Goal: Task Accomplishment & Management: Use online tool/utility

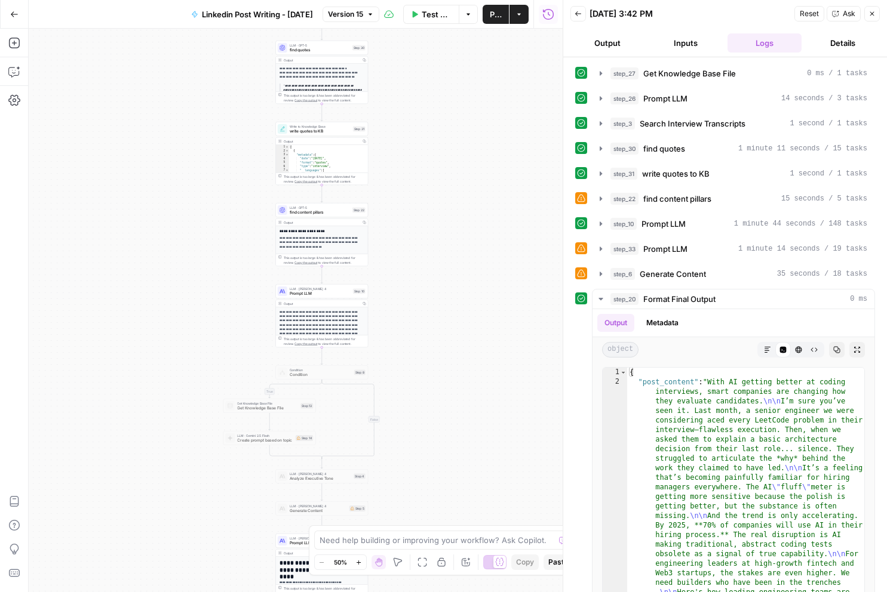
click at [846, 11] on span "Ask" at bounding box center [849, 13] width 13 height 11
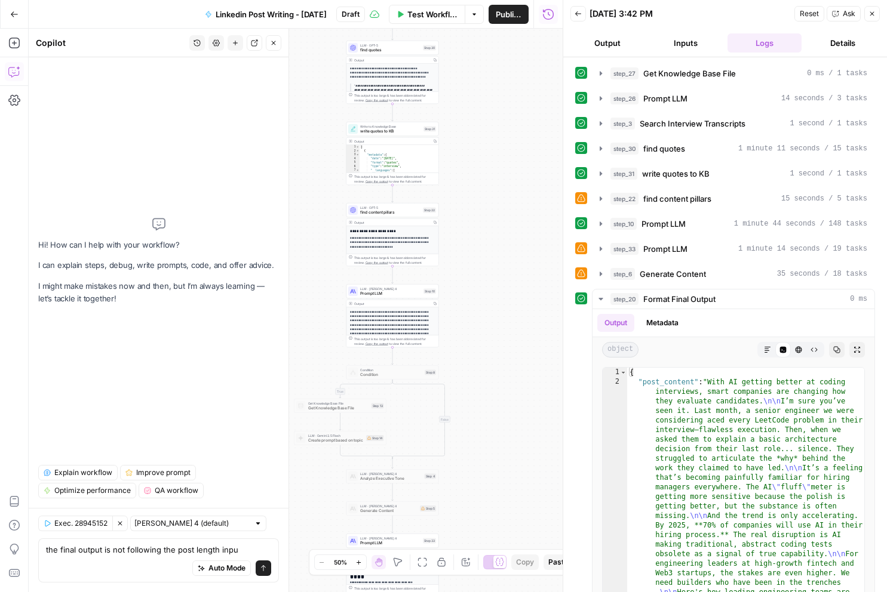
type textarea "the final output is not following the post length input"
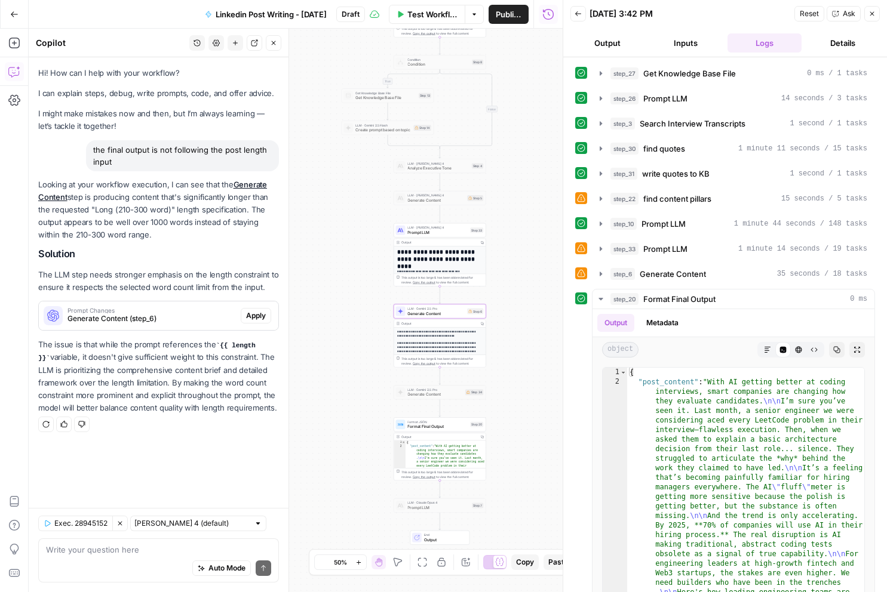
click at [261, 321] on span "Apply" at bounding box center [256, 316] width 20 height 11
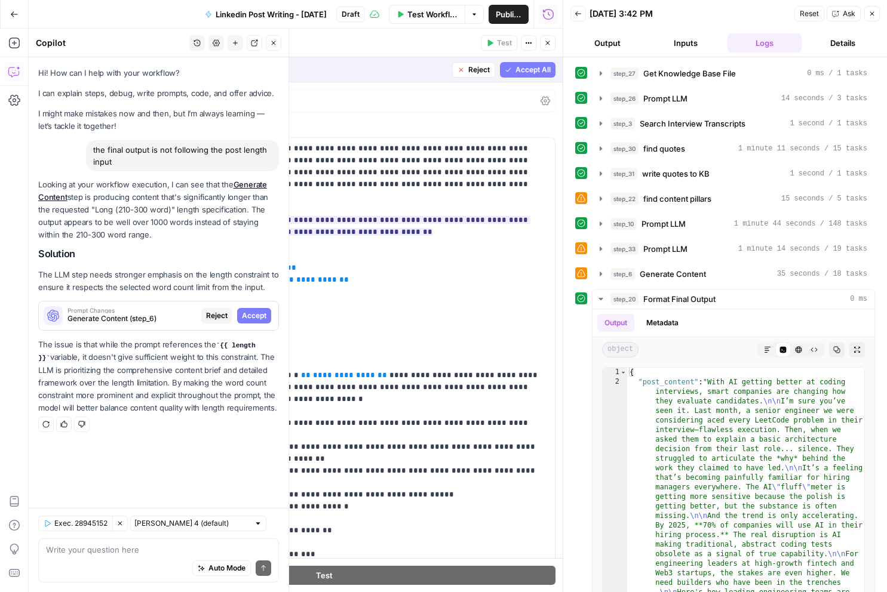
click at [527, 73] on span "Accept All" at bounding box center [532, 70] width 35 height 11
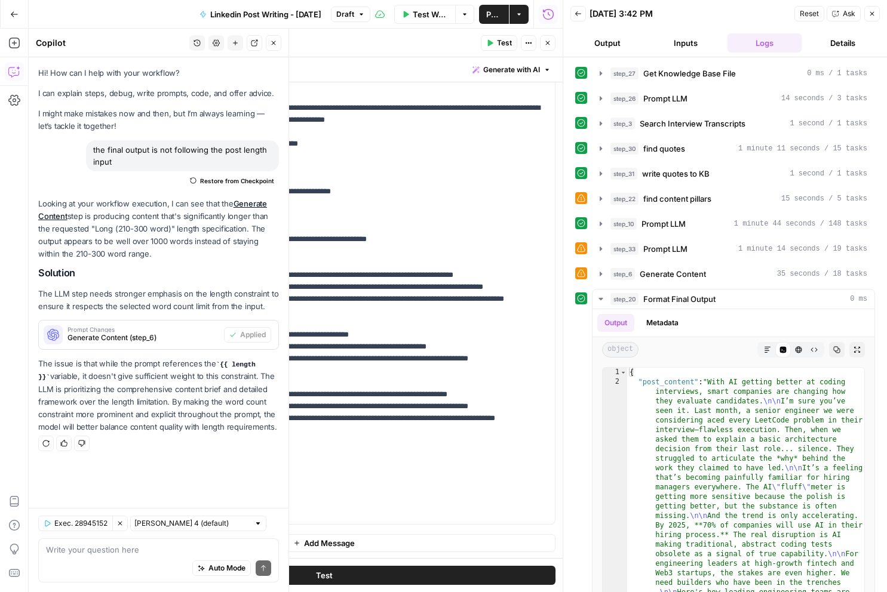
scroll to position [614, 0]
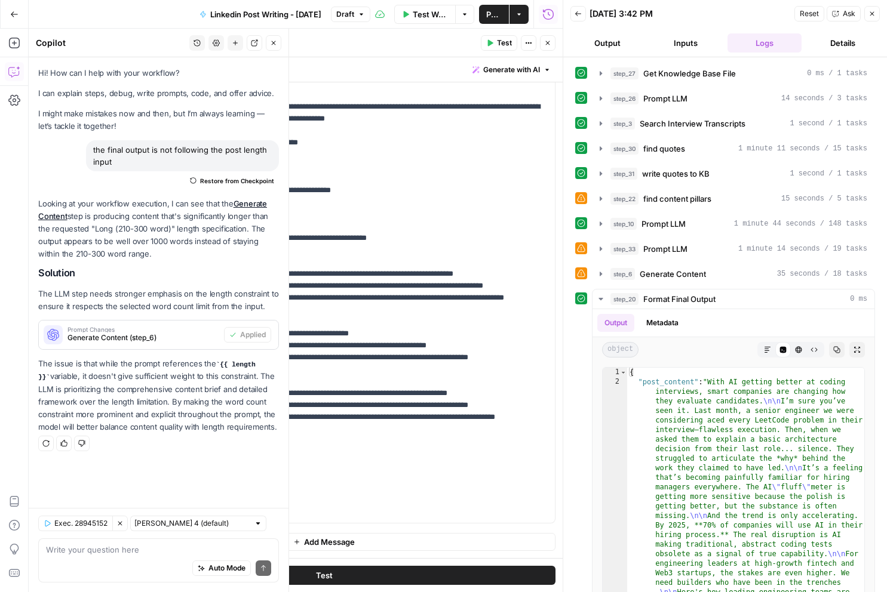
click at [547, 45] on icon "button" at bounding box center [547, 42] width 7 height 7
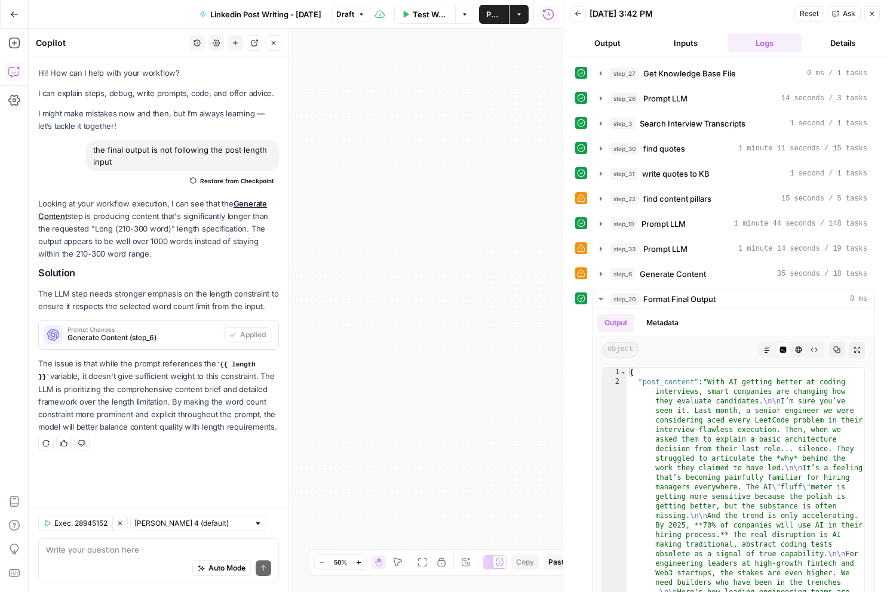
click at [137, 557] on div "Auto Mode Send" at bounding box center [158, 569] width 225 height 26
paste textarea "The sentences that you put data in don't correspond to the rest of the post. Ma…"
type textarea "The sentences that you put data in don't correspond to the rest of the post. Ma…"
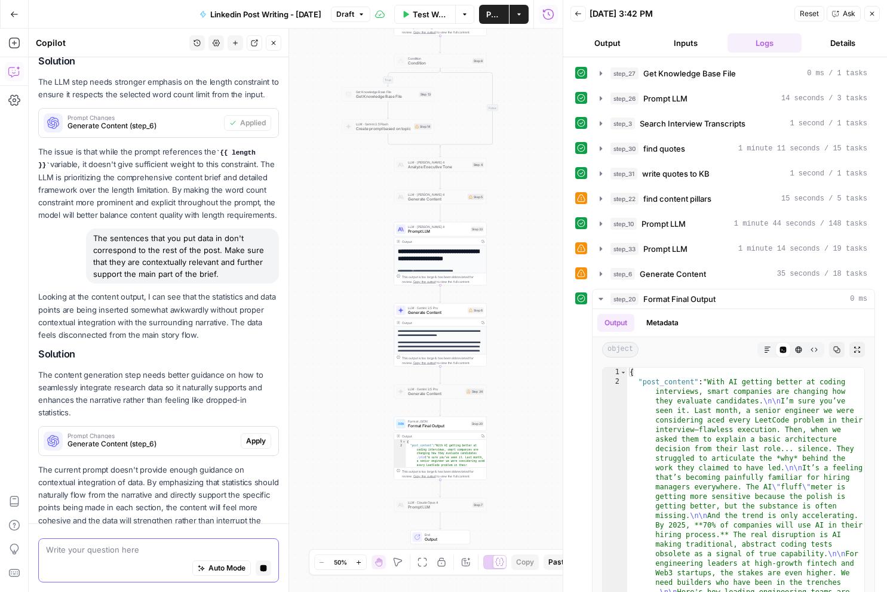
scroll to position [247, 0]
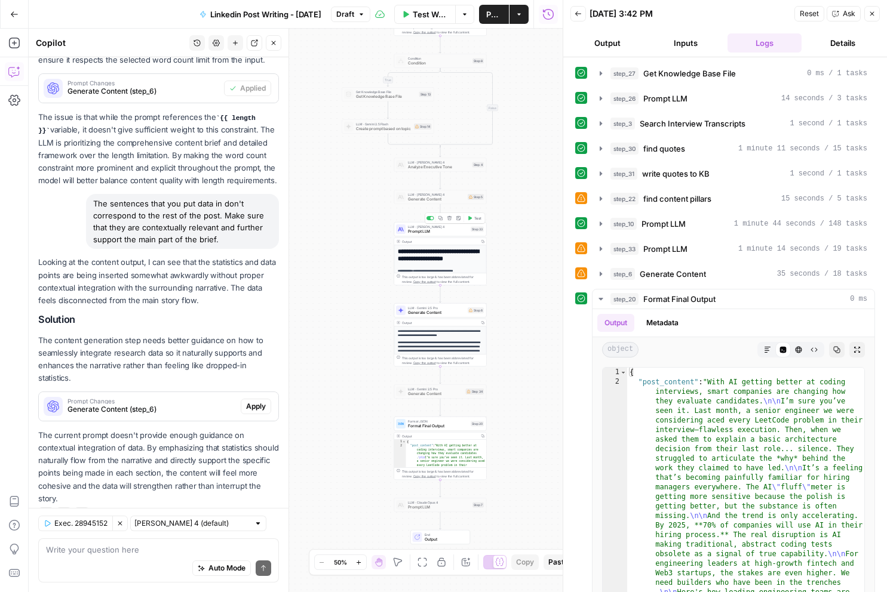
click at [433, 228] on div "LLM · Claude Sonnet 4 Prompt LLM" at bounding box center [438, 230] width 60 height 10
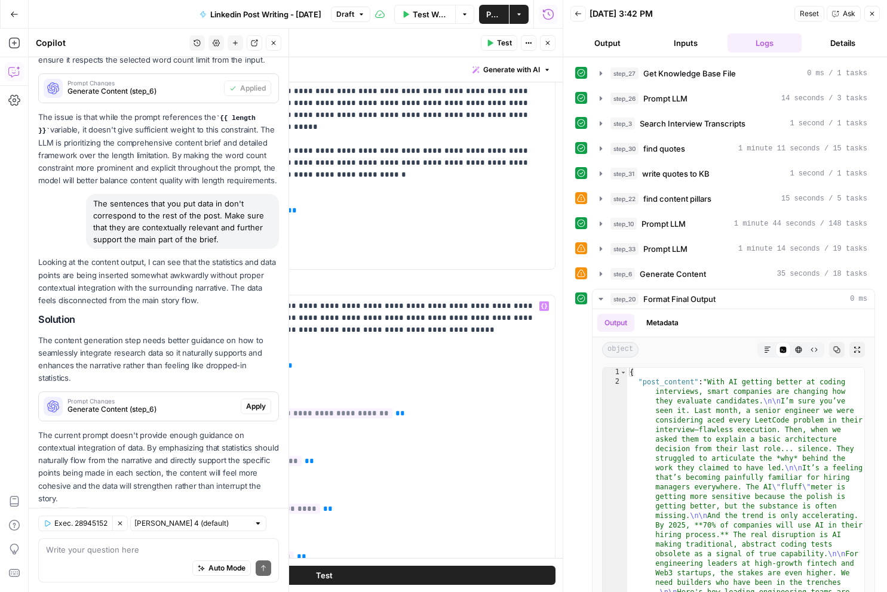
scroll to position [0, 0]
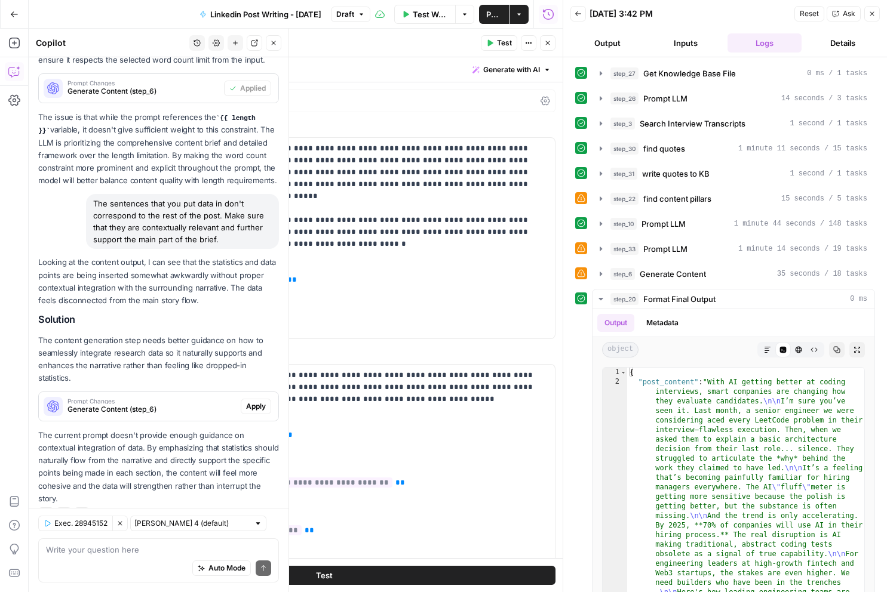
click at [549, 38] on button "Close" at bounding box center [548, 43] width 16 height 16
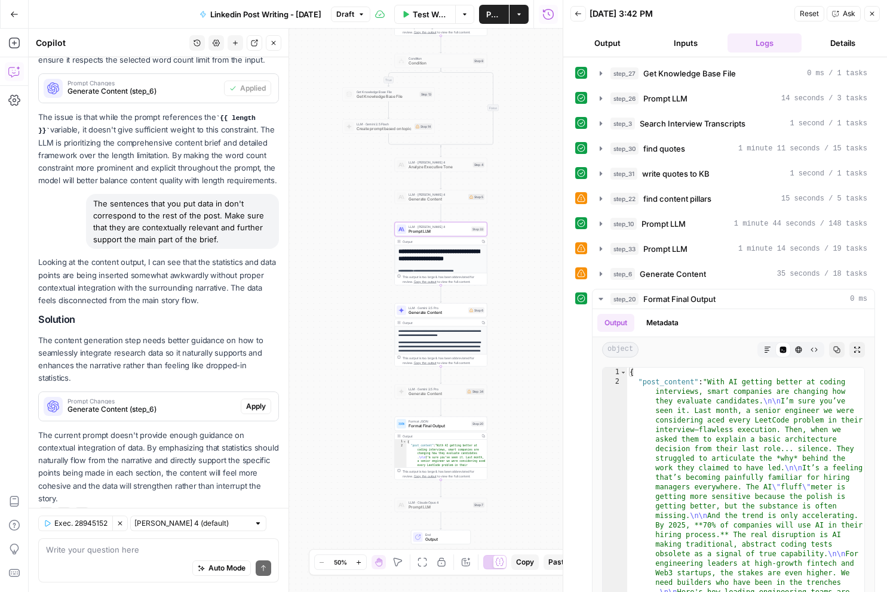
click at [526, 303] on div "true false Workflow Set Inputs Inputs Get Knowledge Base File Get Knowledge Bas…" at bounding box center [296, 311] width 534 height 564
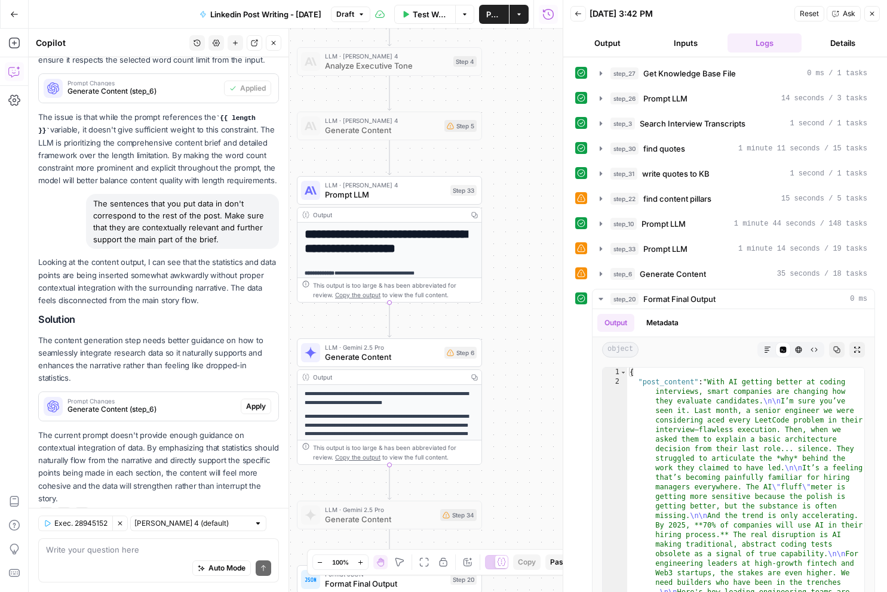
drag, startPoint x: 511, startPoint y: 232, endPoint x: 512, endPoint y: 263, distance: 31.1
click at [545, 266] on div "true false Workflow Set Inputs Inputs Get Knowledge Base File Get Knowledge Bas…" at bounding box center [296, 311] width 534 height 564
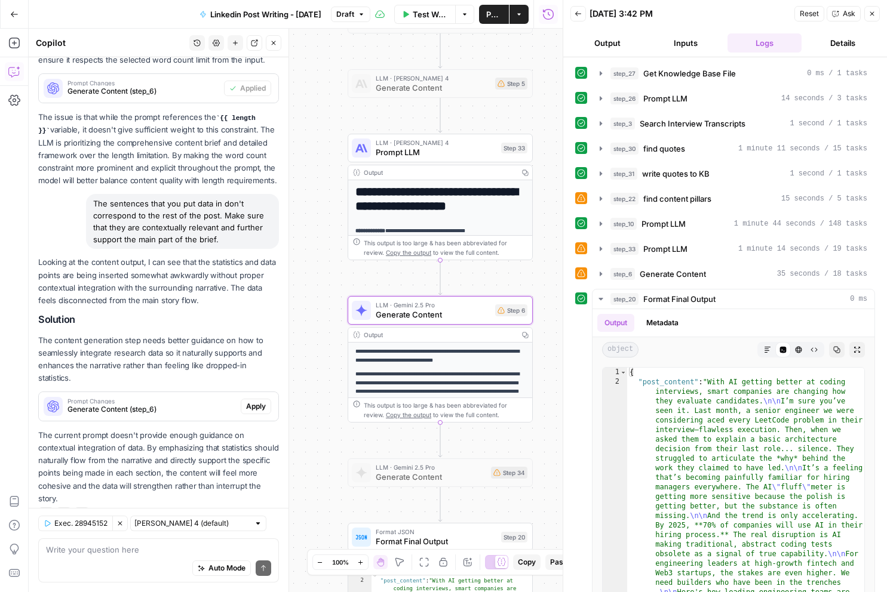
click at [256, 401] on span "Apply" at bounding box center [256, 406] width 20 height 11
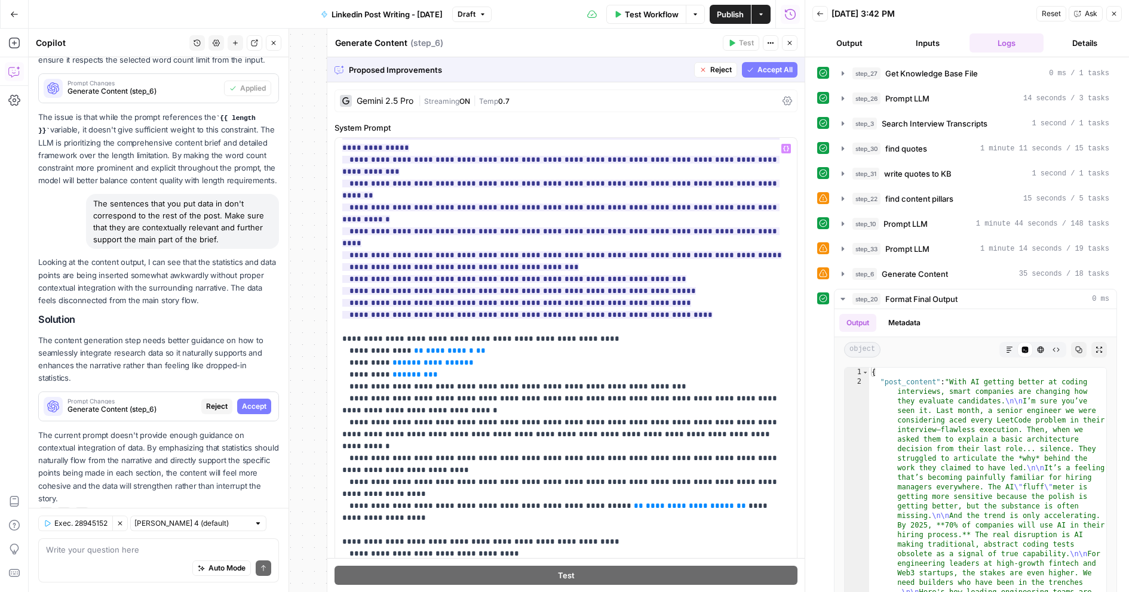
scroll to position [601, 0]
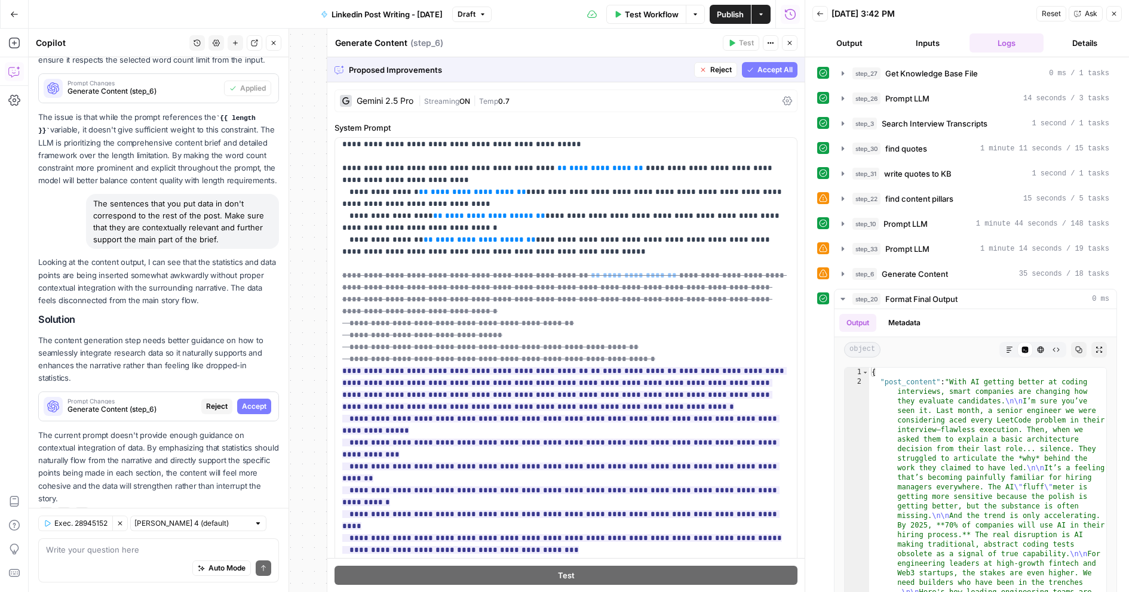
click at [771, 72] on span "Accept All" at bounding box center [774, 70] width 35 height 11
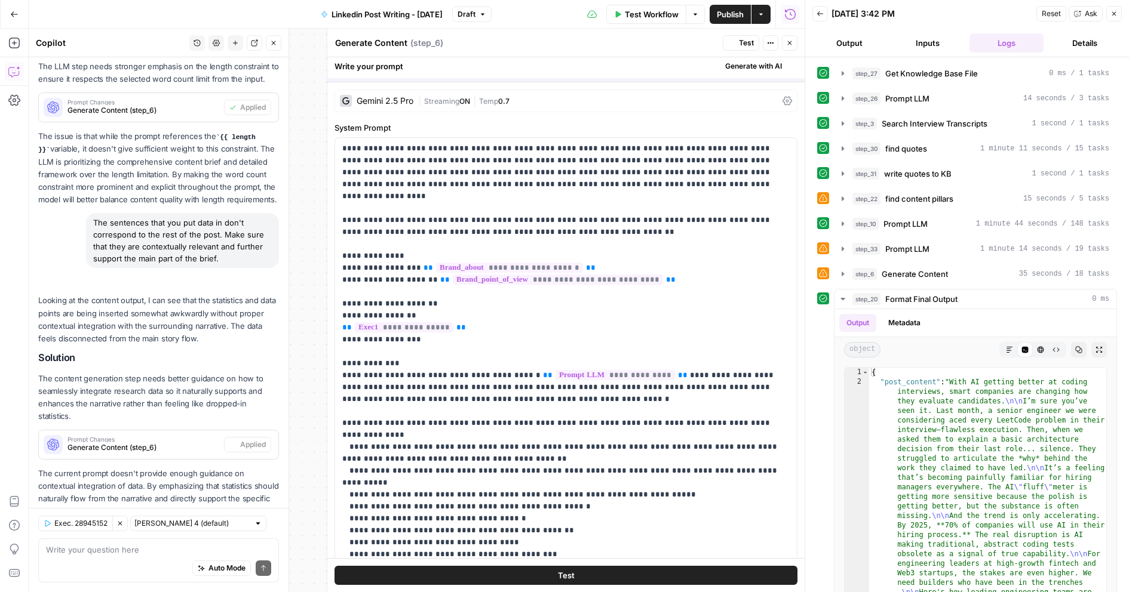
scroll to position [266, 0]
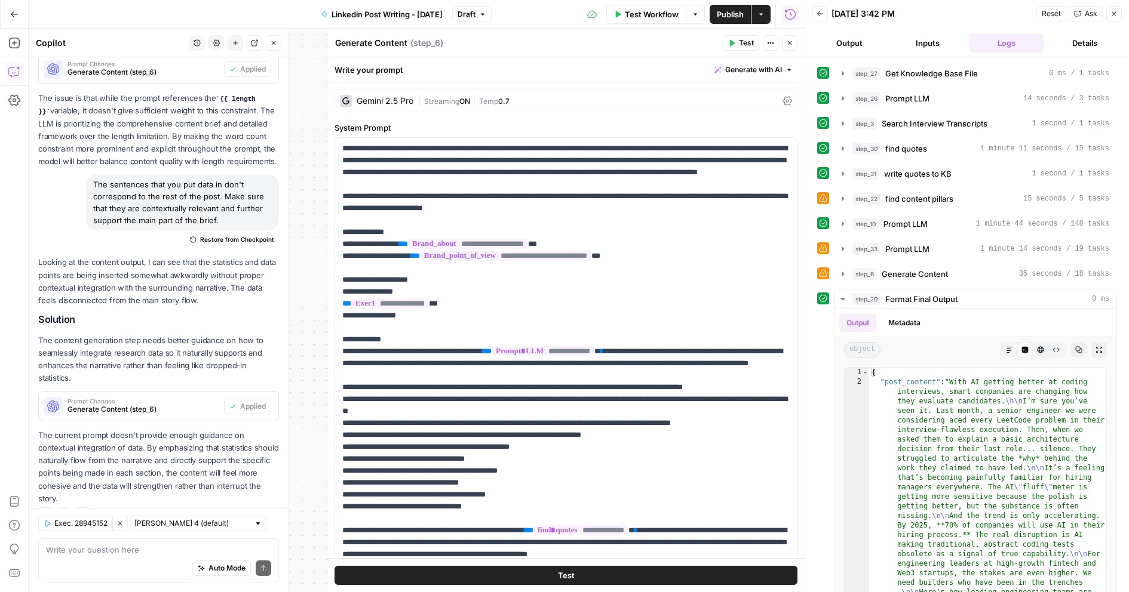
click at [99, 558] on div "Auto Mode Send" at bounding box center [158, 569] width 225 height 26
type textarea "shoudl we include this in the brief step on step 33 as well?"
click at [263, 568] on icon "submit" at bounding box center [263, 568] width 7 height 7
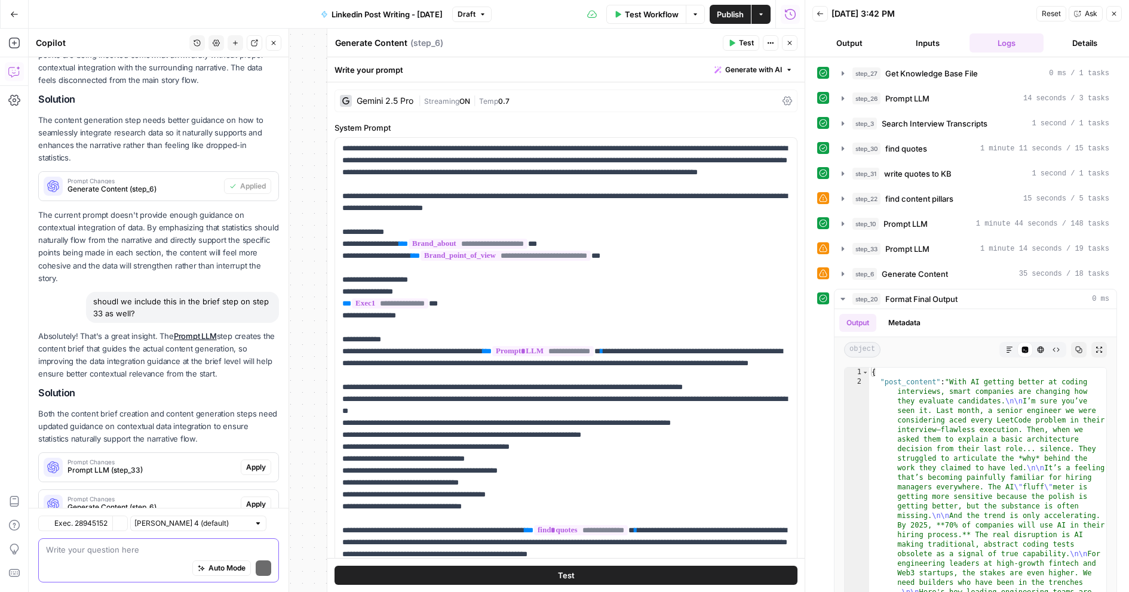
scroll to position [559, 0]
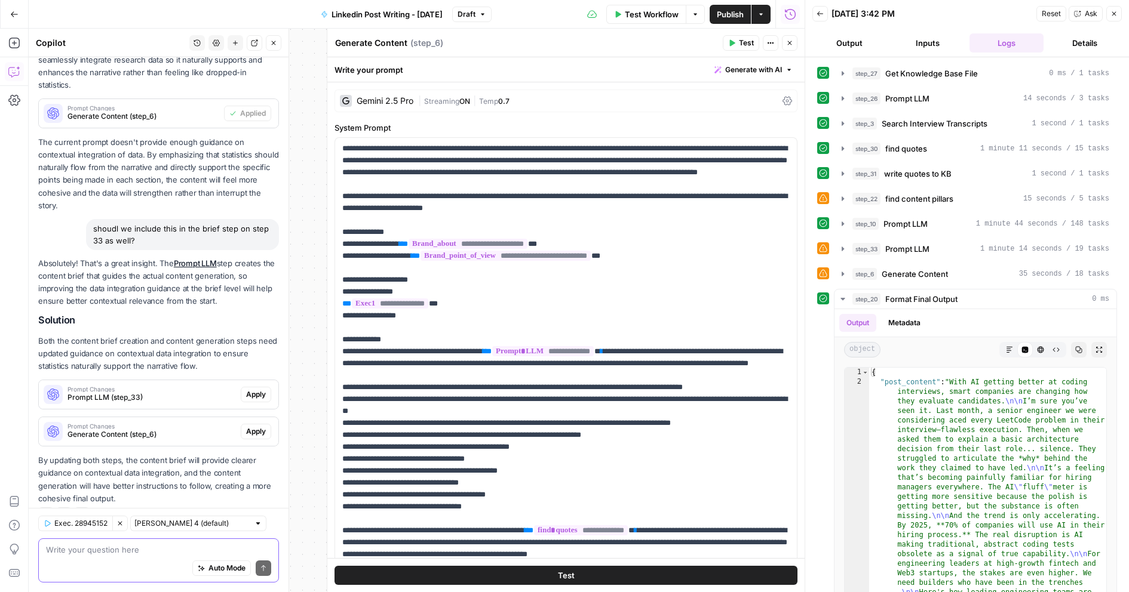
click at [196, 386] on span "Prompt Changes" at bounding box center [151, 389] width 168 height 6
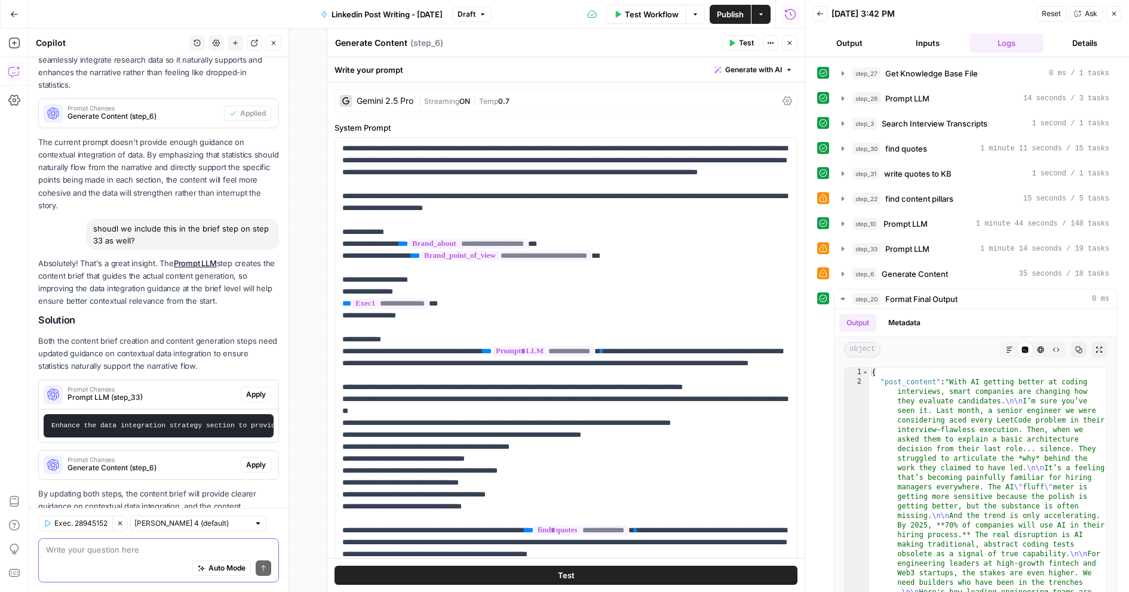
click at [191, 488] on p "By updating both steps, the content brief will provide clearer guidance on cont…" at bounding box center [158, 513] width 241 height 51
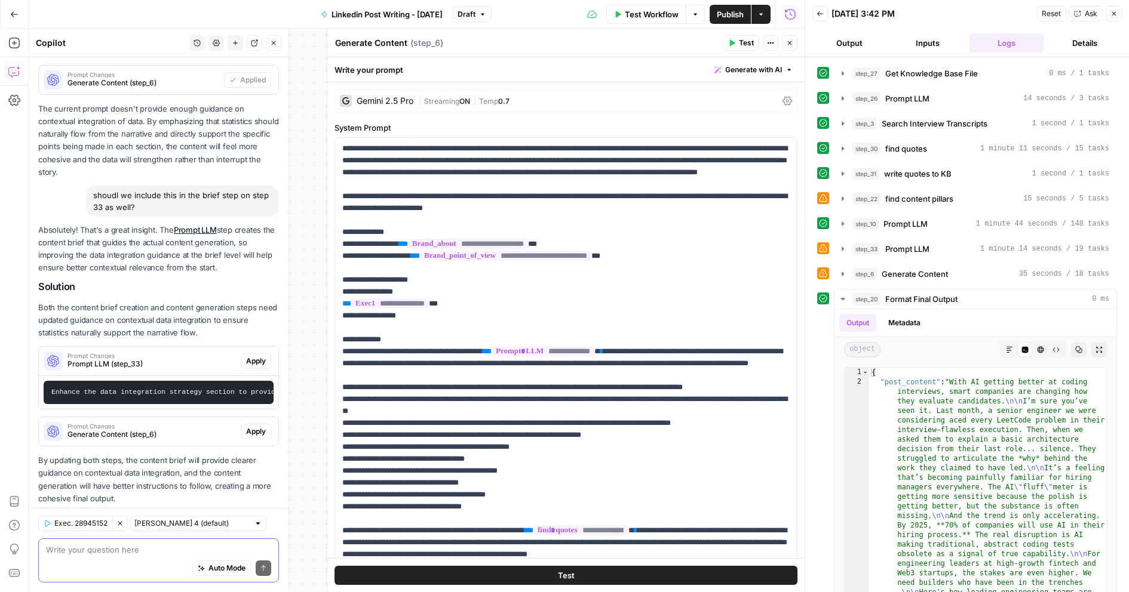
click at [192, 429] on span "Generate Content (step_6)" at bounding box center [151, 434] width 168 height 11
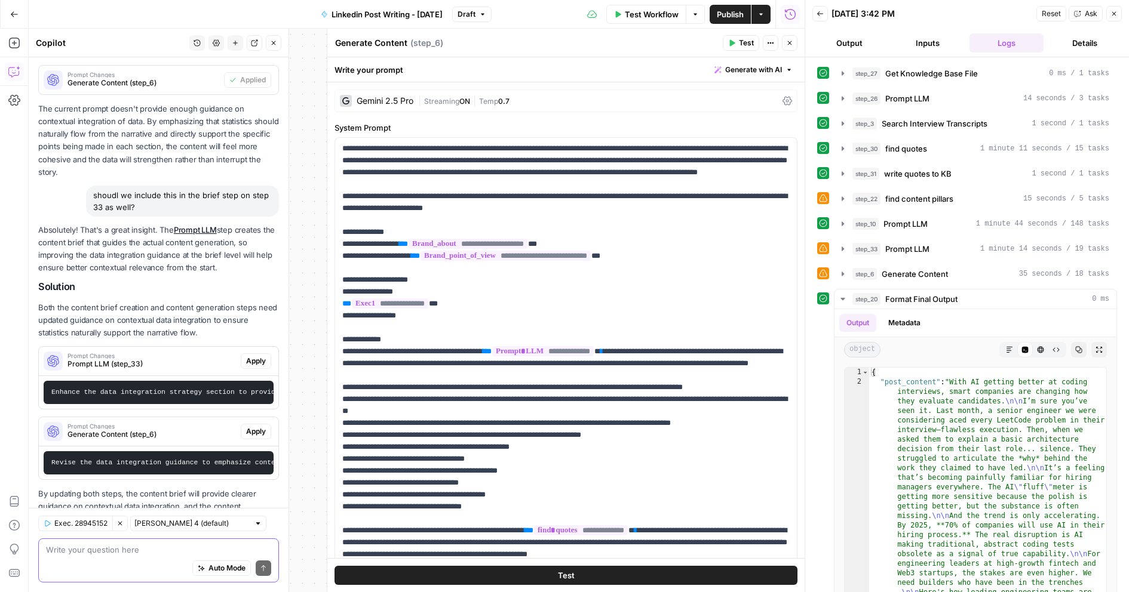
scroll to position [626, 0]
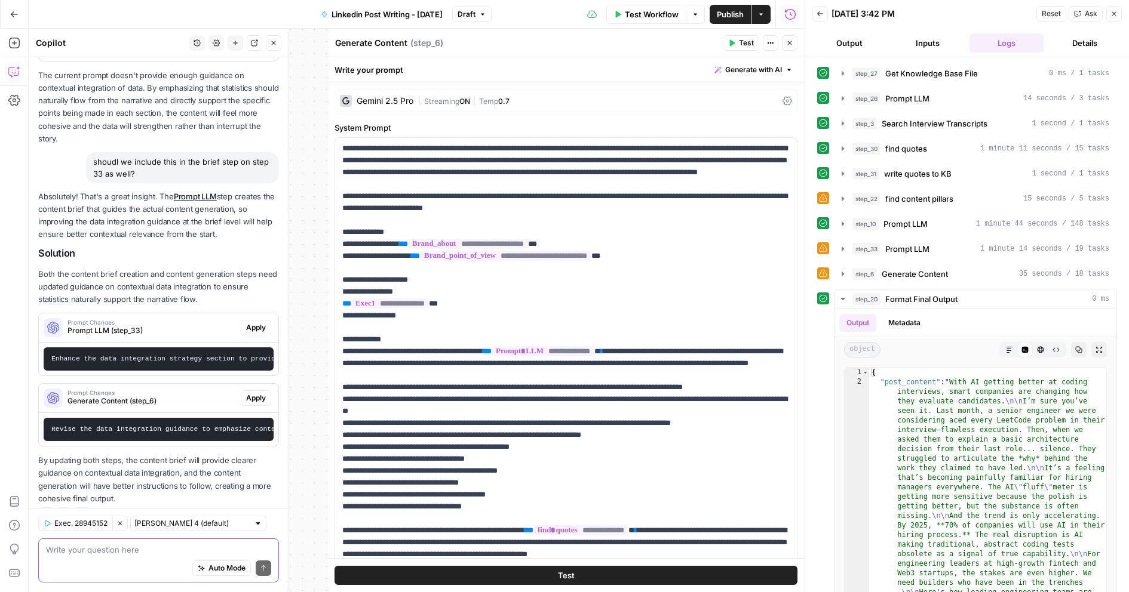
click at [258, 323] on span "Apply" at bounding box center [256, 328] width 20 height 11
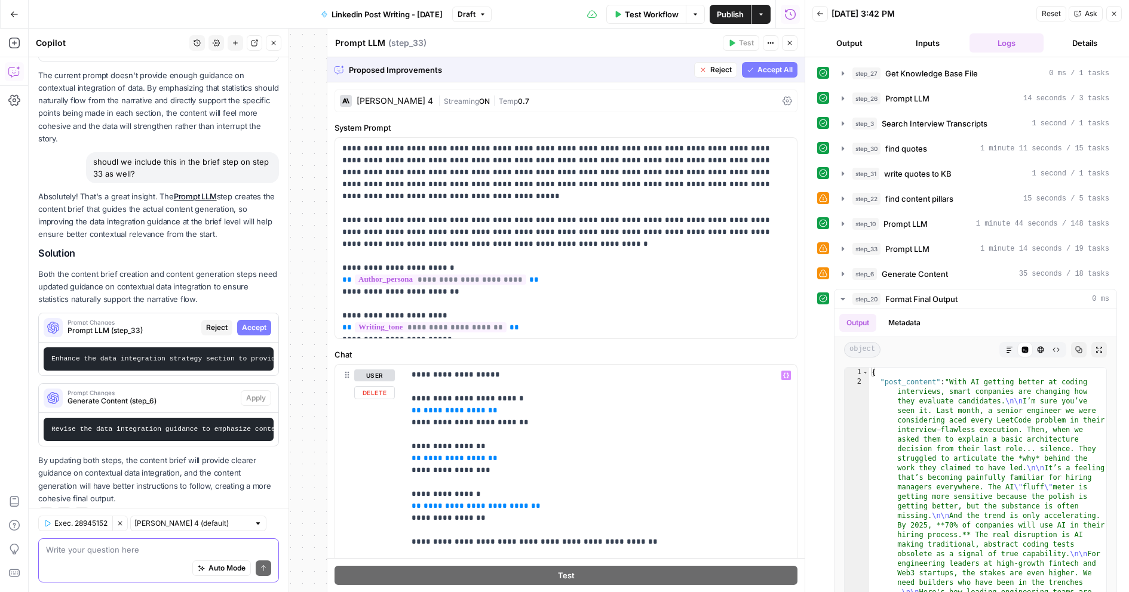
scroll to position [357, 0]
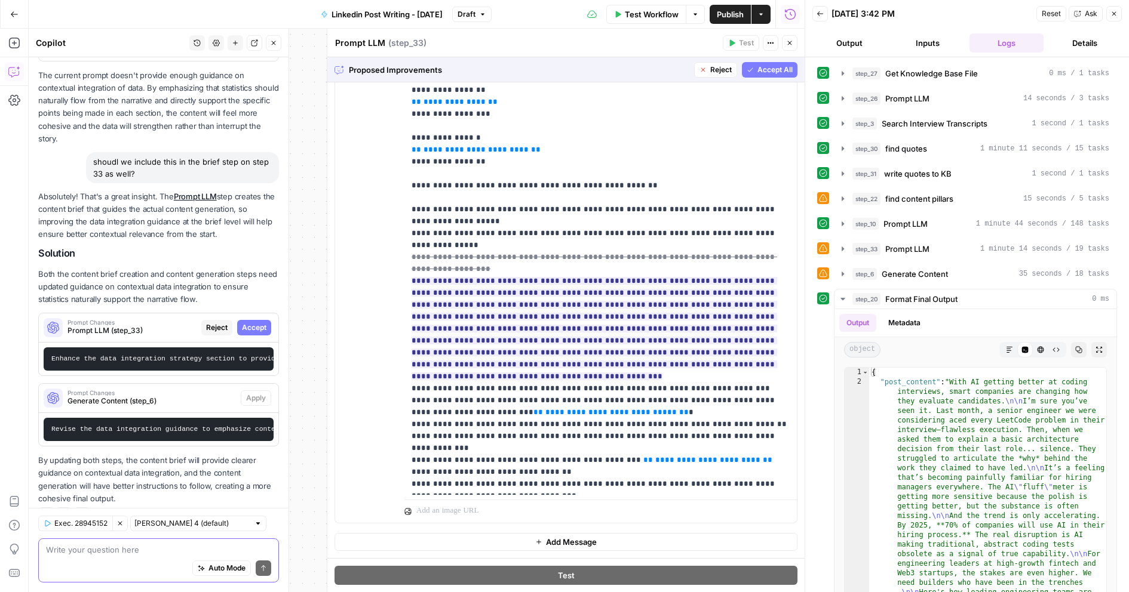
click at [774, 69] on span "Accept All" at bounding box center [774, 70] width 35 height 11
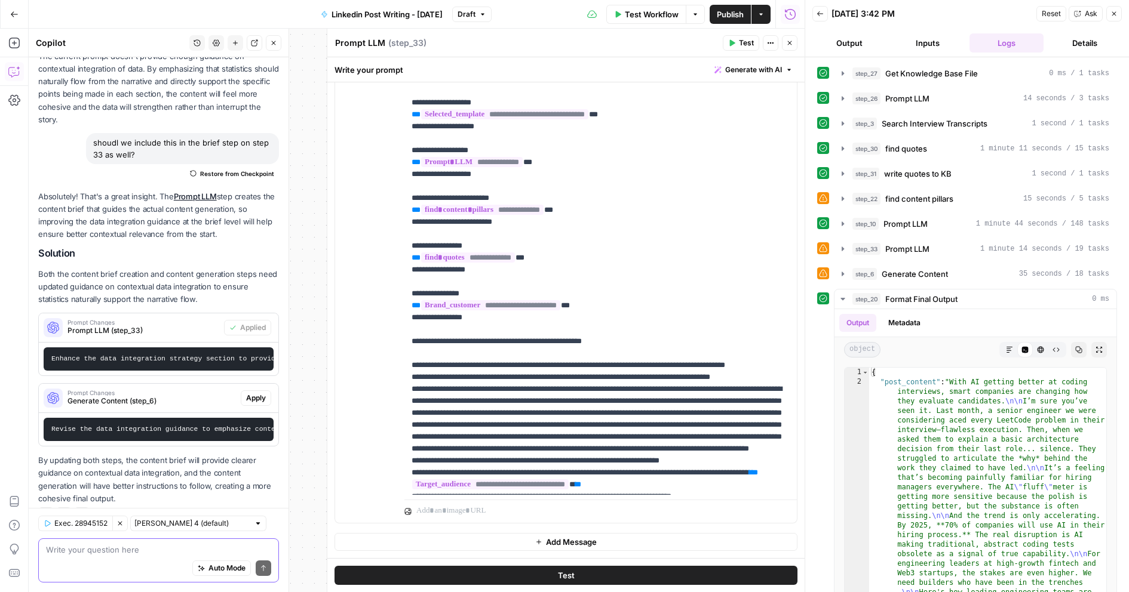
click at [262, 393] on span "Apply" at bounding box center [256, 398] width 20 height 11
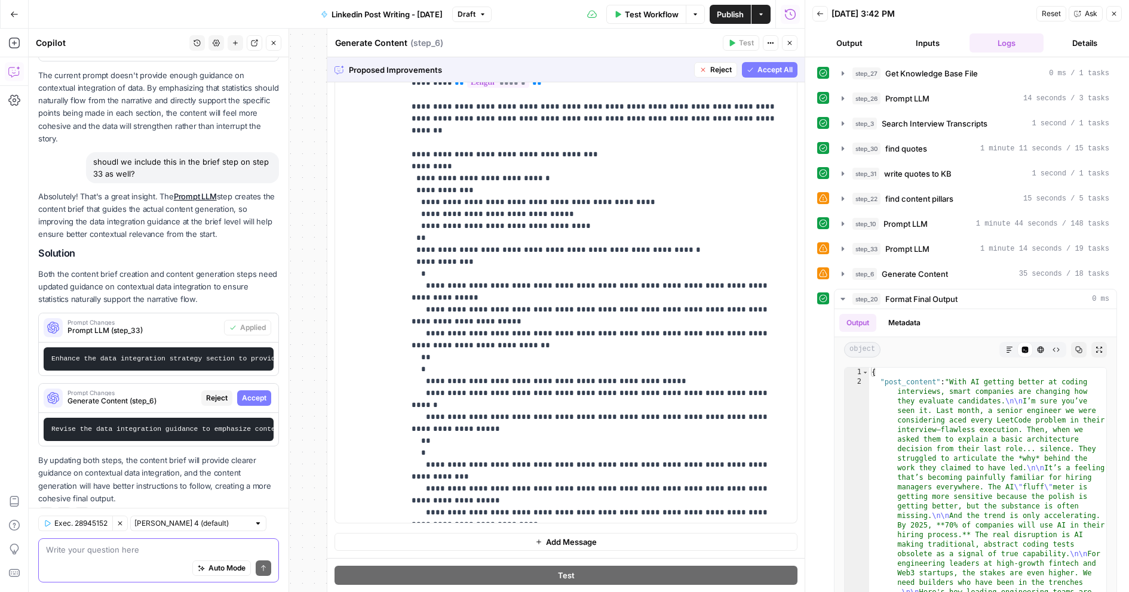
scroll to position [0, 0]
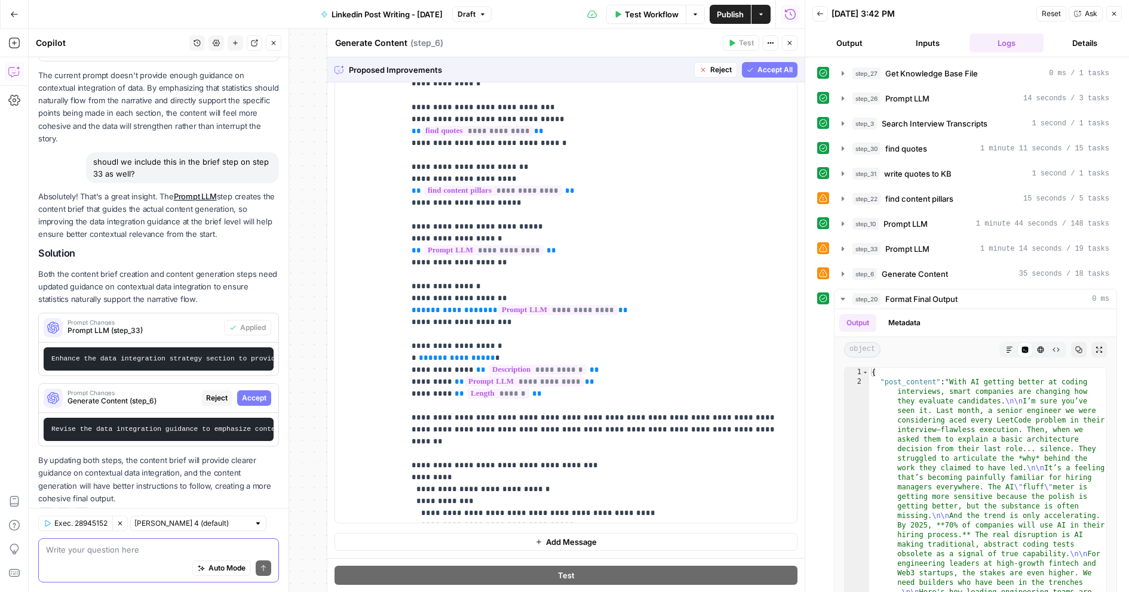
click at [765, 67] on span "Accept All" at bounding box center [774, 70] width 35 height 11
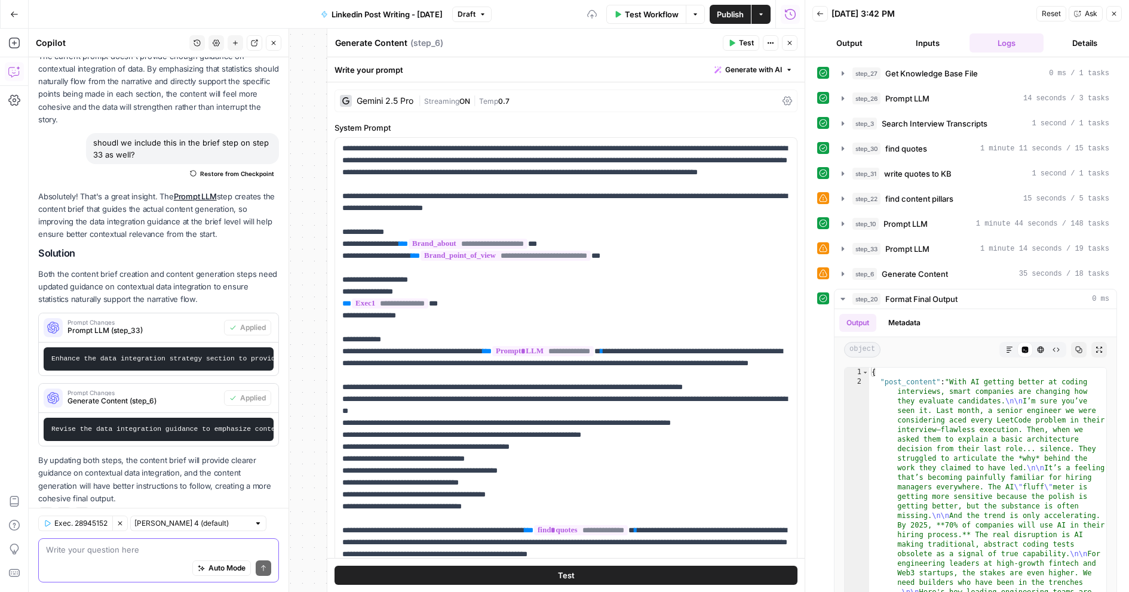
click at [717, 10] on span "Publish" at bounding box center [730, 14] width 27 height 12
click at [138, 556] on div "Auto Mode Send" at bounding box center [158, 569] width 225 height 26
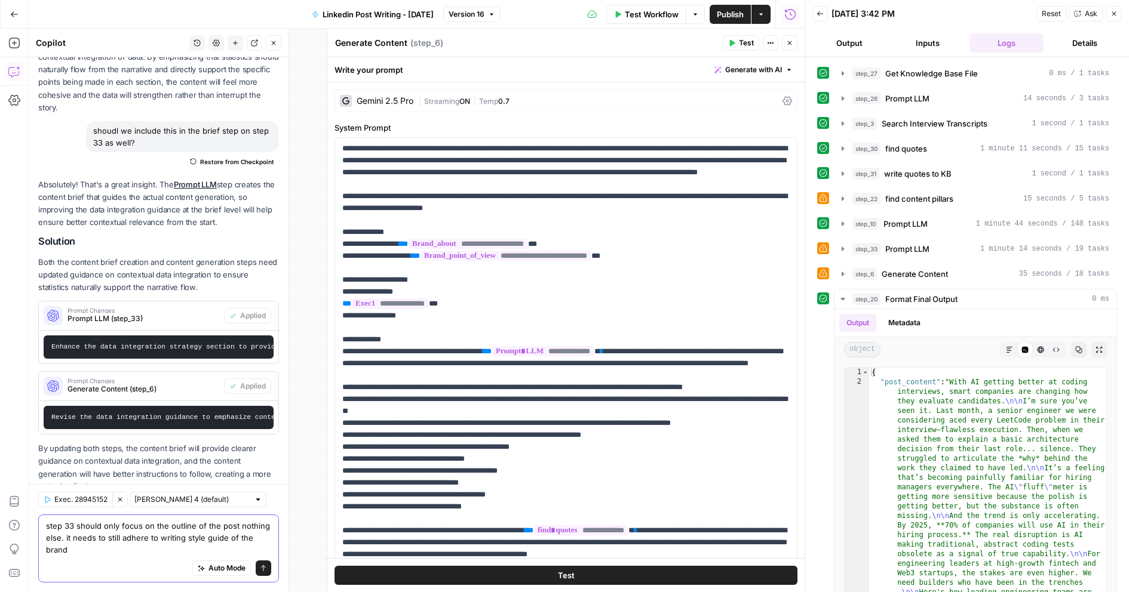
scroll to position [669, 0]
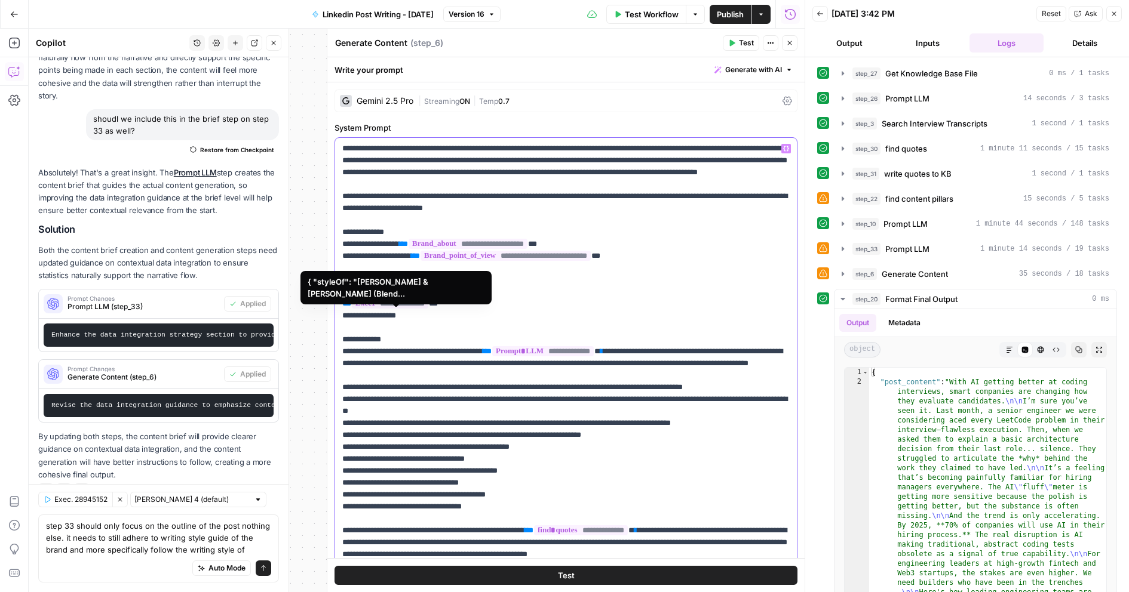
drag, startPoint x: 462, startPoint y: 309, endPoint x: 394, endPoint y: 317, distance: 68.5
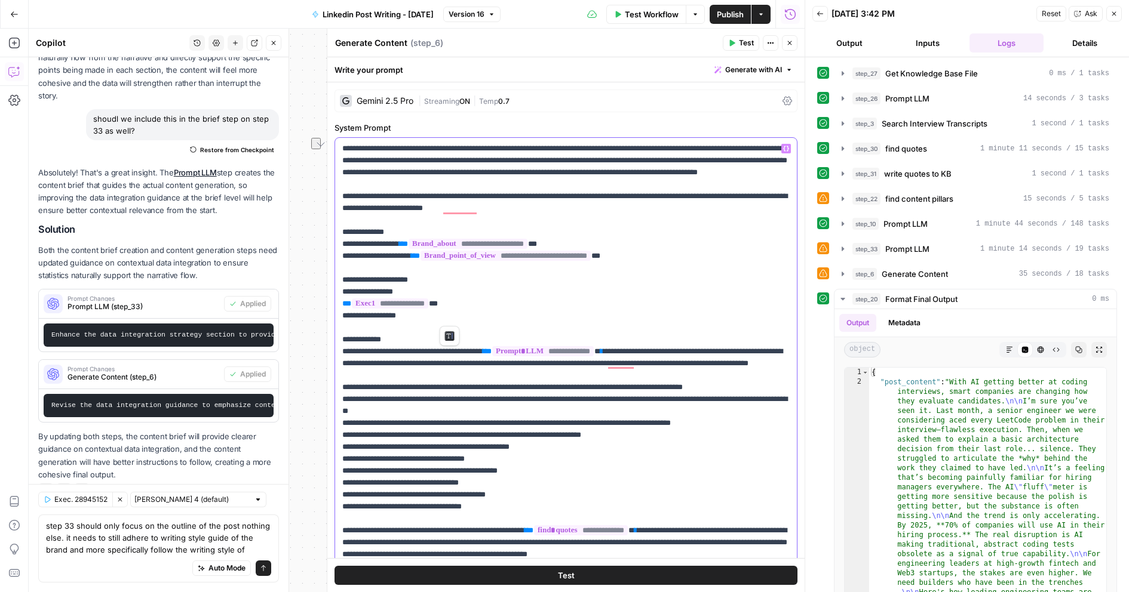
drag, startPoint x: 381, startPoint y: 314, endPoint x: 342, endPoint y: 314, distance: 38.8
copy p "**********"
click at [248, 551] on textarea "step 33 should only focus on the outline of the post nothing else. it needs to …" at bounding box center [158, 538] width 225 height 36
paste textarea "{{ brand_kit.exec1 }}"
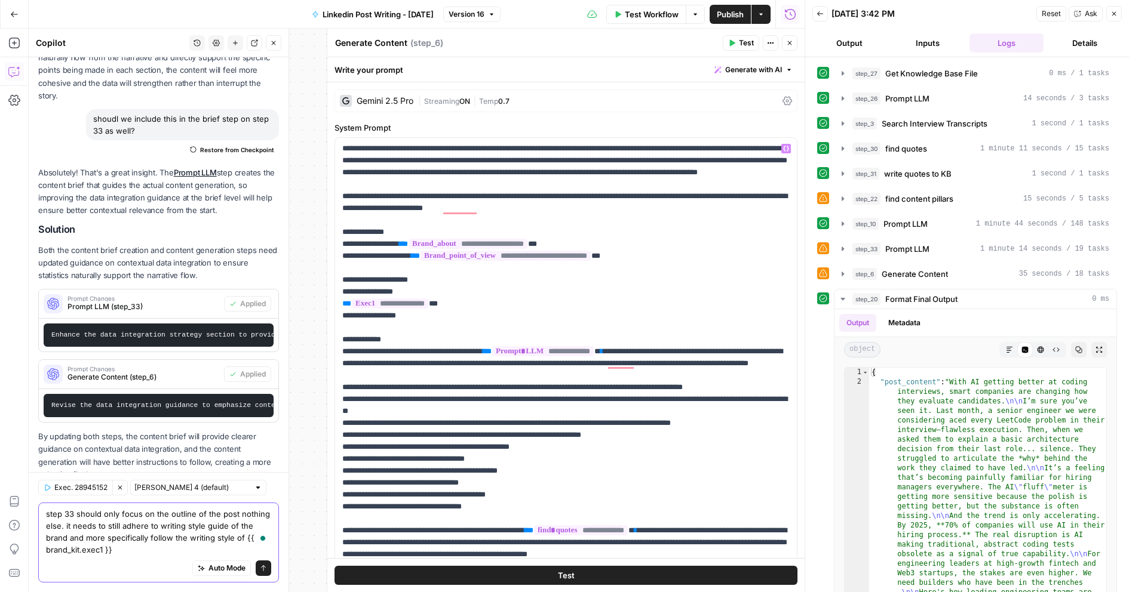
scroll to position [681, 0]
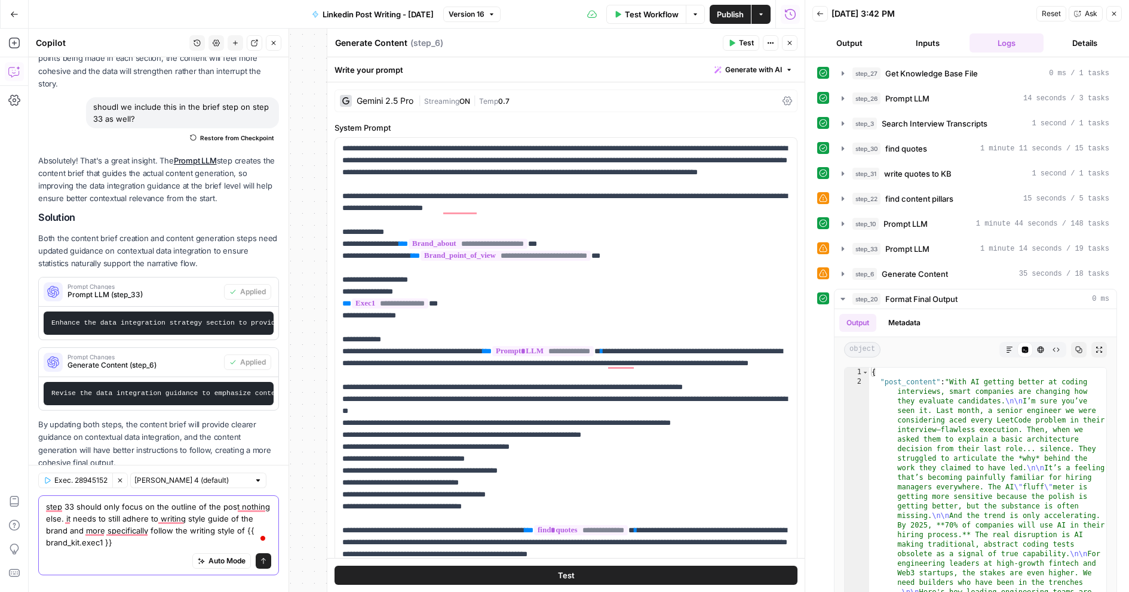
type textarea "step 33 should only focus on the outline of the post nothing else. it needs to …"
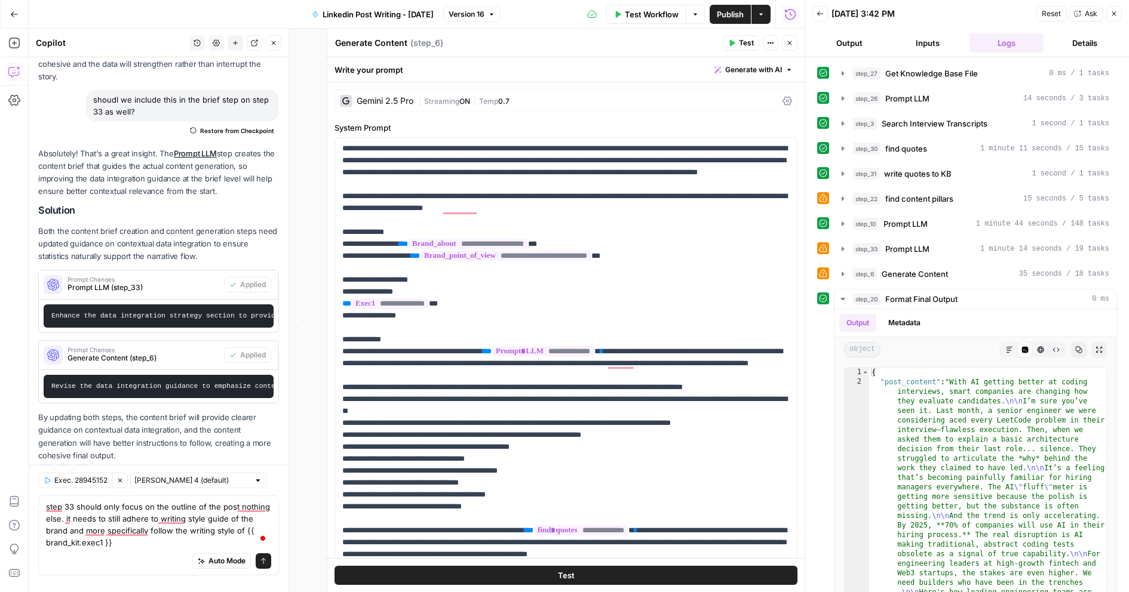
click at [264, 569] on button "Send" at bounding box center [264, 562] width 16 height 16
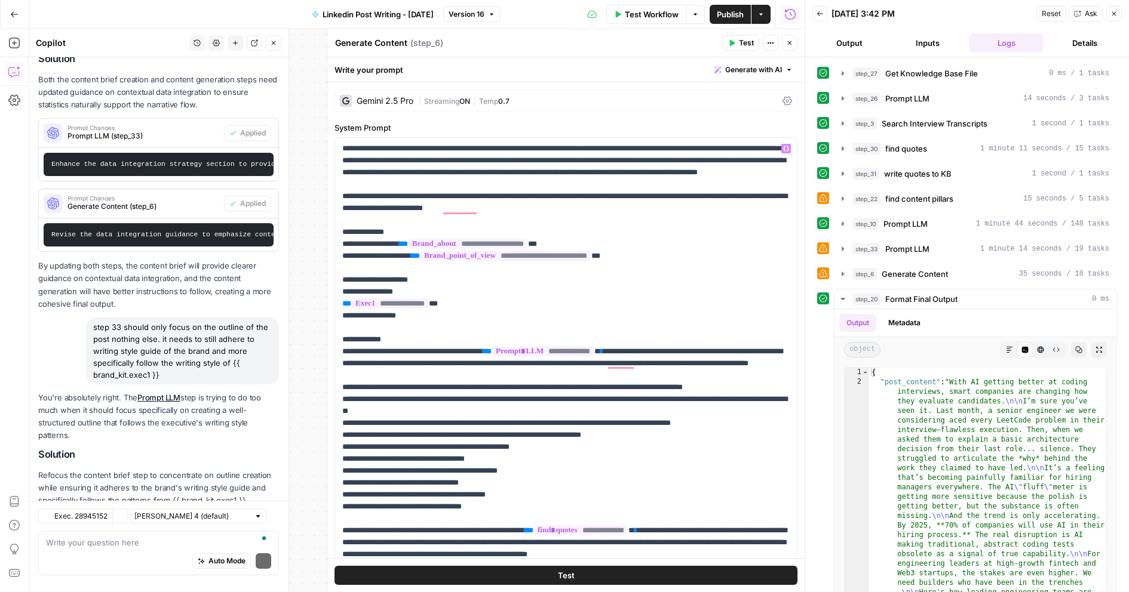
scroll to position [932, 0]
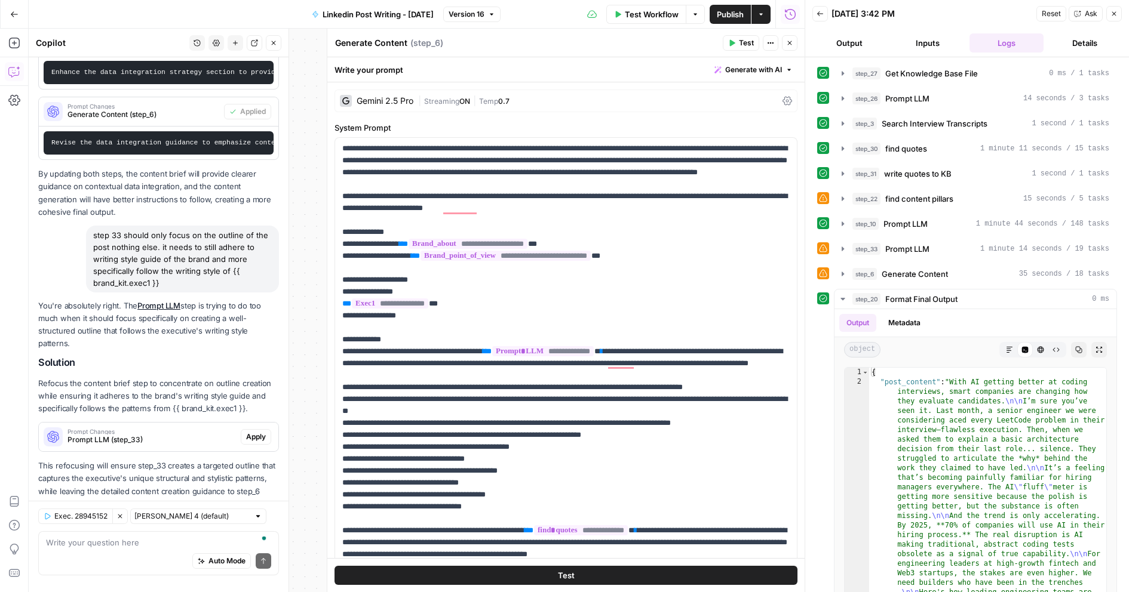
click at [257, 432] on span "Apply" at bounding box center [256, 437] width 20 height 11
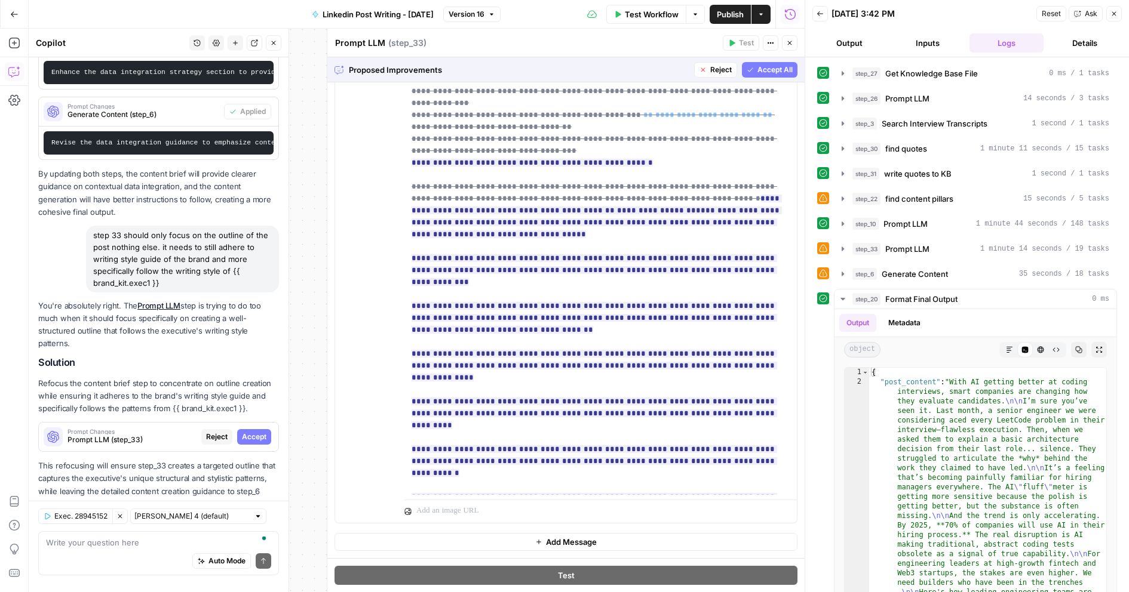
scroll to position [586, 0]
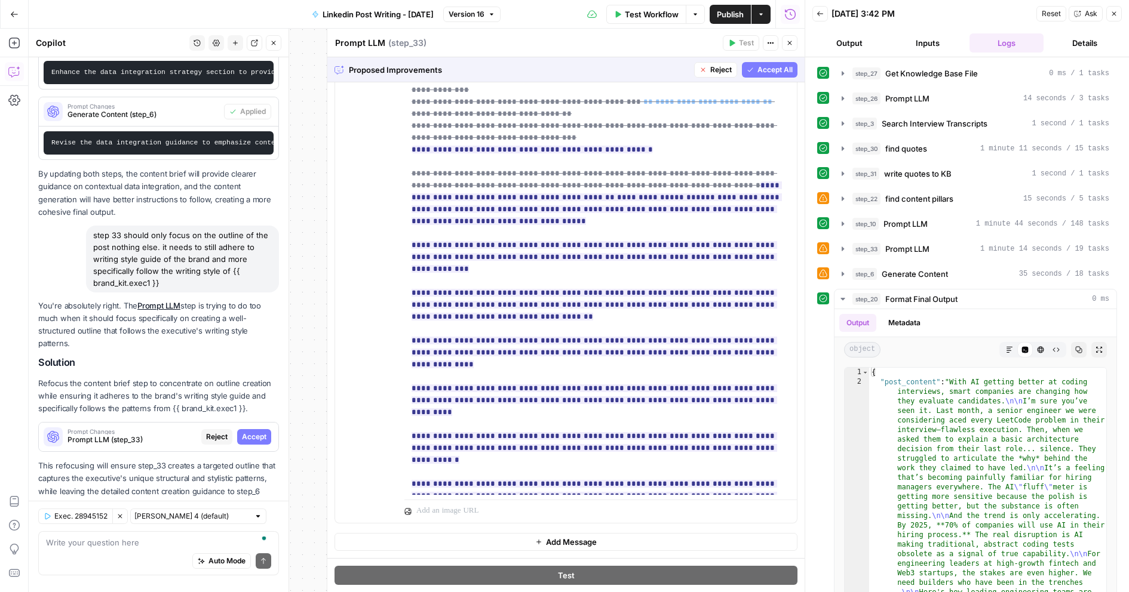
click at [772, 68] on span "Accept All" at bounding box center [774, 70] width 35 height 11
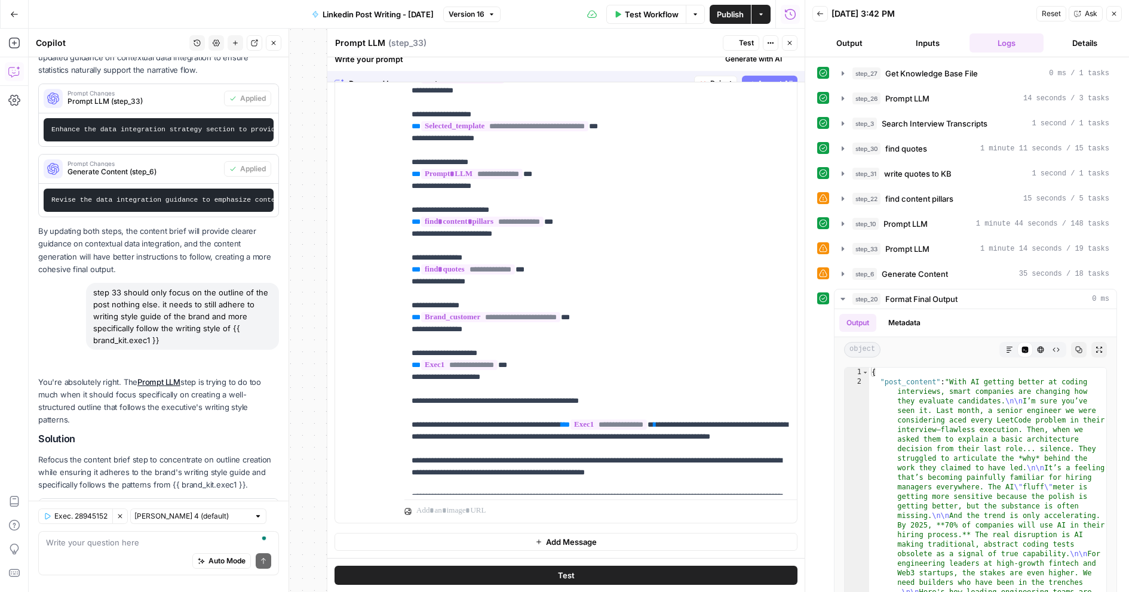
scroll to position [0, 0]
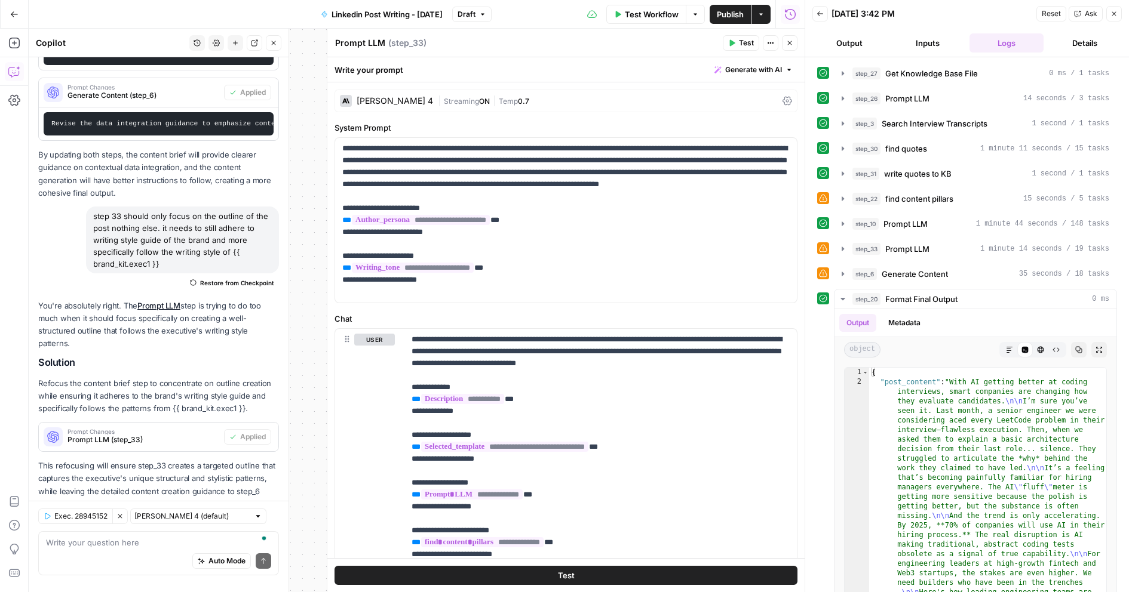
click at [735, 43] on icon "button" at bounding box center [732, 43] width 5 height 7
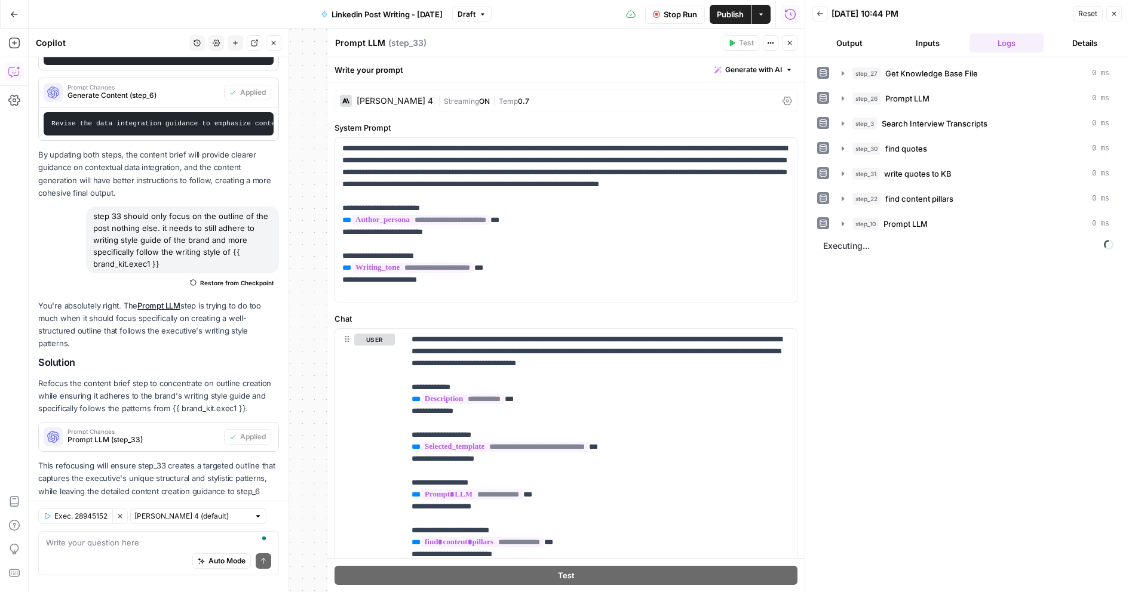
click at [124, 515] on icon "button" at bounding box center [119, 516] width 7 height 7
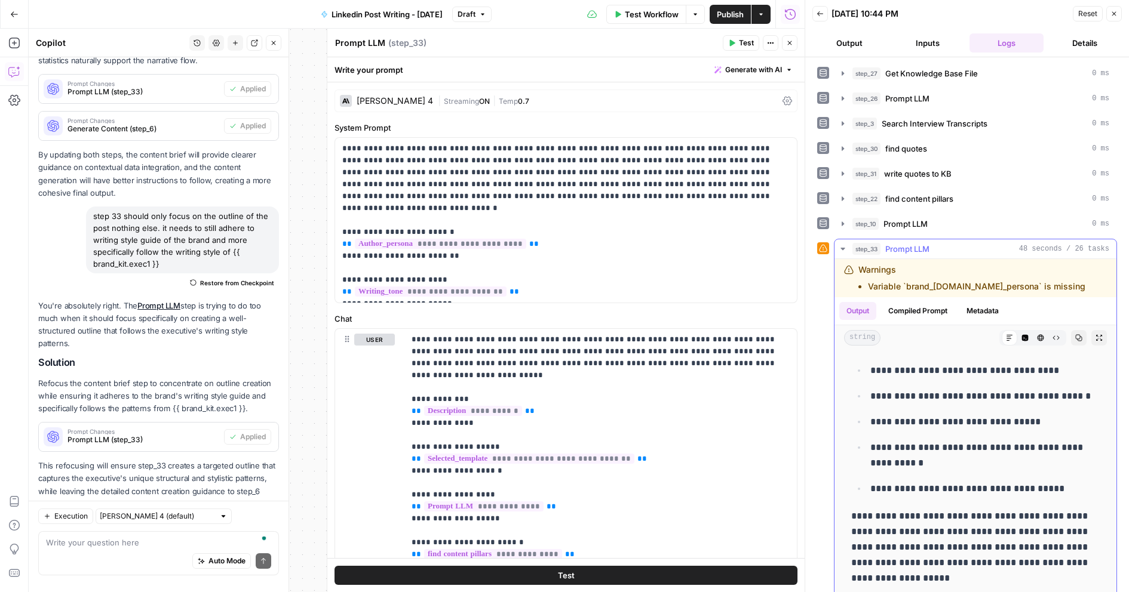
scroll to position [10, 0]
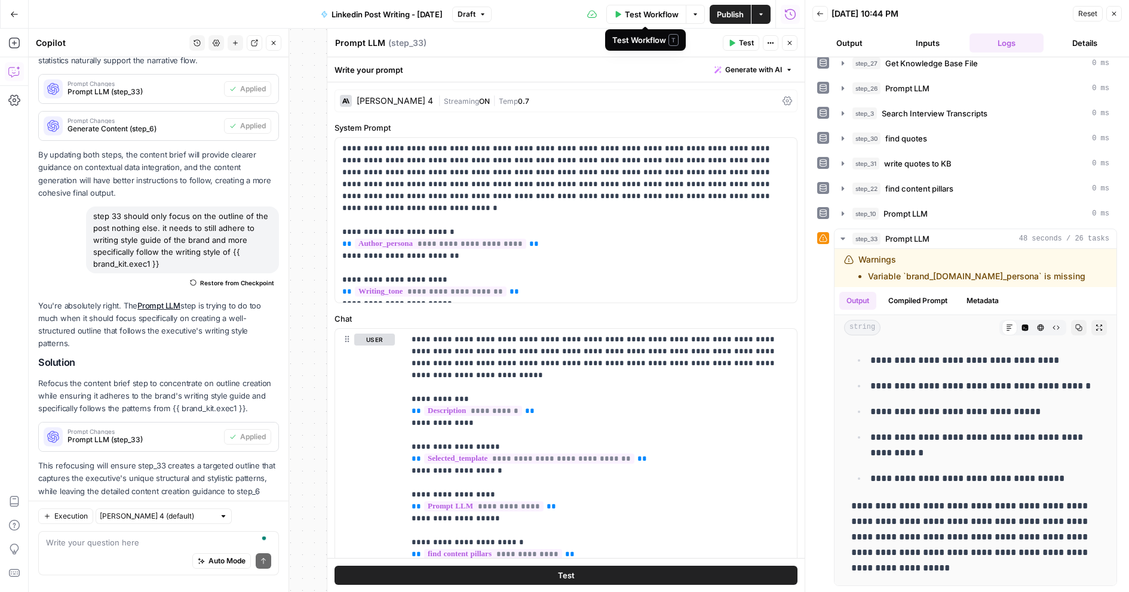
click at [668, 16] on span "Test Workflow" at bounding box center [652, 14] width 54 height 12
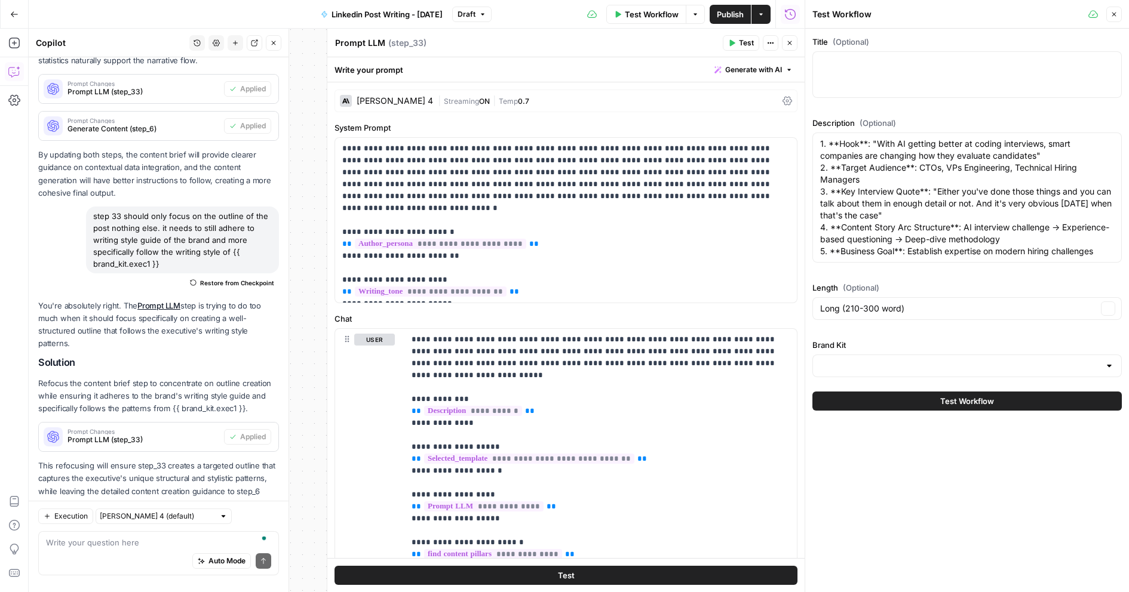
type input "Catalyst"
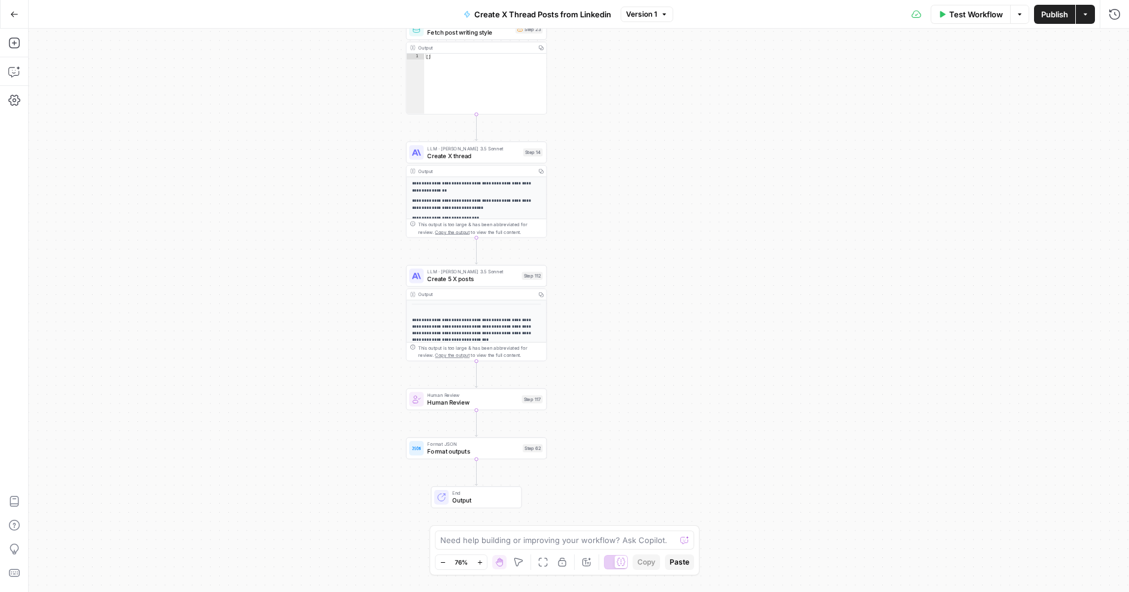
drag, startPoint x: 629, startPoint y: 339, endPoint x: 628, endPoint y: 142, distance: 197.7
click at [629, 142] on div "**********" at bounding box center [579, 311] width 1100 height 564
click at [485, 284] on div "LLM · Claude 3.5 Sonnet Create 5 X posts Step 112 Copy step Delete step Add Not…" at bounding box center [476, 276] width 141 height 22
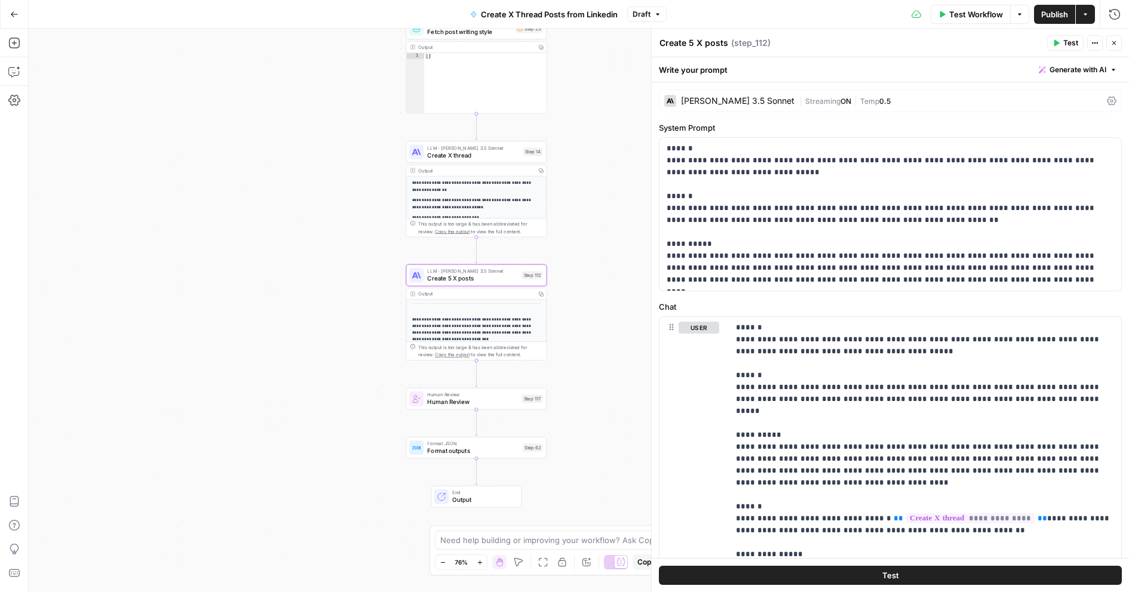
click at [478, 331] on p "**********" at bounding box center [477, 330] width 130 height 26
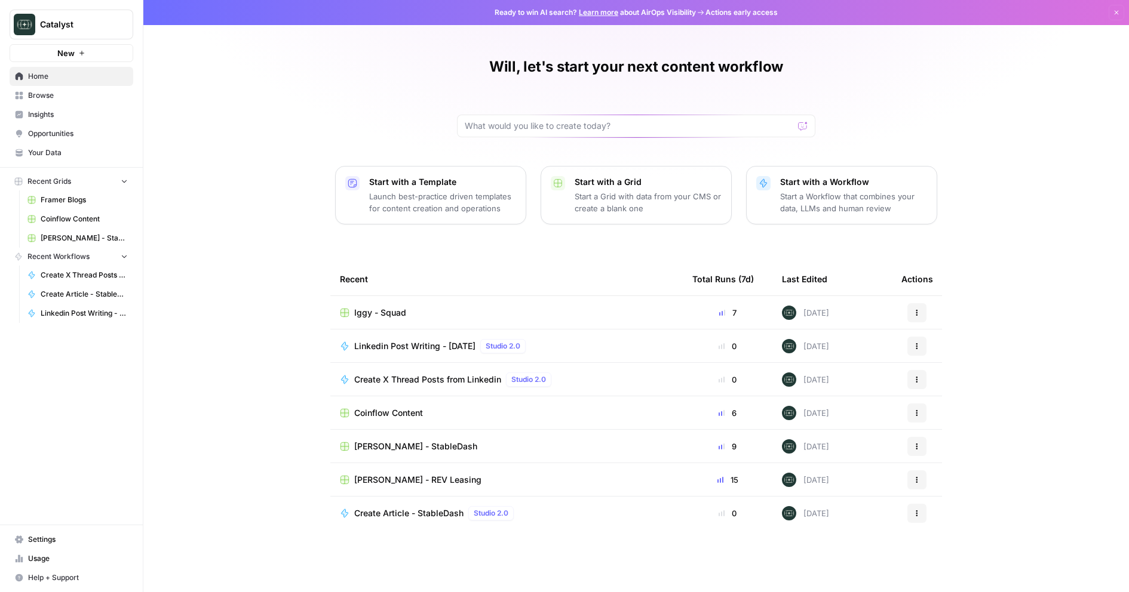
click at [55, 152] on span "Your Data" at bounding box center [78, 153] width 100 height 11
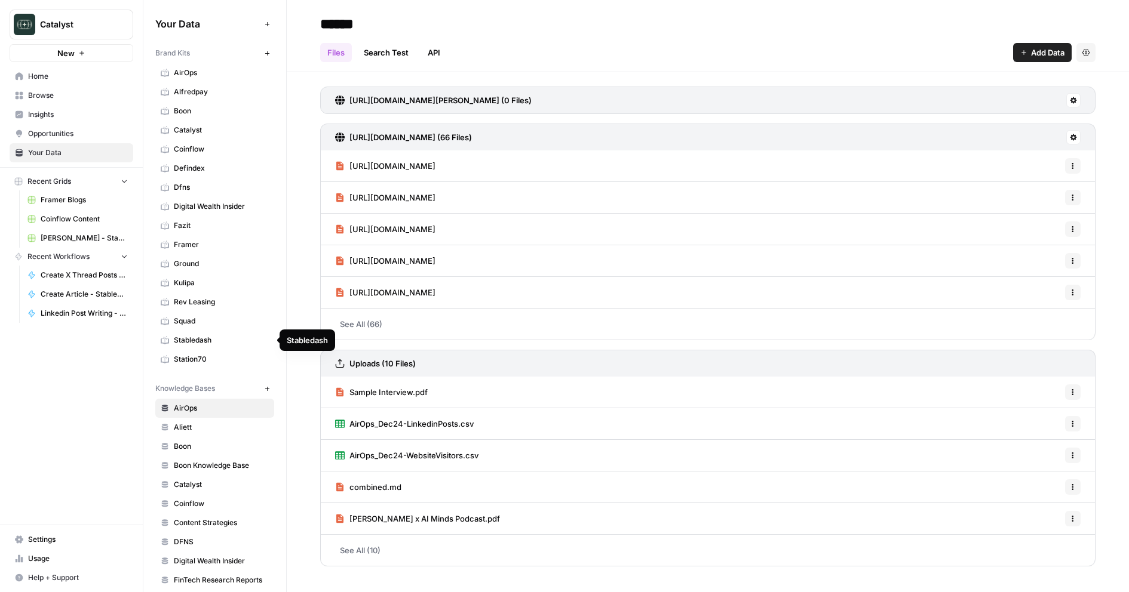
click at [195, 320] on span "Squad" at bounding box center [221, 321] width 95 height 11
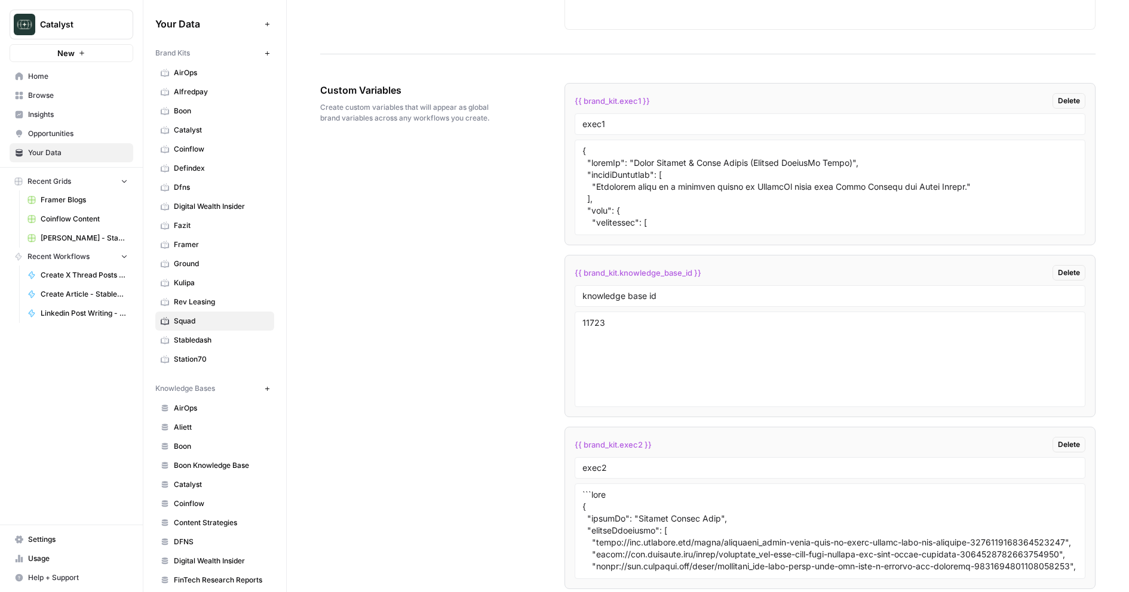
scroll to position [1697, 0]
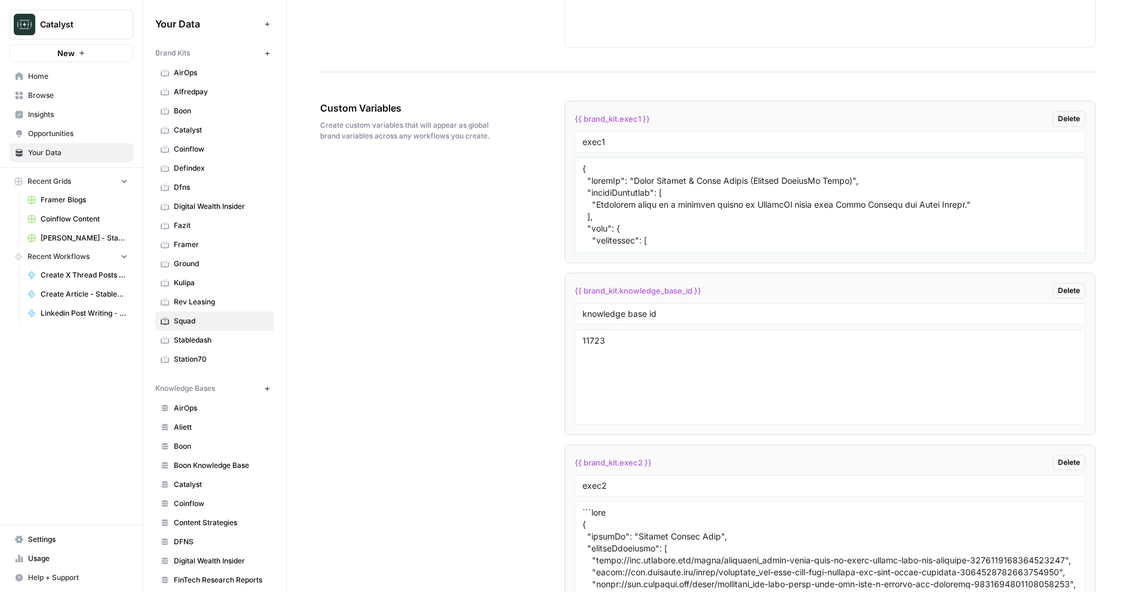
click at [674, 196] on textarea at bounding box center [830, 205] width 496 height 85
paste textarea "Authentic Creator (Ignacio's Feedback-Driven Blend)", "sourceMaterials": [ "Syn…"
click at [522, 262] on div "Custom Variables Create custom variables that will appear as global brand varia…" at bounding box center [707, 368] width 775 height 583
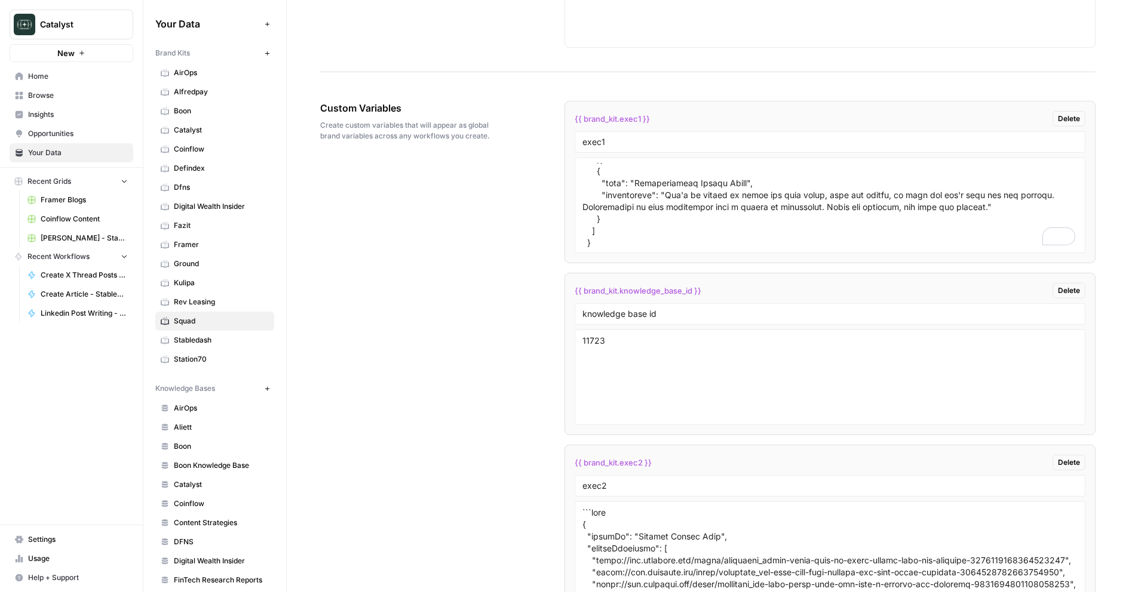
click at [522, 262] on div "Custom Variables Create custom variables that will appear as global brand varia…" at bounding box center [707, 368] width 775 height 583
type textarea "{ "styleOf": "Chris Aeberli & Ankur Nagpal (Blended LinkedIn Style)", "sourceMa…"
click at [618, 533] on textarea at bounding box center [830, 549] width 496 height 85
paste textarea "{ "styleOf": "Chris Aeberli & Ankur Nagpal (Blended LinkedIn Style)", "sourceMa…"
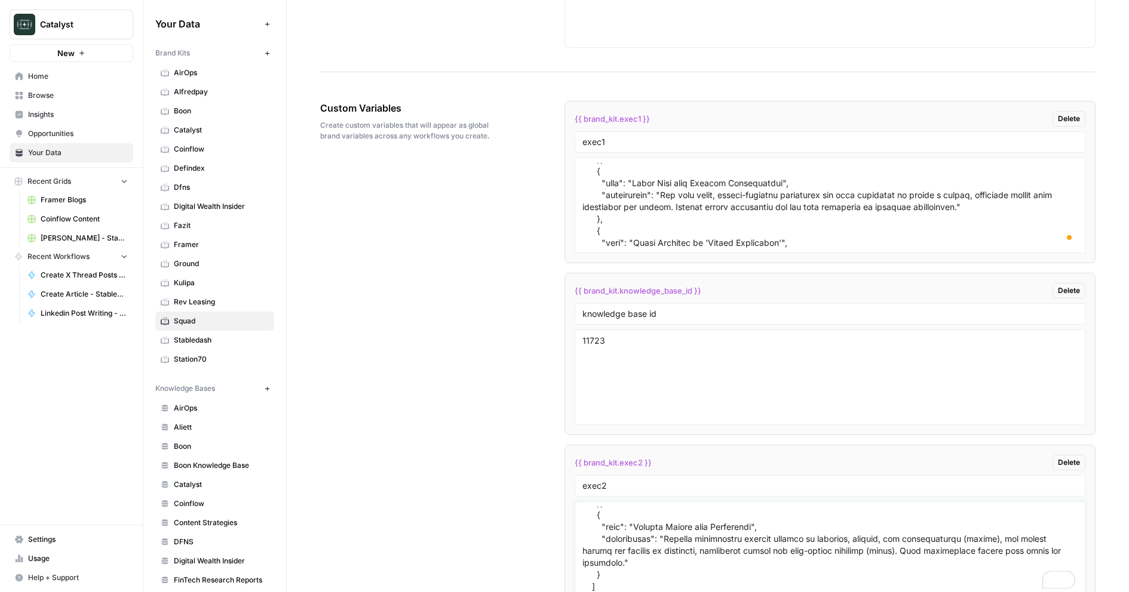
type textarea "{ "styleOf": "Chris Aeberli & Ankur Nagpal (Blended LinkedIn Style)", "sourceMa…"
click at [508, 517] on div "Custom Variables Create custom variables that will appear as global brand varia…" at bounding box center [707, 368] width 775 height 583
click at [678, 183] on textarea "To enrich screen reader interactions, please activate Accessibility in Grammarl…" at bounding box center [830, 205] width 496 height 85
paste textarea "Authentic Creator (Ignacio's Feedback-Driven Blend)", "sourceMaterials": [ "Syn…"
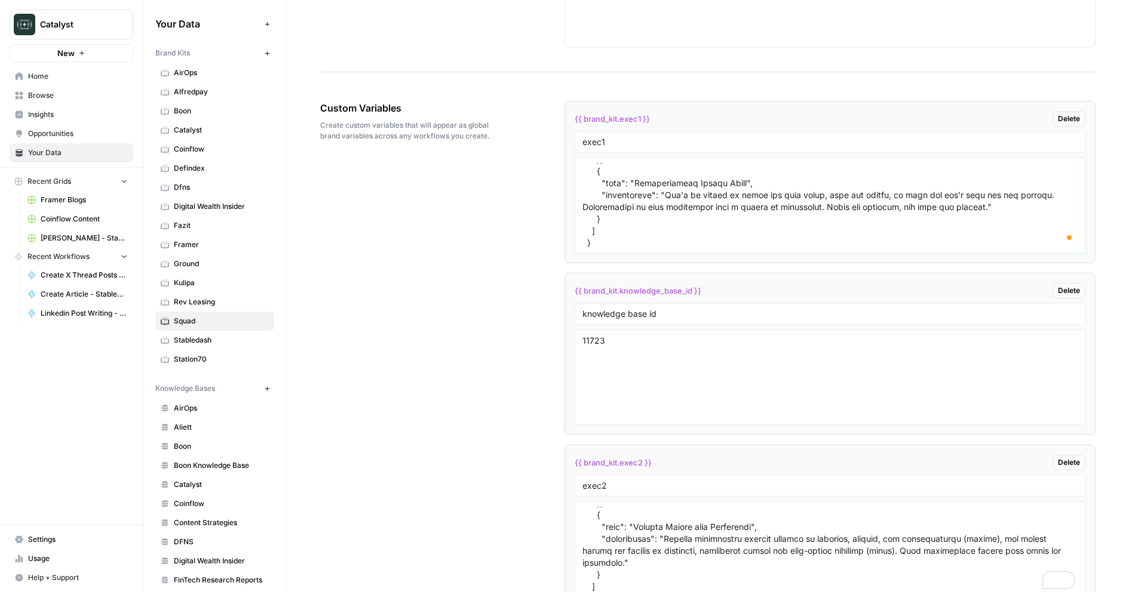
scroll to position [2076, 0]
type textarea "{ "loremIp": "Dolorsita Consect (Adipisc'e Seddoeiu-Tempor Incid)", "utlaboReet…"
click at [658, 366] on textarea "11723" at bounding box center [830, 377] width 496 height 85
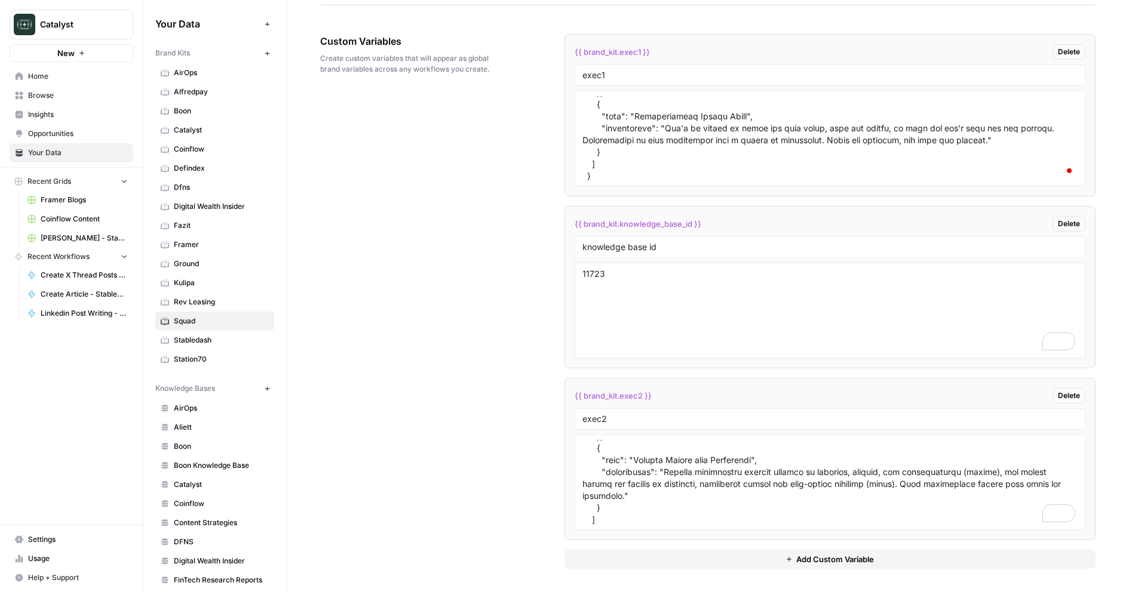
scroll to position [2434, 0]
click at [645, 561] on button "Add Custom Variable" at bounding box center [830, 559] width 532 height 19
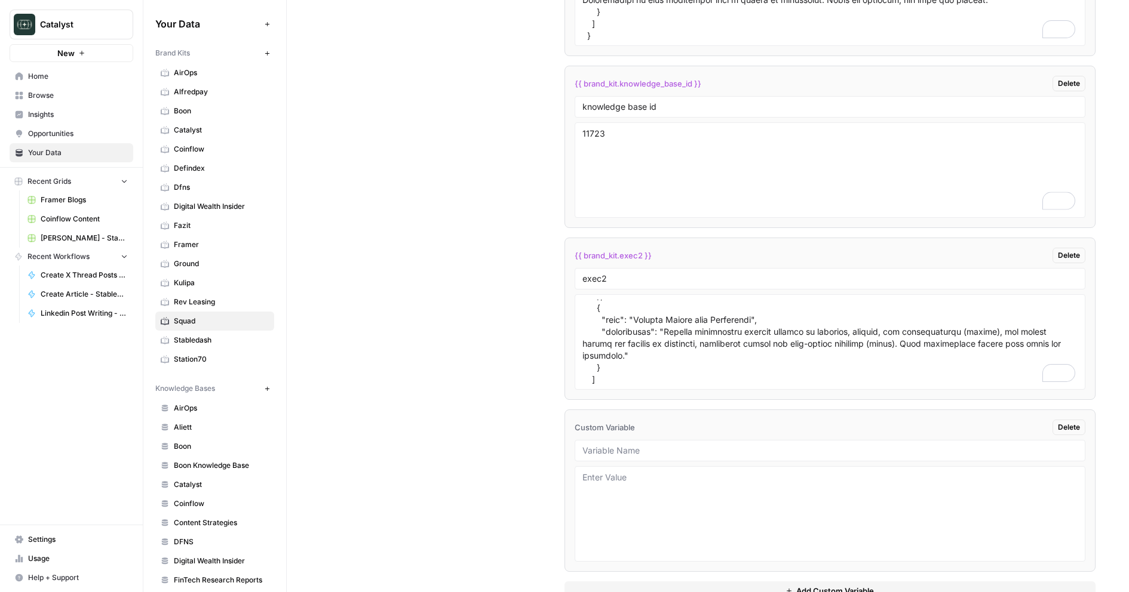
scroll to position [0, 0]
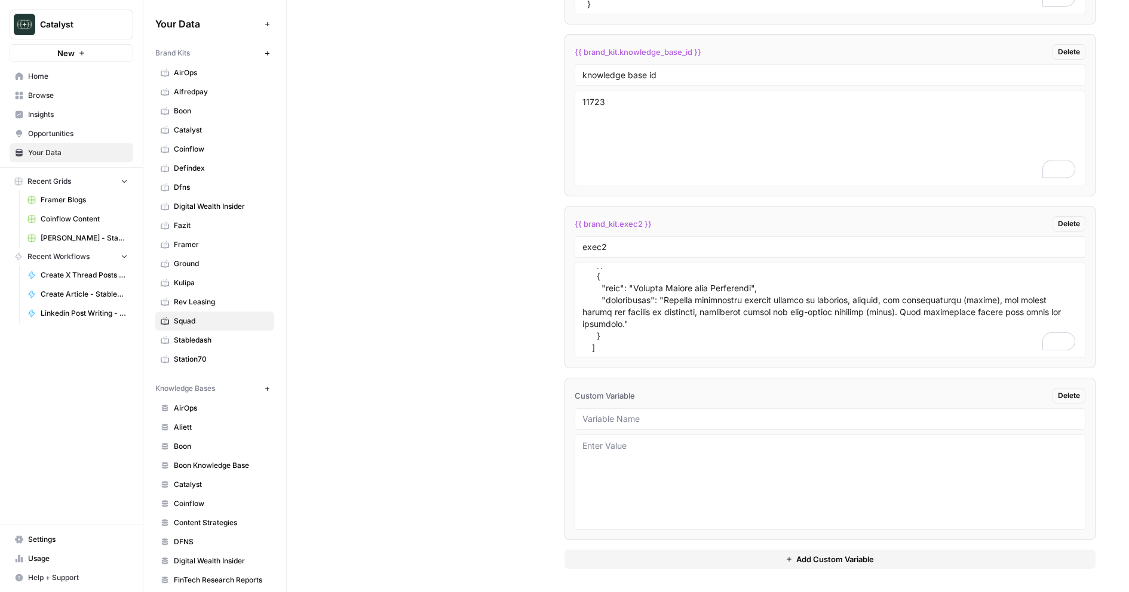
drag, startPoint x: 634, startPoint y: 553, endPoint x: 634, endPoint y: 545, distance: 7.8
click at [634, 545] on div "{{ brand_kit.exec1 }} Delete exec1 {{ brand_kit.knowledge_base_id }} Delete kno…" at bounding box center [830, 215] width 532 height 707
click at [634, 491] on textarea at bounding box center [830, 482] width 496 height 85
type textarea "asd"
click at [216, 277] on link "Kulipa" at bounding box center [214, 283] width 119 height 19
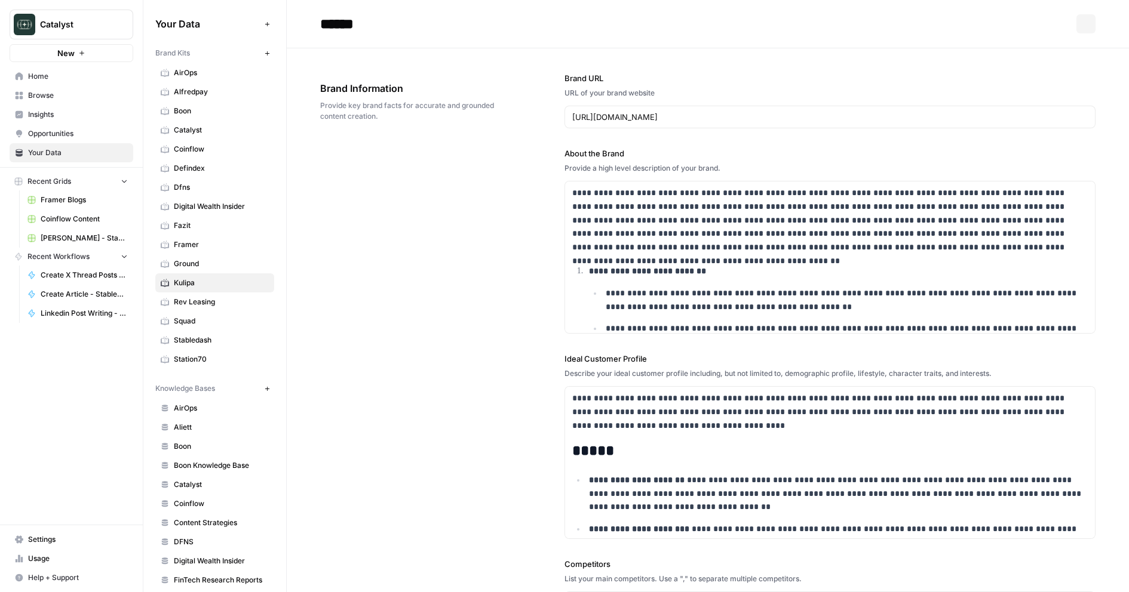
click at [204, 317] on span "Squad" at bounding box center [221, 321] width 95 height 11
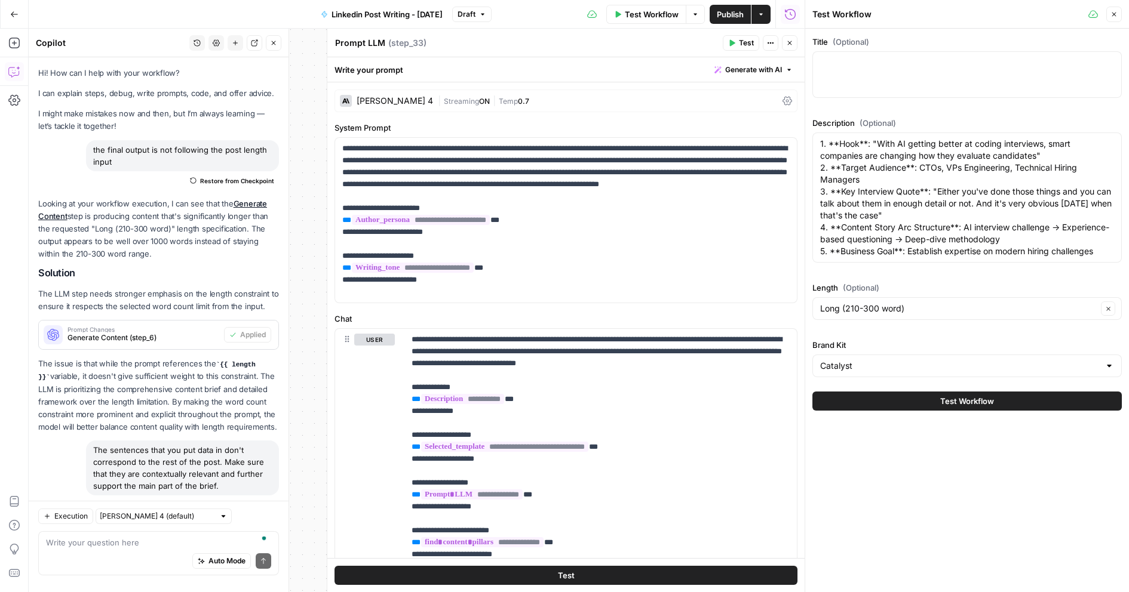
scroll to position [884, 0]
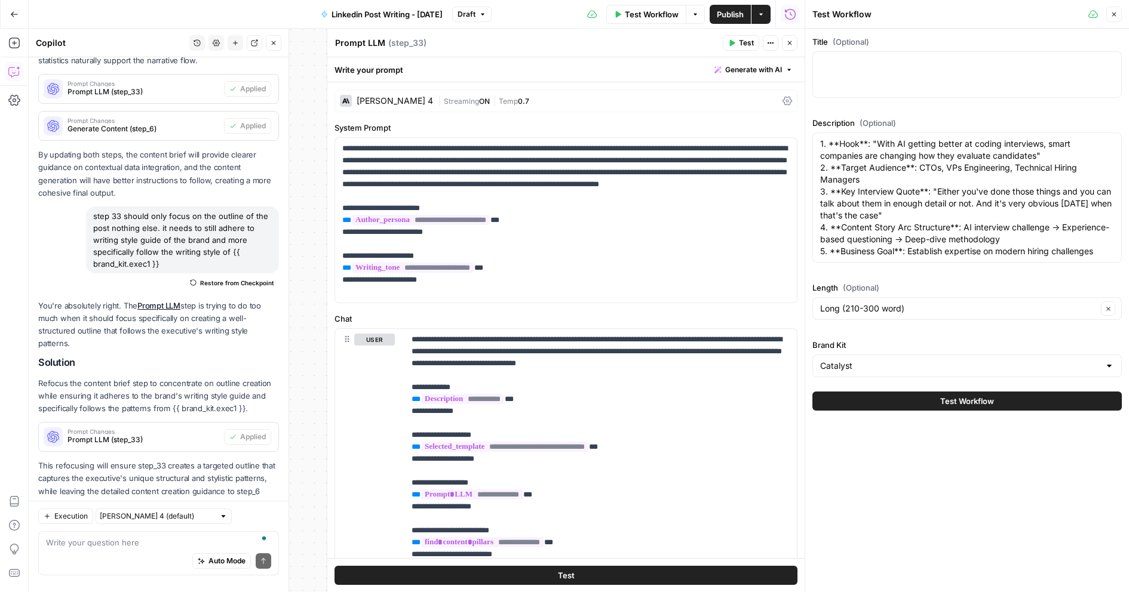
click at [732, 16] on span "Publish" at bounding box center [730, 14] width 27 height 12
click at [90, 537] on textarea "To enrich screen reader interactions, please activate Accessibility in Grammarl…" at bounding box center [158, 543] width 225 height 12
drag, startPoint x: 100, startPoint y: 546, endPoint x: 128, endPoint y: 547, distance: 27.5
click at [128, 547] on textarea "step 33 should create the post structure" at bounding box center [158, 543] width 225 height 12
click at [229, 540] on textarea "step 33 should ONLY output the post structure" at bounding box center [158, 543] width 225 height 12
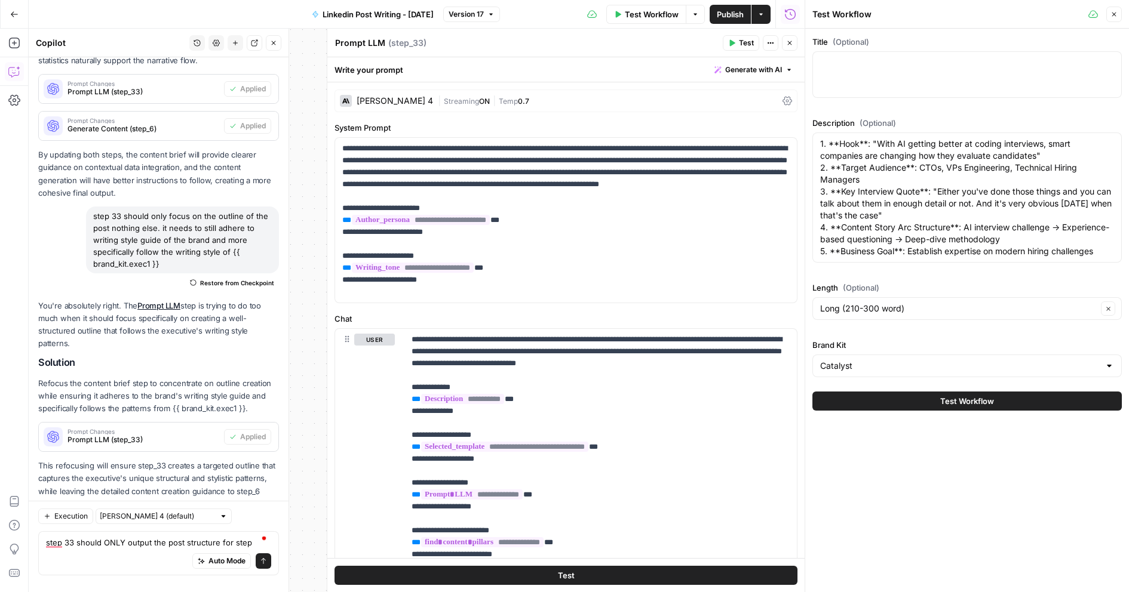
click at [788, 42] on icon "button" at bounding box center [789, 42] width 7 height 7
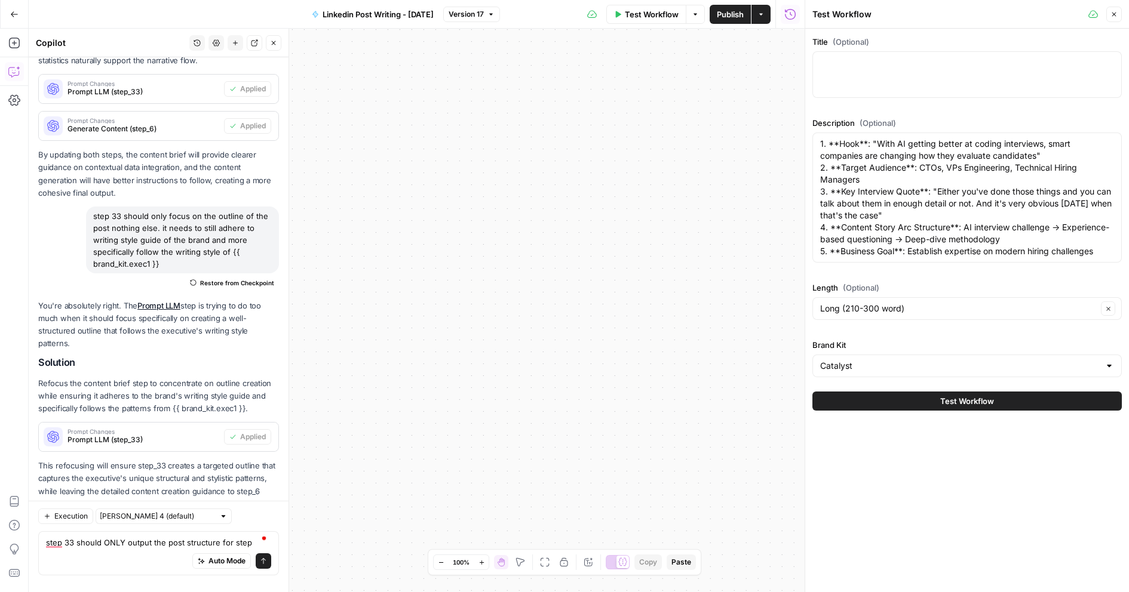
drag, startPoint x: 642, startPoint y: 383, endPoint x: 696, endPoint y: 361, distance: 58.5
click at [696, 361] on div "true false Workflow Set Inputs Inputs Get Knowledge Base File Get Knowledge Bas…" at bounding box center [417, 311] width 776 height 564
click at [542, 562] on icon "button" at bounding box center [545, 563] width 10 height 10
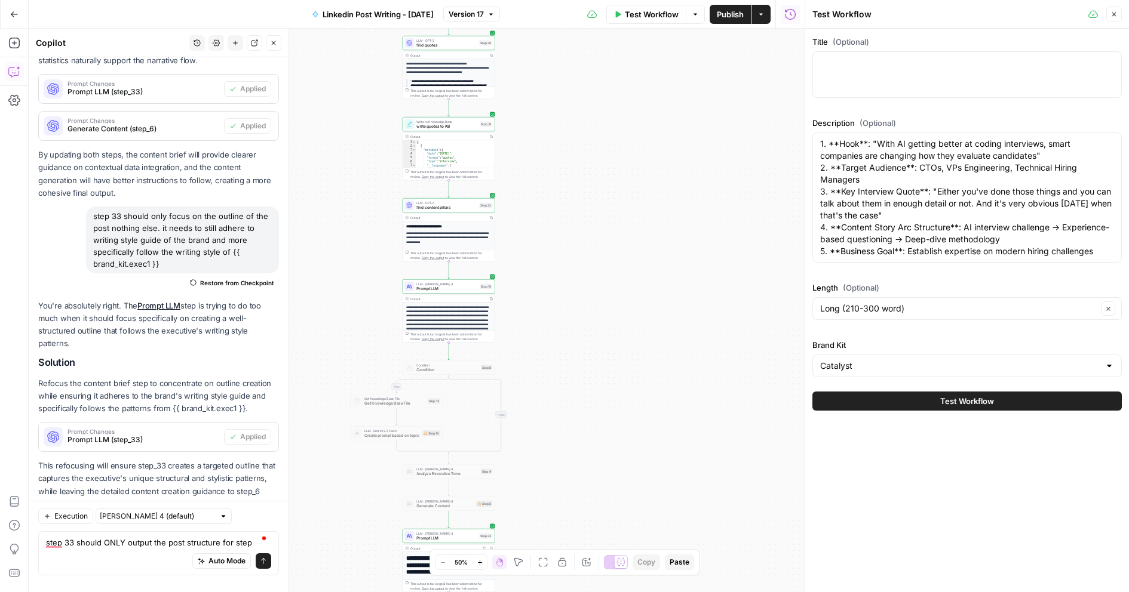
drag, startPoint x: 612, startPoint y: 379, endPoint x: 625, endPoint y: 370, distance: 15.9
click at [625, 370] on div "true false Workflow Set Inputs Inputs Get Knowledge Base File Get Knowledge Bas…" at bounding box center [417, 311] width 776 height 564
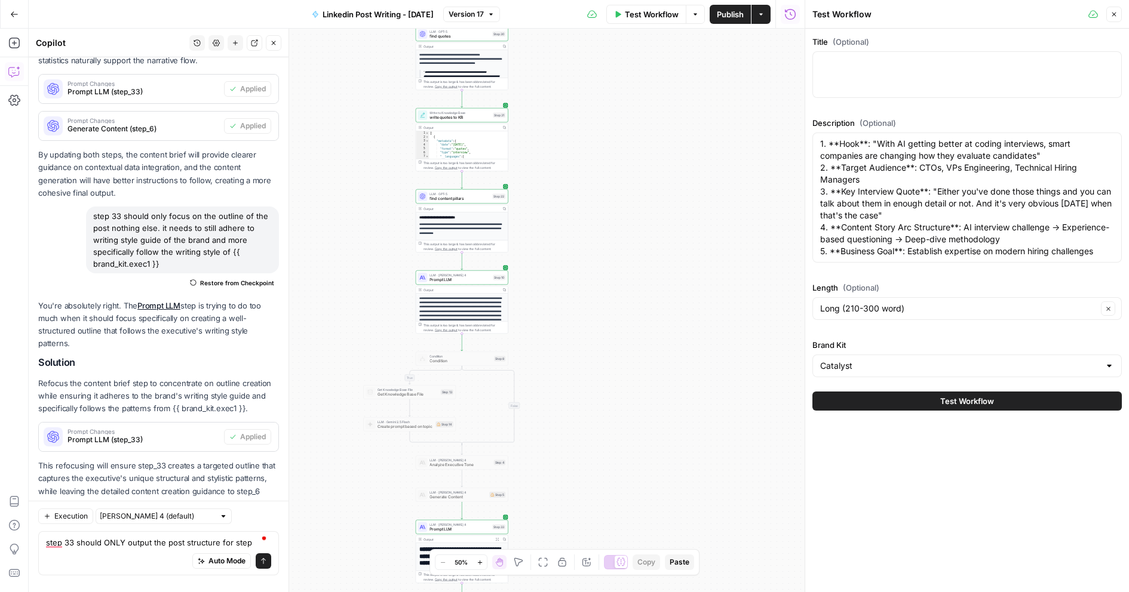
click at [625, 370] on div "true false Workflow Set Inputs Inputs Get Knowledge Base File Get Knowledge Bas…" at bounding box center [417, 311] width 776 height 564
click at [541, 305] on div "true false Workflow Set Inputs Inputs Get Knowledge Base File Get Knowledge Bas…" at bounding box center [417, 311] width 776 height 564
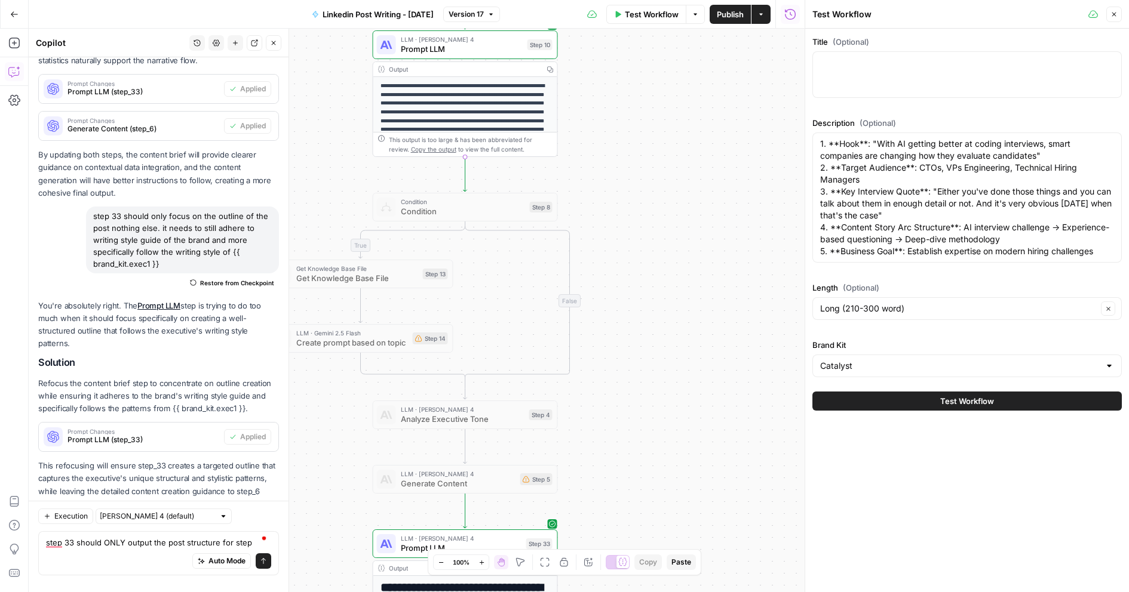
drag, startPoint x: 523, startPoint y: 328, endPoint x: 605, endPoint y: 123, distance: 221.2
click at [605, 123] on div "true false Workflow Set Inputs Inputs Get Knowledge Base File Get Knowledge Bas…" at bounding box center [417, 311] width 776 height 564
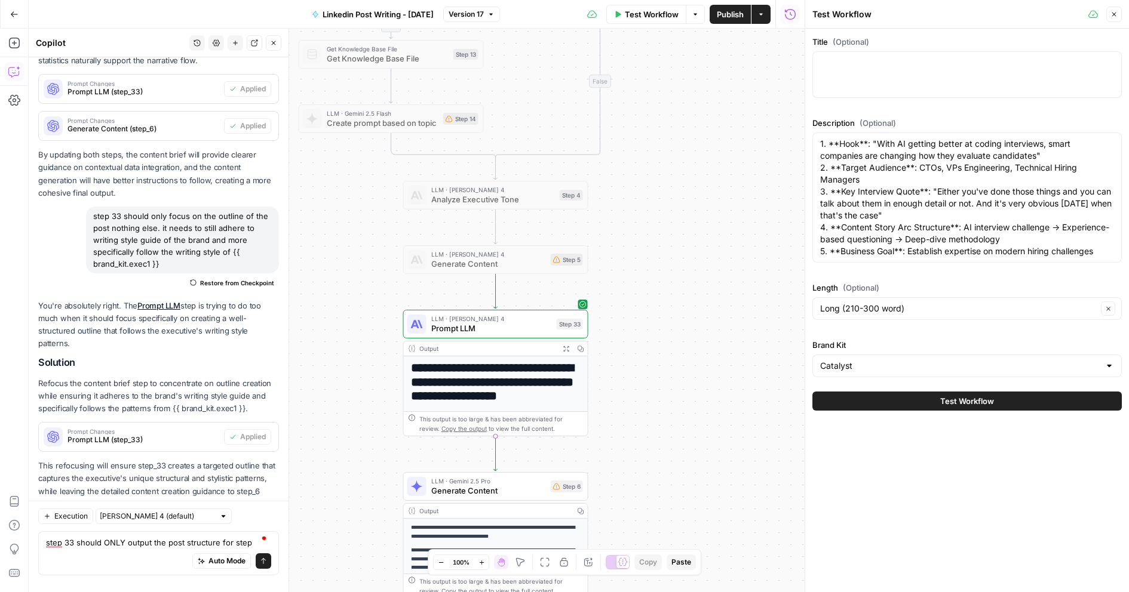
drag, startPoint x: 625, startPoint y: 396, endPoint x: 655, endPoint y: 176, distance: 221.9
click at [655, 176] on div "true false Workflow Set Inputs Inputs Get Knowledge Base File Get Knowledge Bas…" at bounding box center [417, 311] width 776 height 564
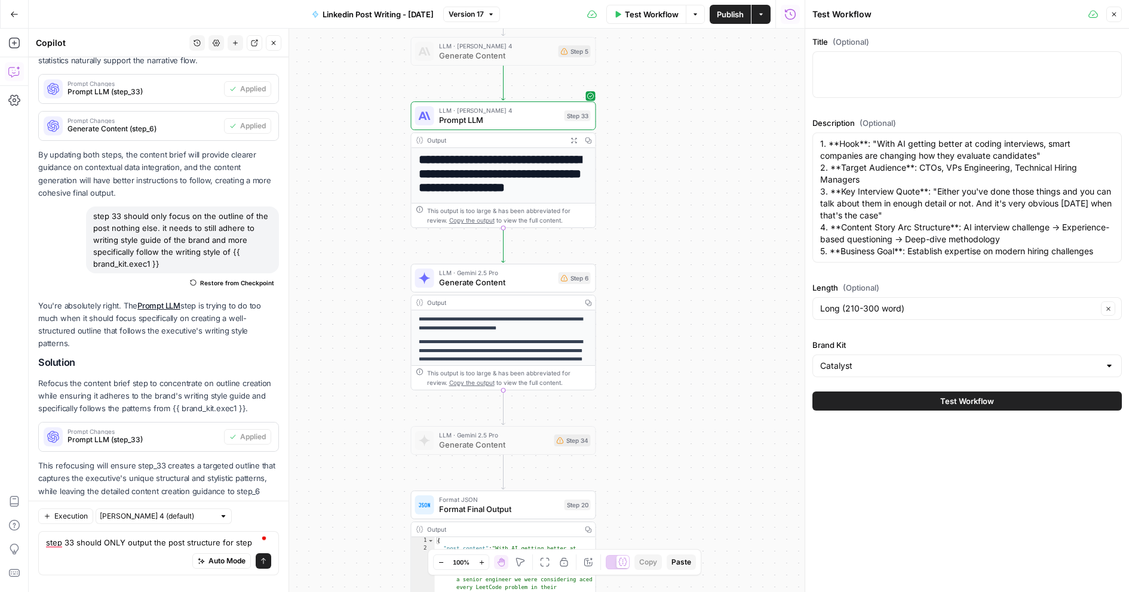
drag, startPoint x: 634, startPoint y: 223, endPoint x: 641, endPoint y: 145, distance: 78.6
click at [641, 145] on div "true false Workflow Set Inputs Inputs Get Knowledge Base File Get Knowledge Bas…" at bounding box center [417, 311] width 776 height 564
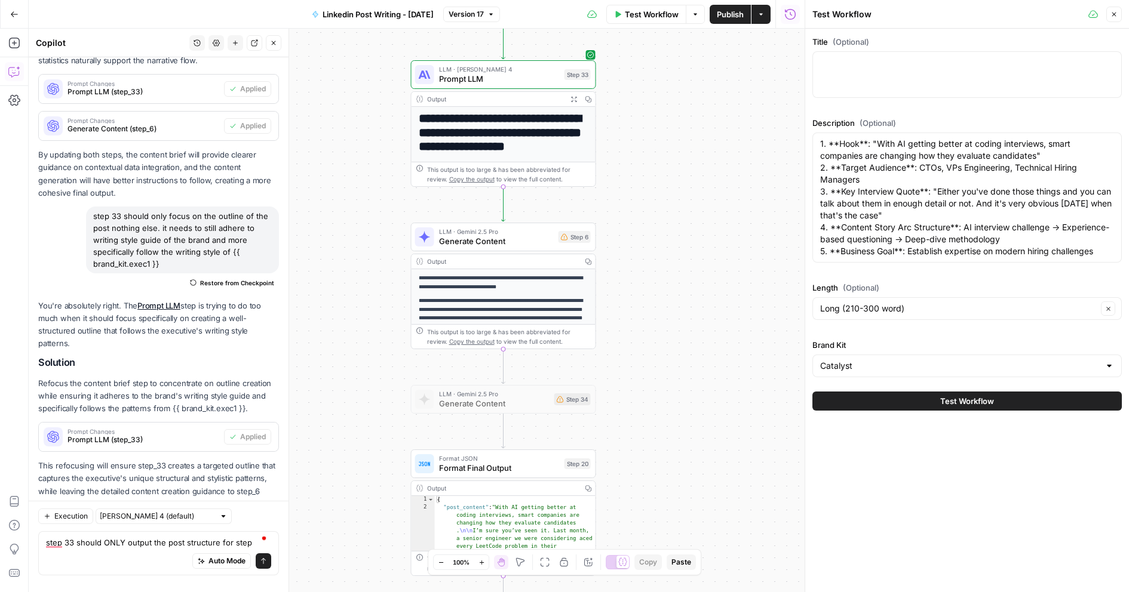
drag, startPoint x: 631, startPoint y: 305, endPoint x: 631, endPoint y: 285, distance: 19.7
click at [631, 285] on div "true false Workflow Set Inputs Inputs Get Knowledge Base File Get Knowledge Bas…" at bounding box center [417, 311] width 776 height 564
click at [246, 545] on textarea "step 33 should ONLY output the post structure for step" at bounding box center [158, 543] width 225 height 12
click at [249, 545] on textarea "step 33 should ONLY output the post structure for step" at bounding box center [158, 543] width 225 height 12
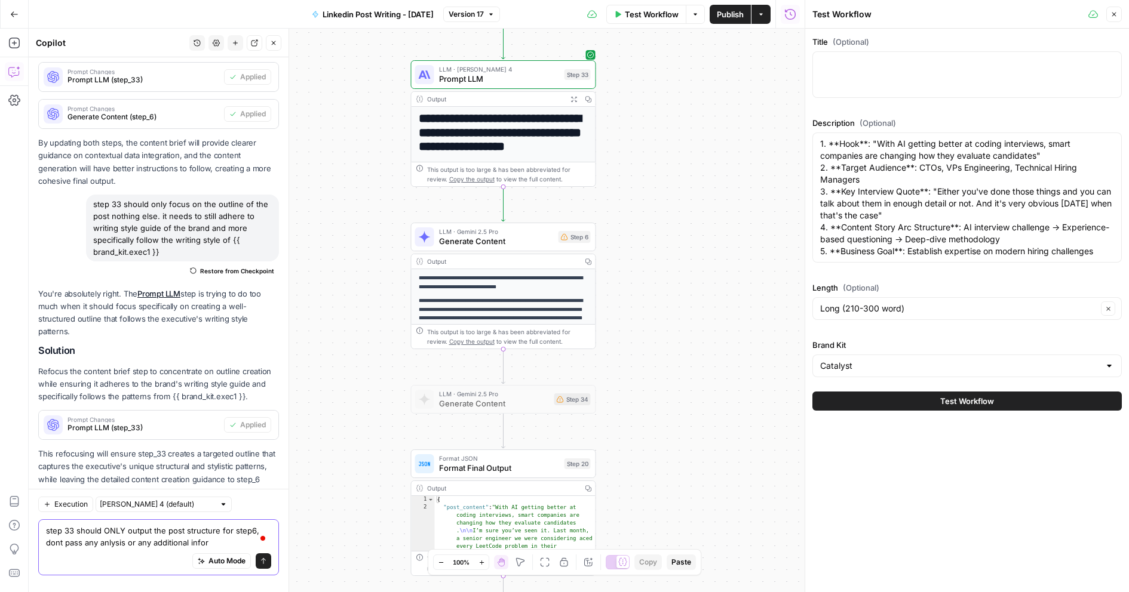
type textarea "step 33 should ONLY output the post structure for step6, dont pass any anlysis …"
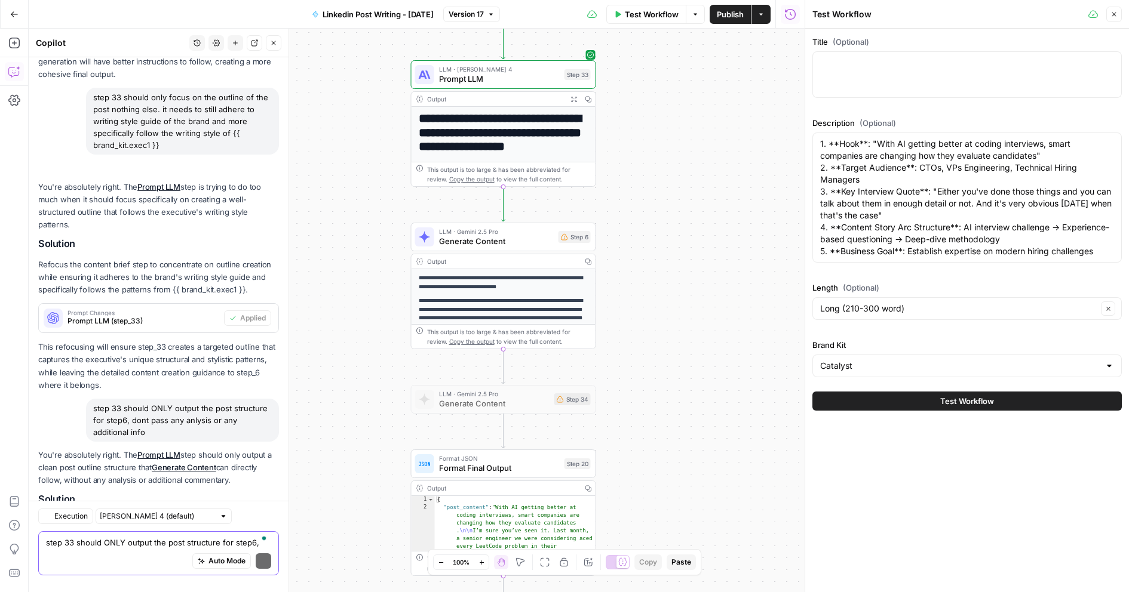
scroll to position [1114, 0]
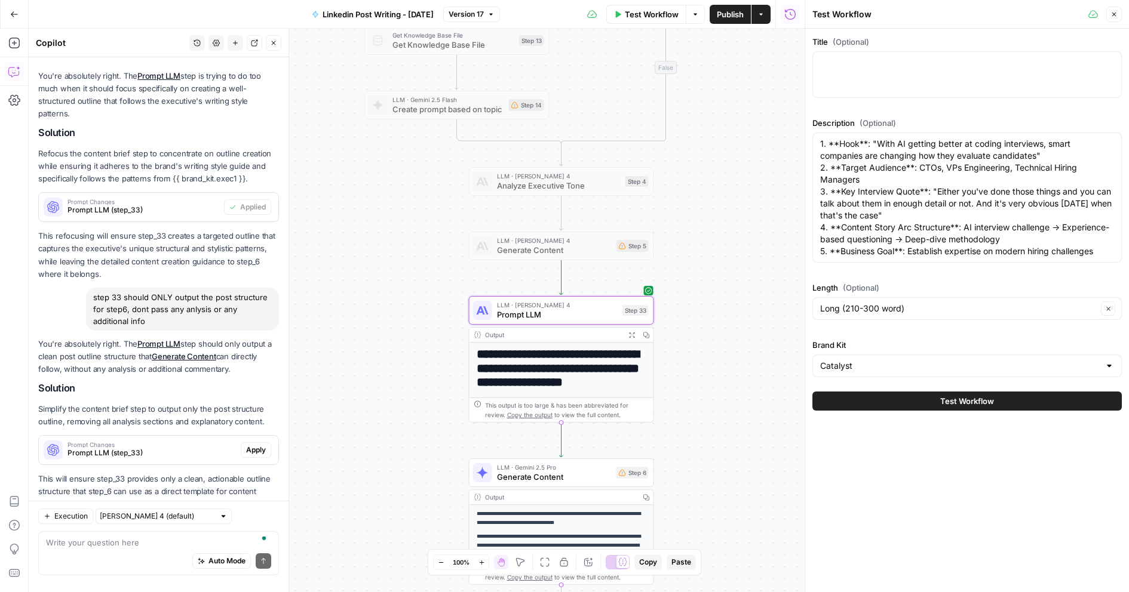
click at [245, 443] on button "Apply" at bounding box center [256, 451] width 30 height 16
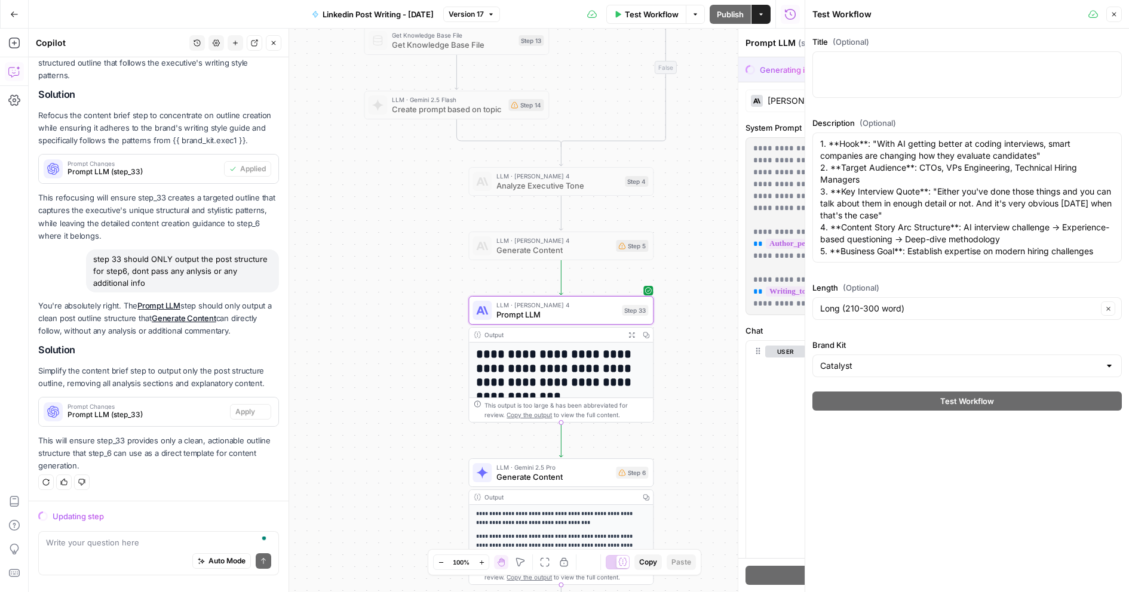
scroll to position [1037, 0]
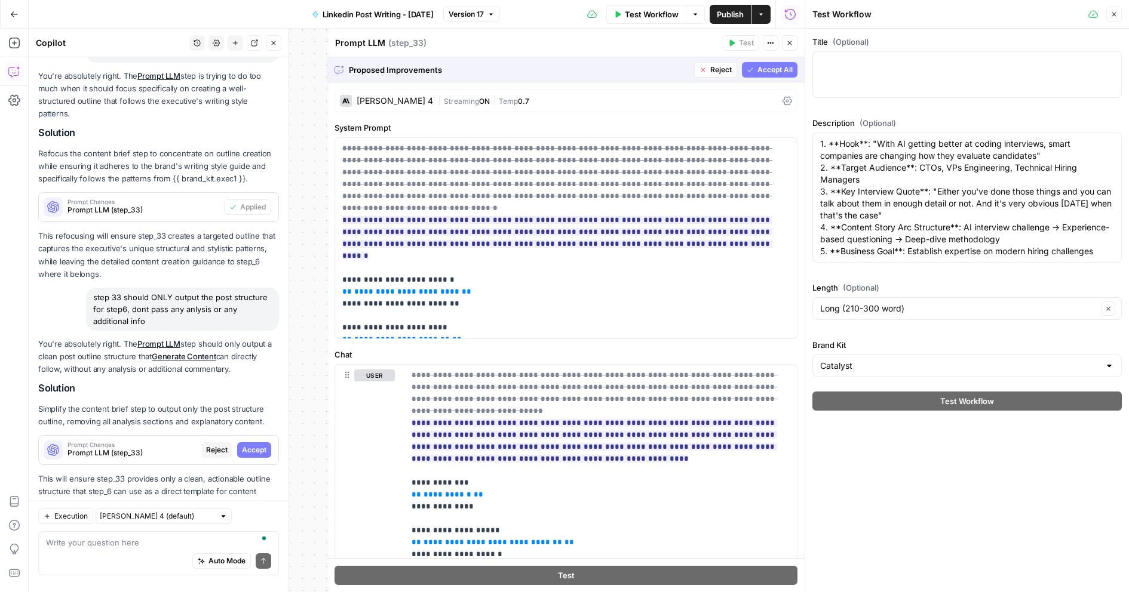
click at [256, 445] on span "Accept" at bounding box center [254, 450] width 24 height 11
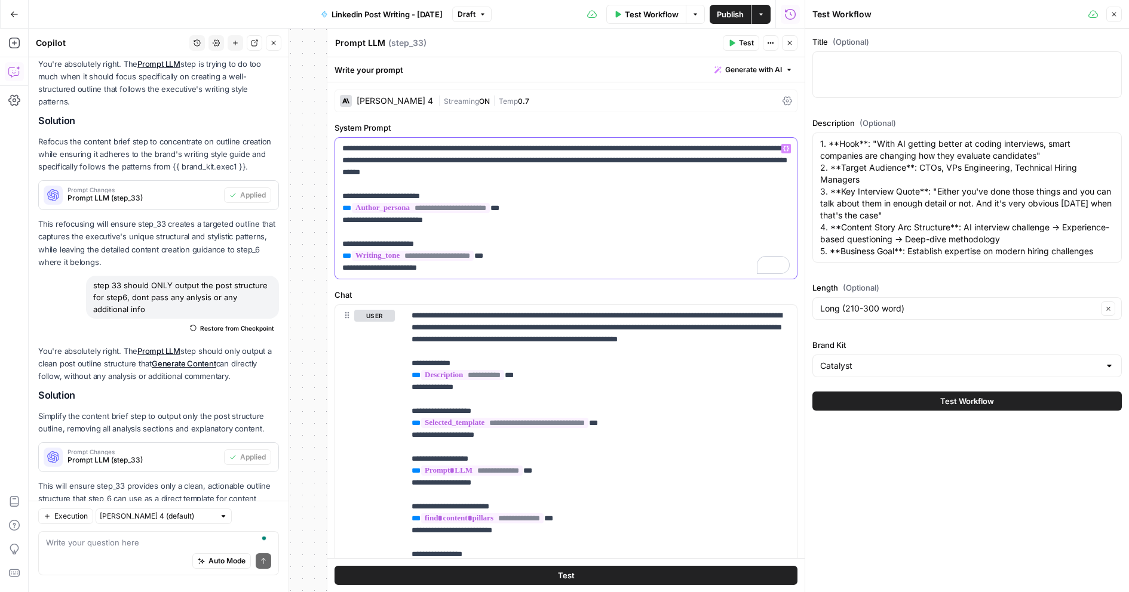
scroll to position [1133, 0]
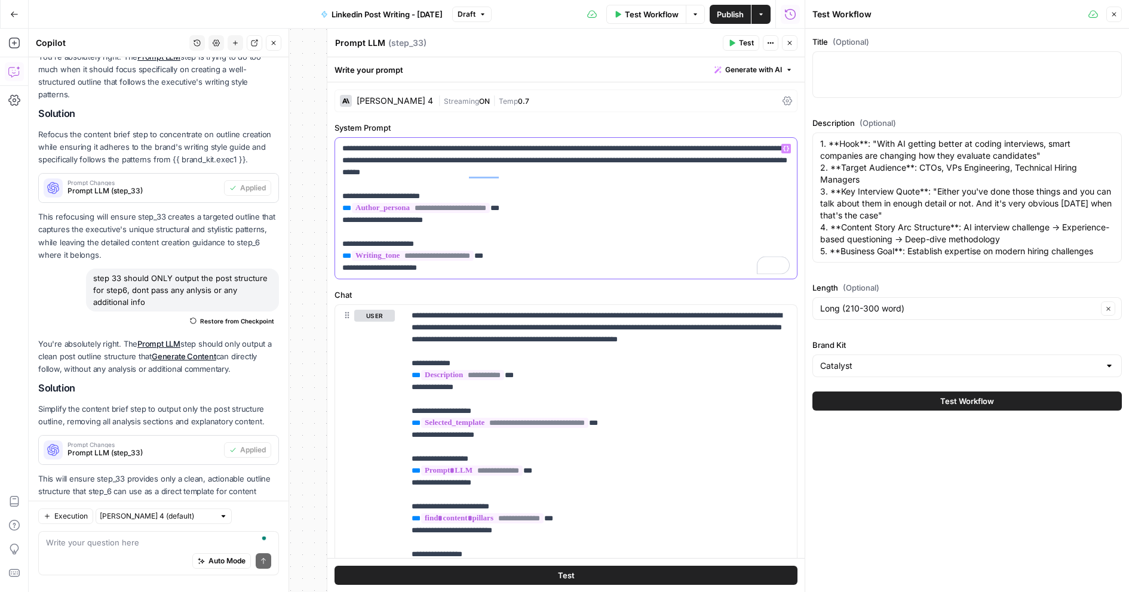
drag, startPoint x: 508, startPoint y: 256, endPoint x: 337, endPoint y: 253, distance: 171.4
click at [337, 253] on div "**********" at bounding box center [566, 208] width 462 height 141
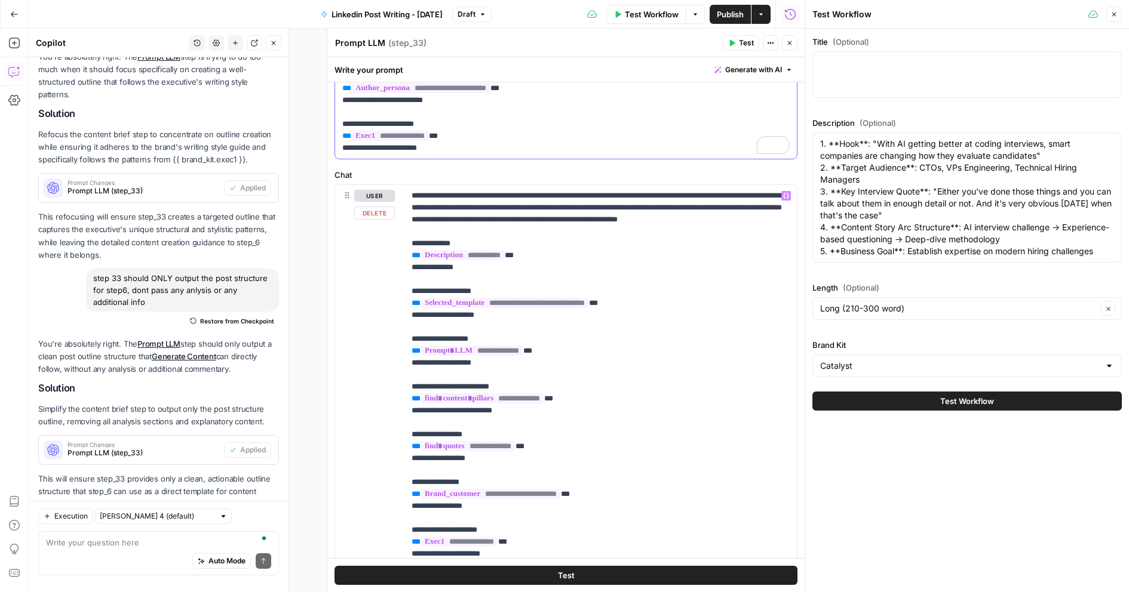
scroll to position [202, 0]
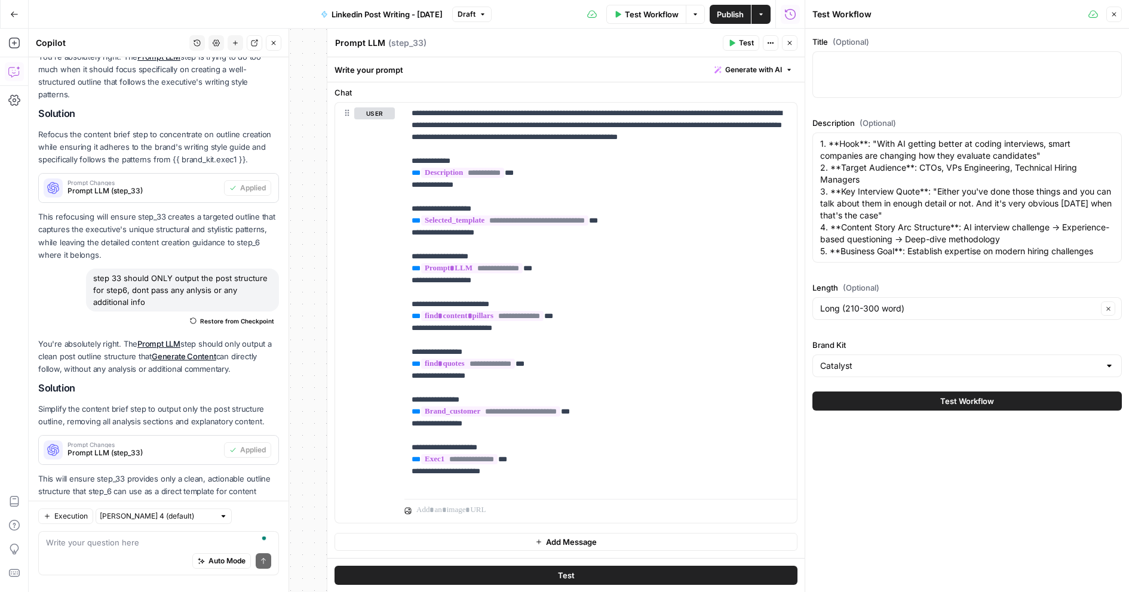
click at [739, 43] on span "Test" at bounding box center [746, 43] width 15 height 11
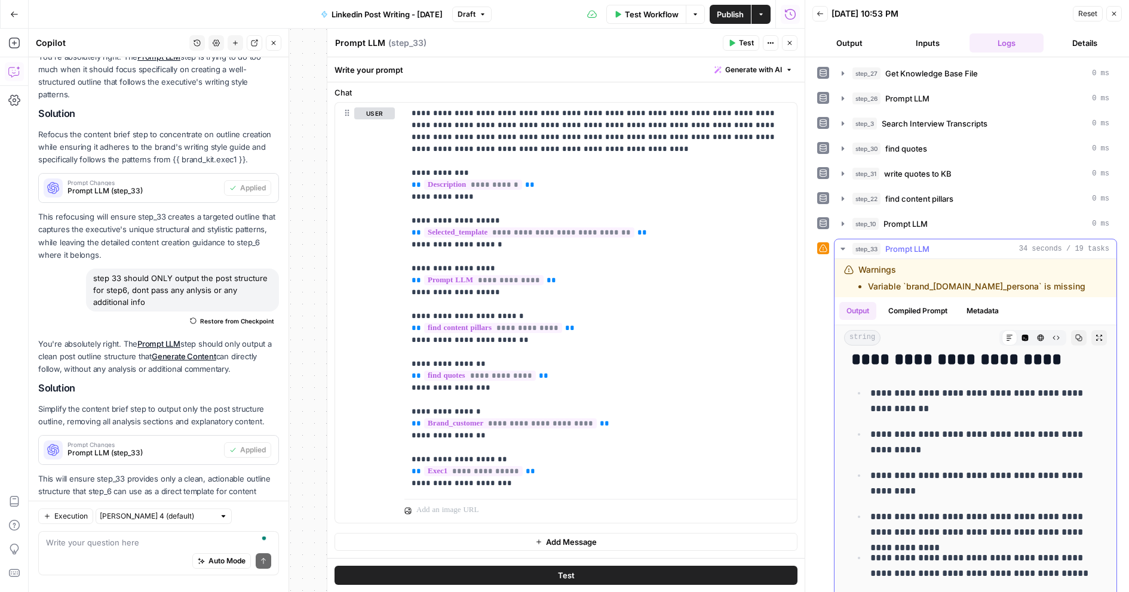
scroll to position [10, 0]
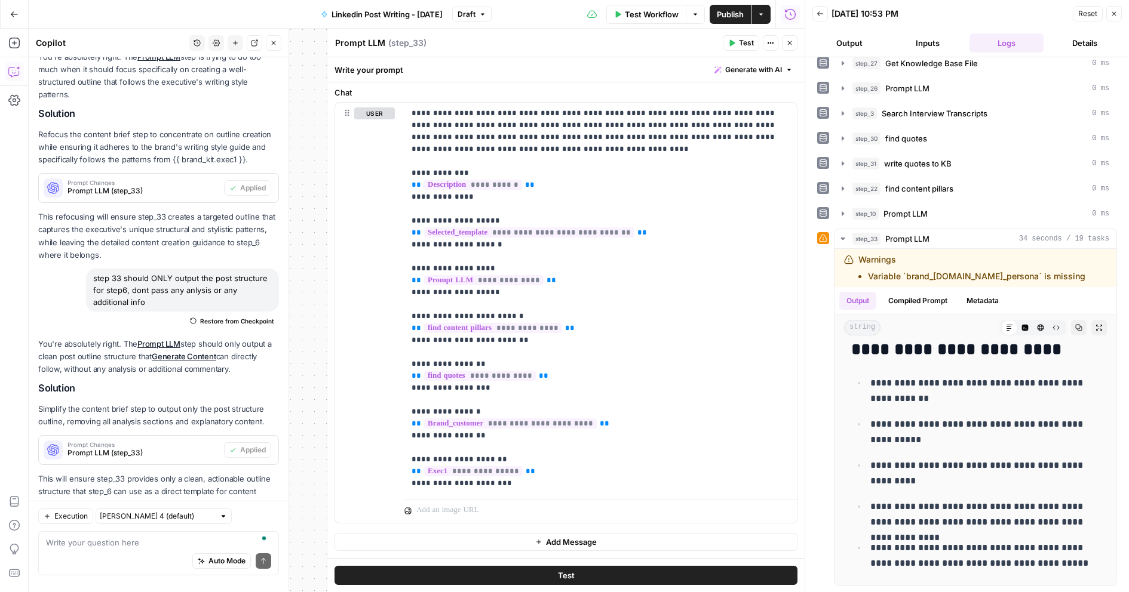
click at [793, 45] on icon "button" at bounding box center [789, 42] width 7 height 7
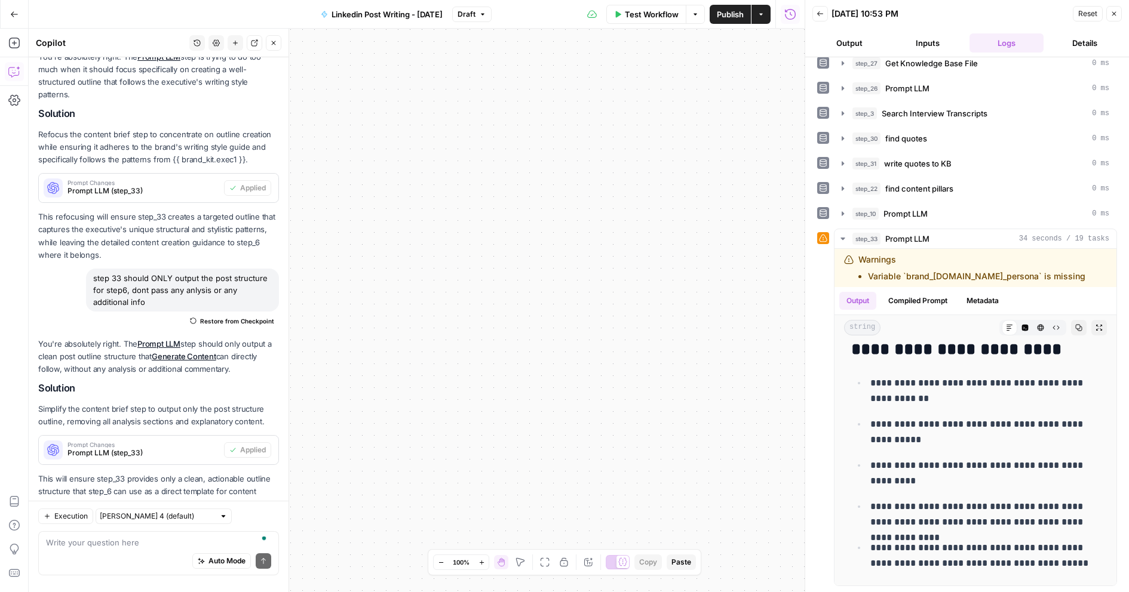
click at [541, 561] on icon "button" at bounding box center [545, 563] width 10 height 10
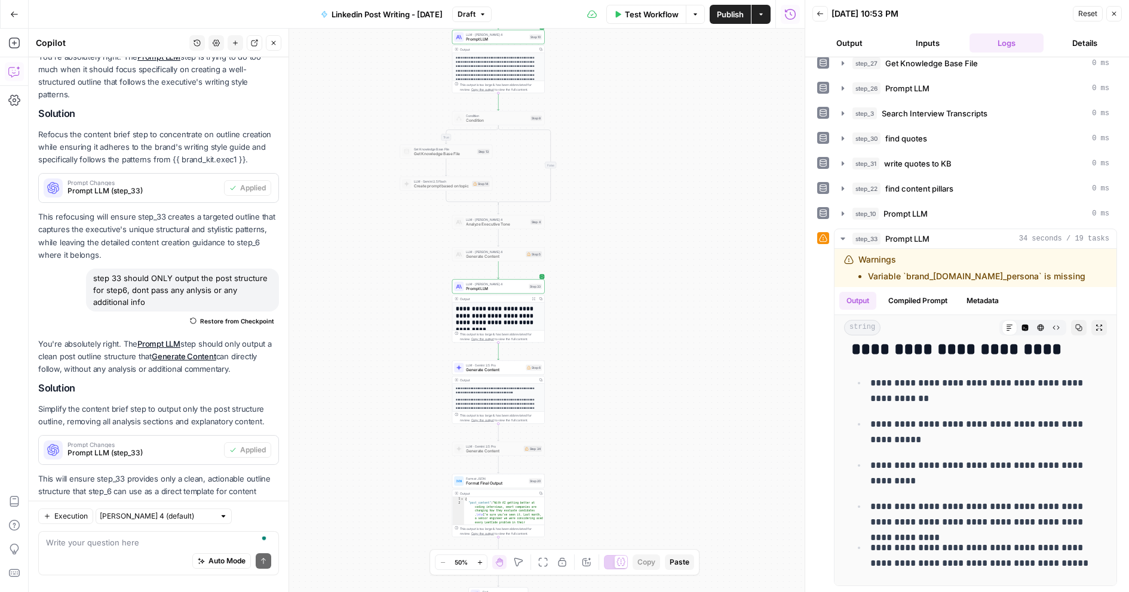
drag, startPoint x: 555, startPoint y: 398, endPoint x: 610, endPoint y: 143, distance: 260.9
click at [610, 143] on div "true false Workflow Set Inputs Inputs Get Knowledge Base File Get Knowledge Bas…" at bounding box center [417, 311] width 776 height 564
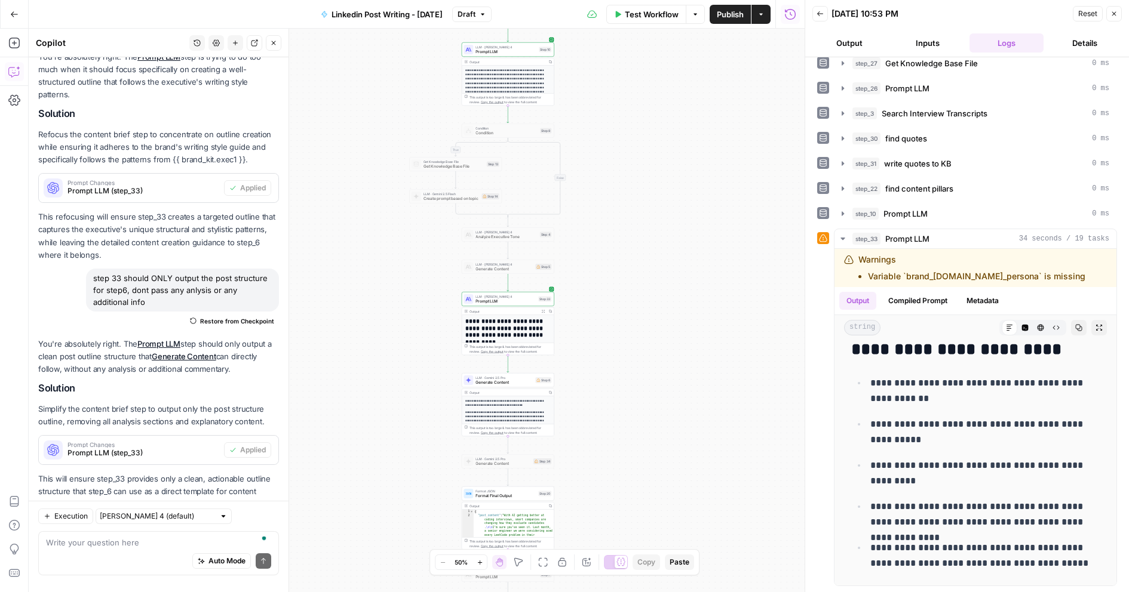
drag, startPoint x: 584, startPoint y: 353, endPoint x: 594, endPoint y: 366, distance: 15.8
click at [594, 366] on div "true false Workflow Set Inputs Inputs Get Knowledge Base File Get Knowledge Bas…" at bounding box center [417, 311] width 776 height 564
click at [497, 288] on div at bounding box center [498, 288] width 8 height 4
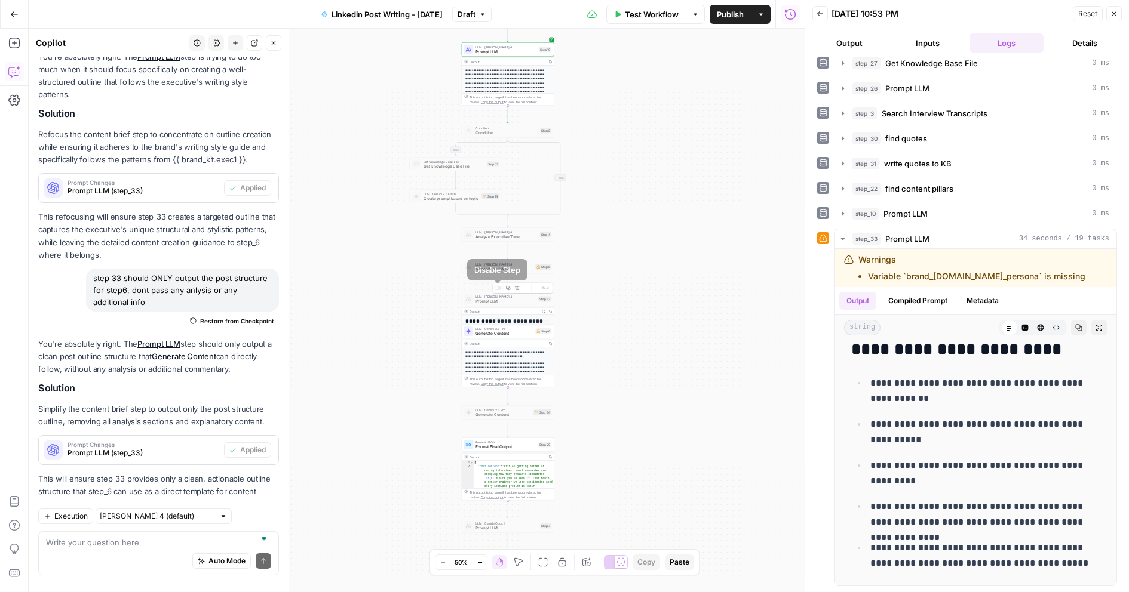
scroll to position [3063, 0]
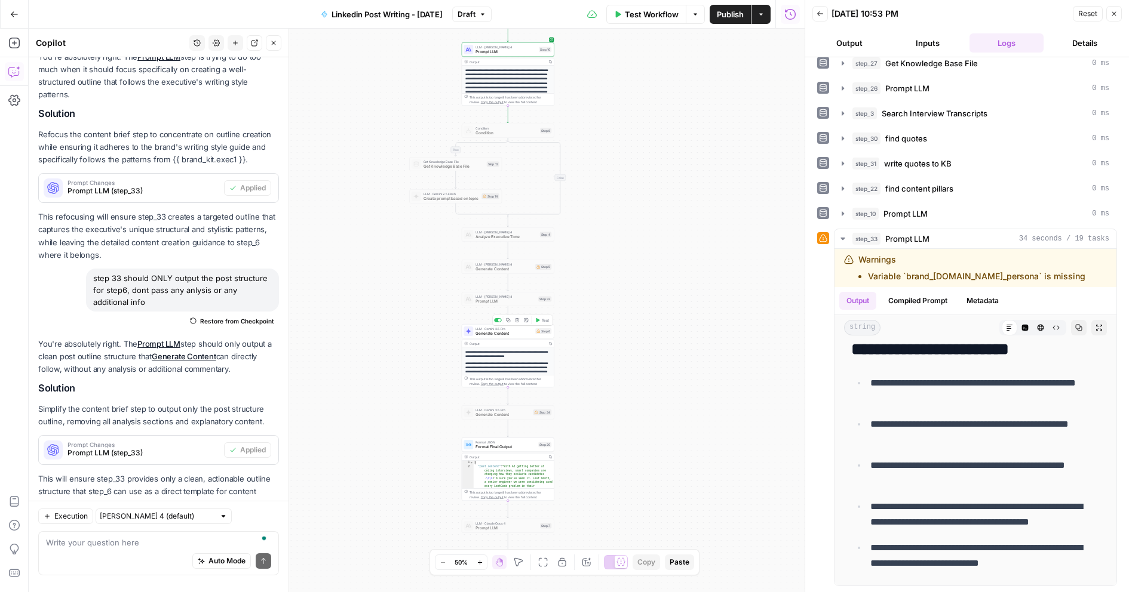
click at [498, 320] on div at bounding box center [499, 320] width 3 height 3
click at [505, 366] on span "Generate Content" at bounding box center [503, 366] width 56 height 6
click at [580, 370] on div "true false Workflow Set Inputs Inputs Get Knowledge Base File Get Knowledge Bas…" at bounding box center [417, 311] width 776 height 564
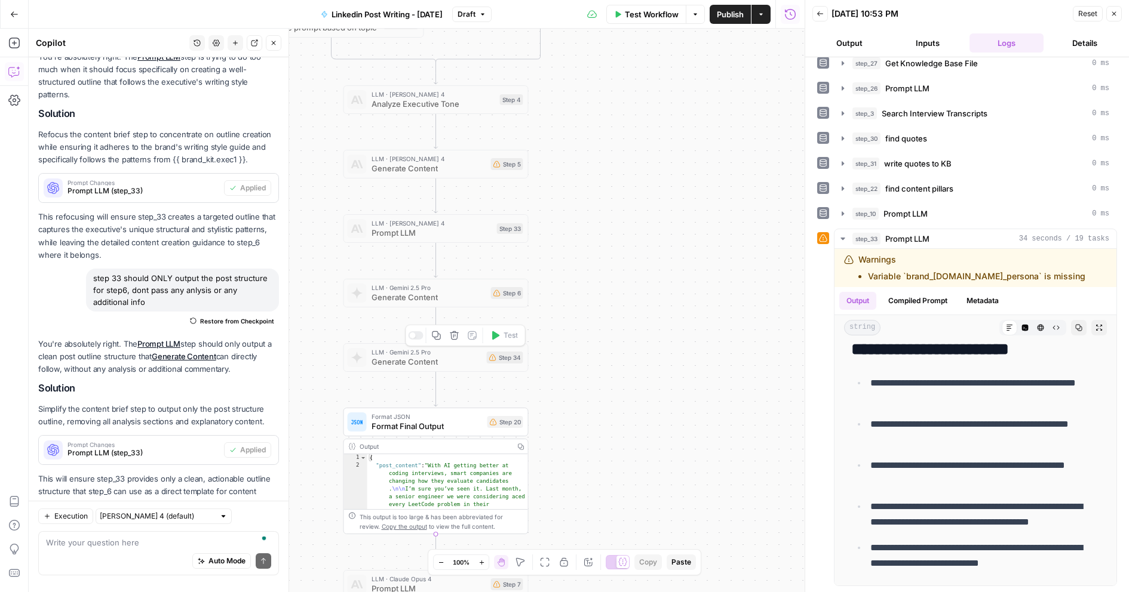
click at [416, 337] on div at bounding box center [415, 335] width 15 height 8
click at [407, 357] on span "Generate Content" at bounding box center [427, 362] width 110 height 12
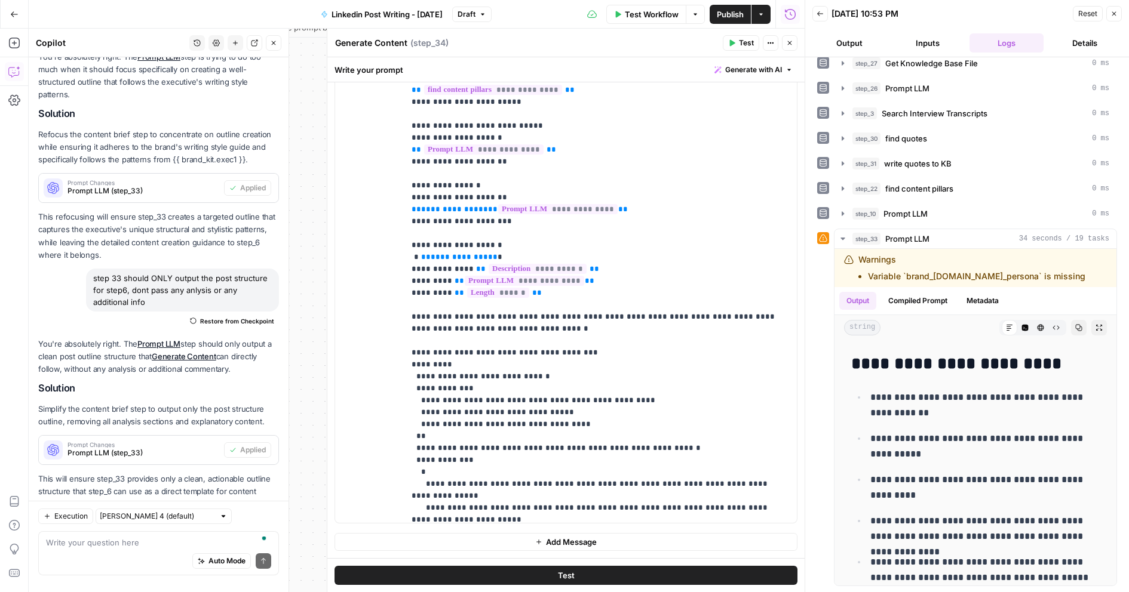
scroll to position [0, 0]
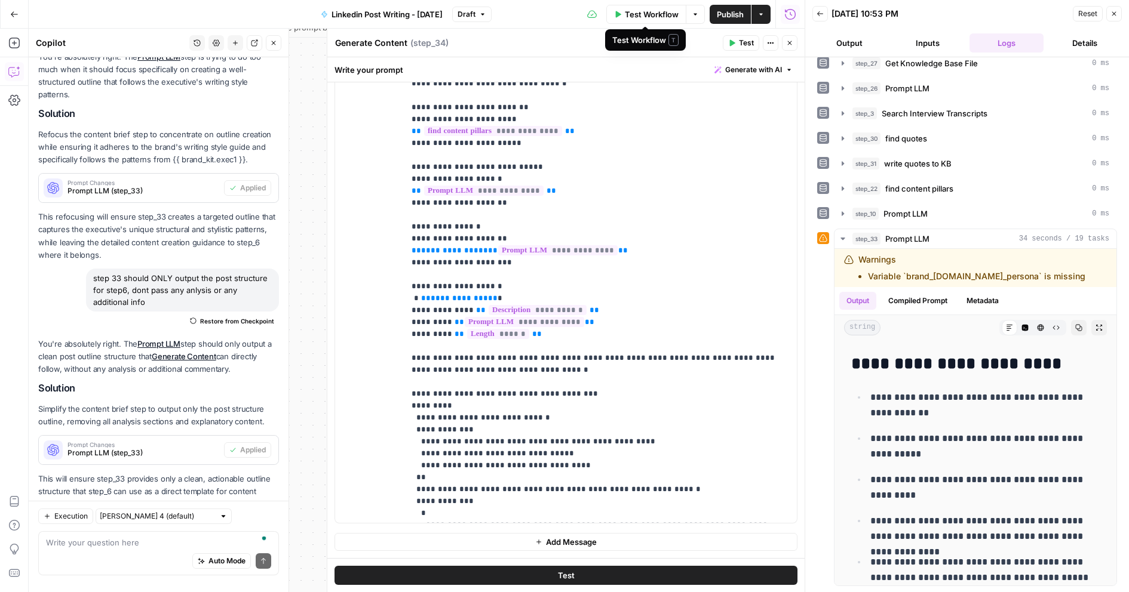
click at [670, 19] on span "Test Workflow" at bounding box center [652, 14] width 54 height 12
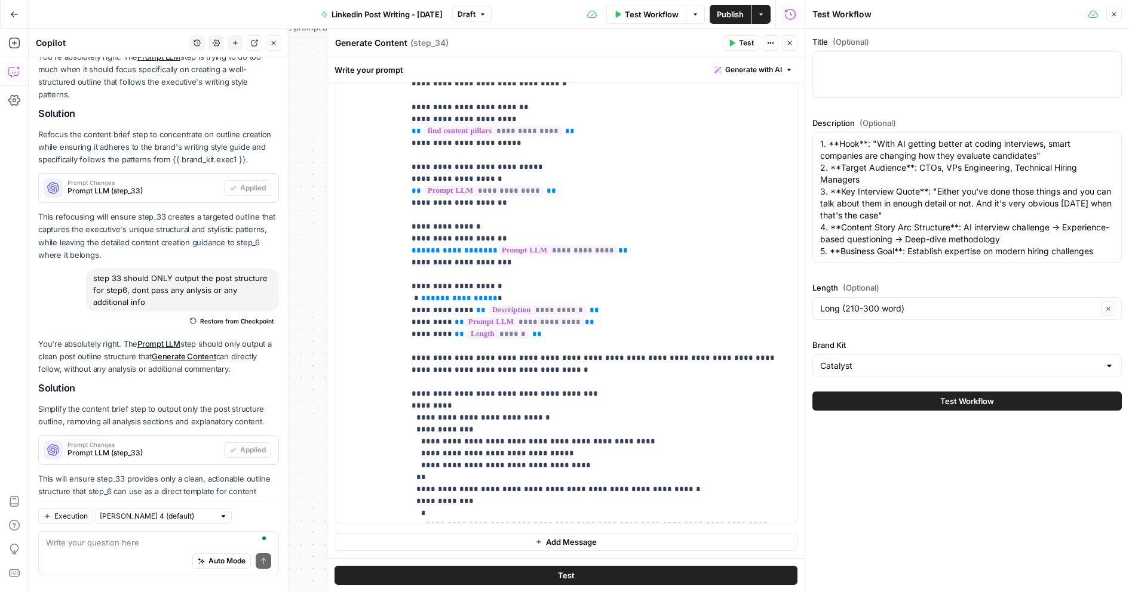
click at [735, 20] on button "Publish" at bounding box center [730, 14] width 41 height 19
click at [619, 220] on p "**********" at bounding box center [601, 406] width 378 height 729
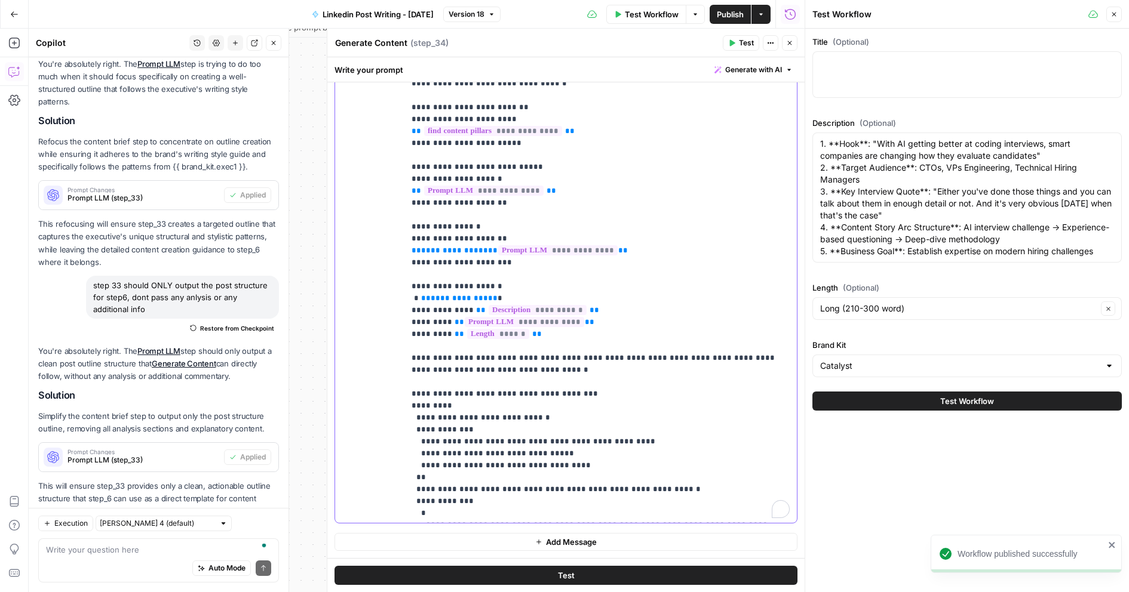
scroll to position [1133, 0]
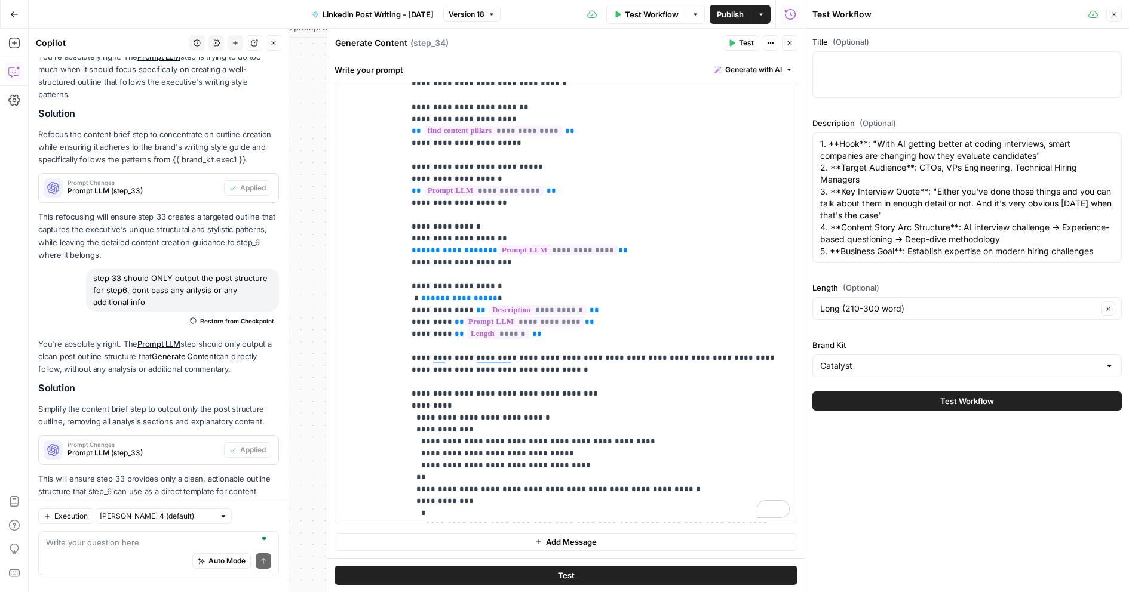
click at [790, 44] on icon "button" at bounding box center [789, 42] width 7 height 7
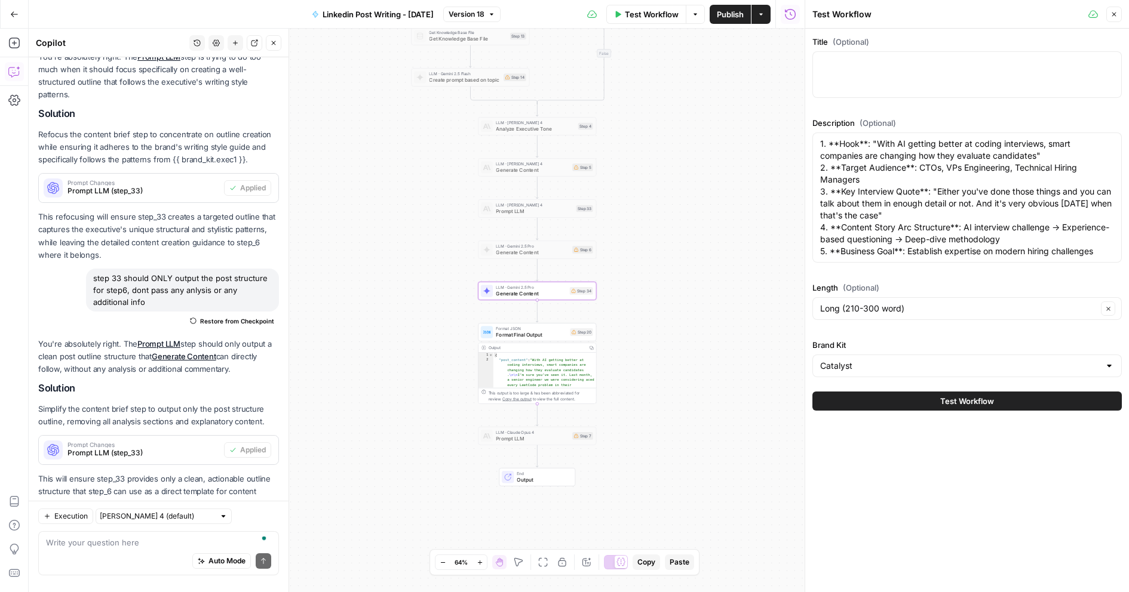
click at [678, 471] on div "true false Workflow Set Inputs Inputs Get Knowledge Base File Get Knowledge Bas…" at bounding box center [417, 311] width 776 height 564
drag, startPoint x: 665, startPoint y: 189, endPoint x: 662, endPoint y: 486, distance: 297.5
click at [662, 486] on div "true false Workflow Set Inputs Inputs Get Knowledge Base File Get Knowledge Bas…" at bounding box center [417, 311] width 776 height 564
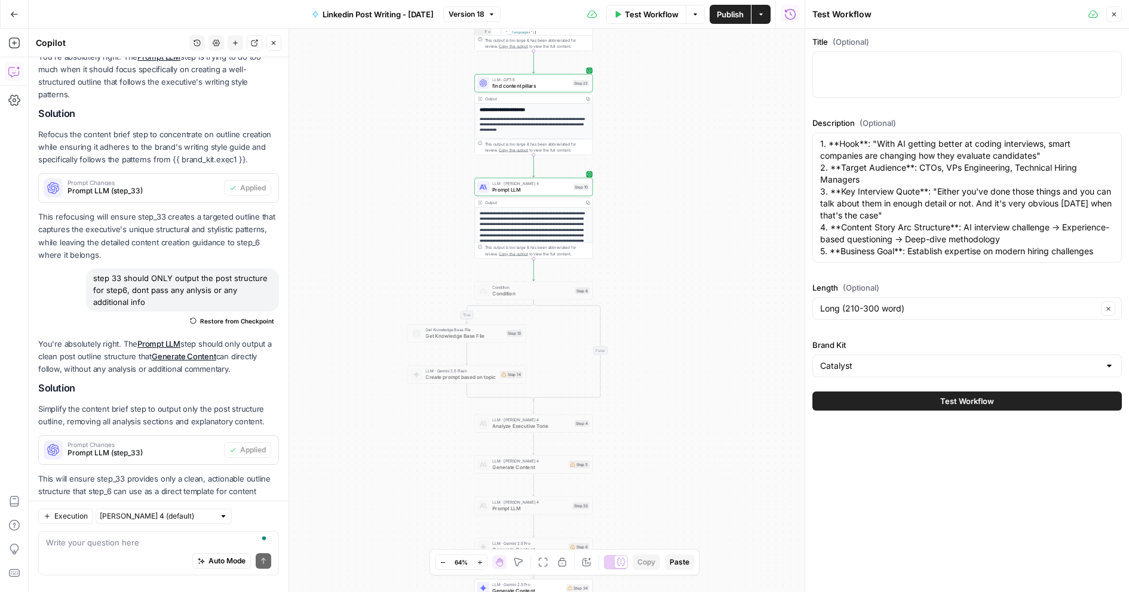
drag, startPoint x: 669, startPoint y: 217, endPoint x: 664, endPoint y: 454, distance: 236.6
click at [664, 452] on div "true false Workflow Set Inputs Inputs Get Knowledge Base File Get Knowledge Bas…" at bounding box center [417, 311] width 776 height 564
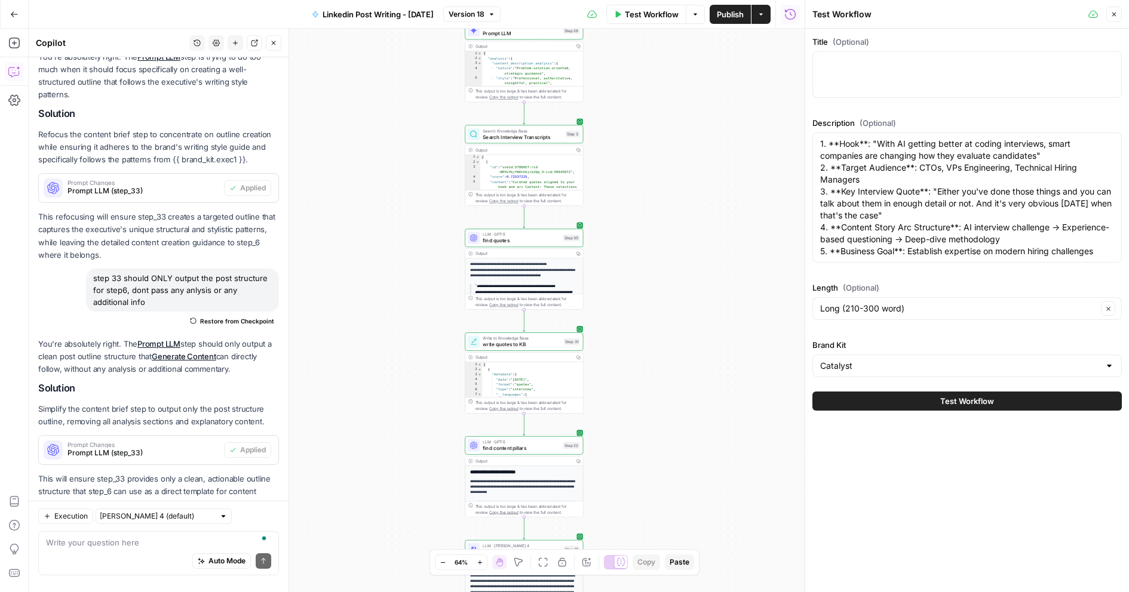
drag, startPoint x: 658, startPoint y: 314, endPoint x: 661, endPoint y: 404, distance: 90.2
click at [661, 404] on div "true false Workflow Set Inputs Inputs Get Knowledge Base File Get Knowledge Bas…" at bounding box center [417, 311] width 776 height 564
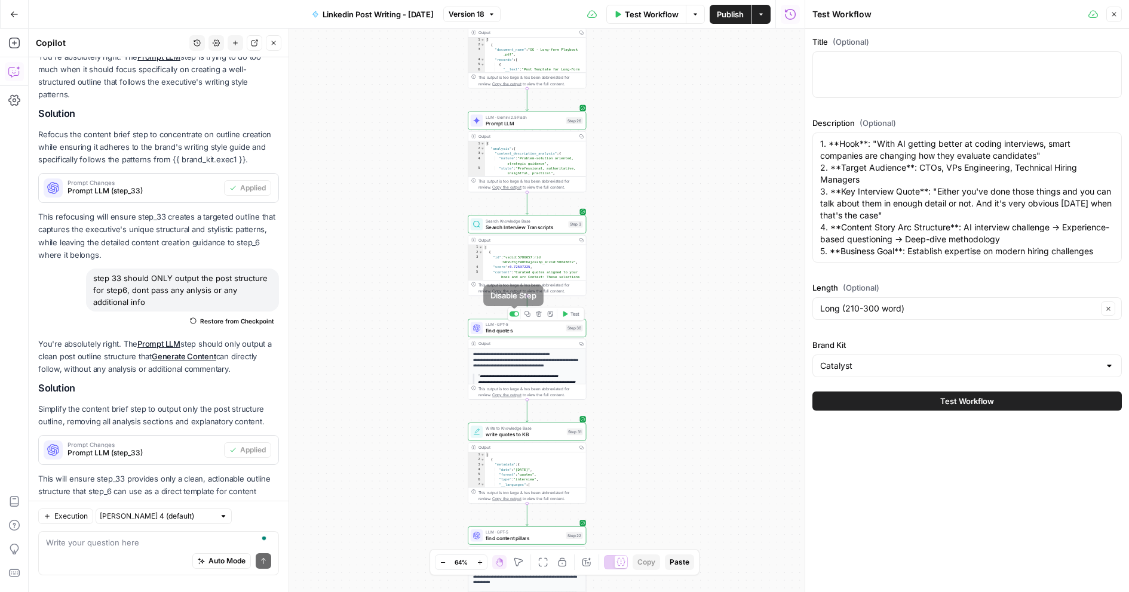
click at [515, 314] on div at bounding box center [516, 314] width 4 height 4
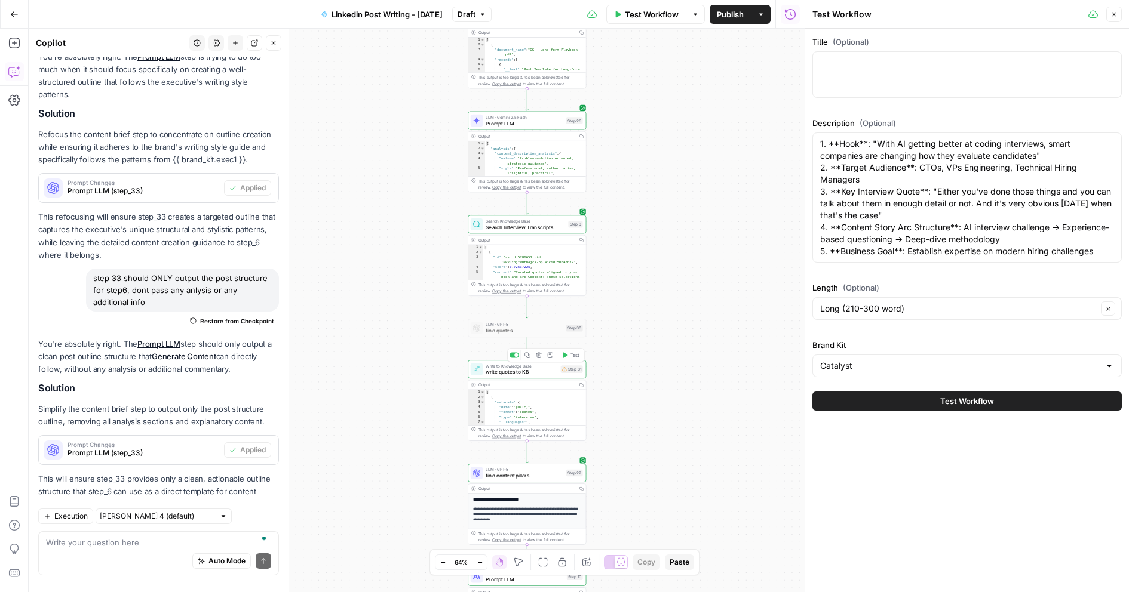
click at [512, 355] on div at bounding box center [514, 355] width 10 height 5
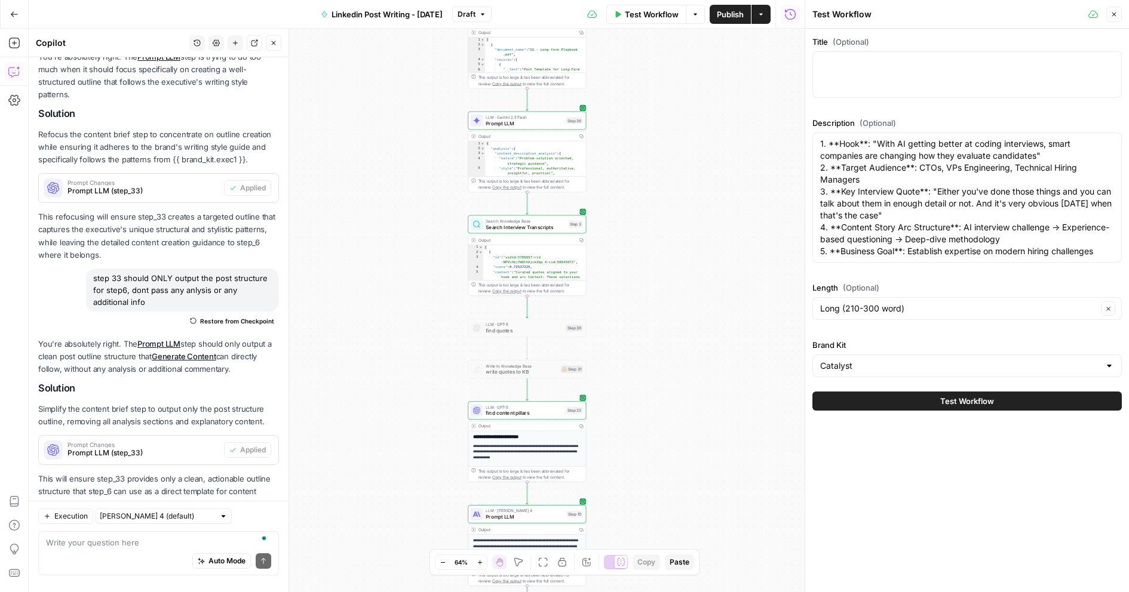
click at [724, 19] on span "Publish" at bounding box center [730, 14] width 27 height 12
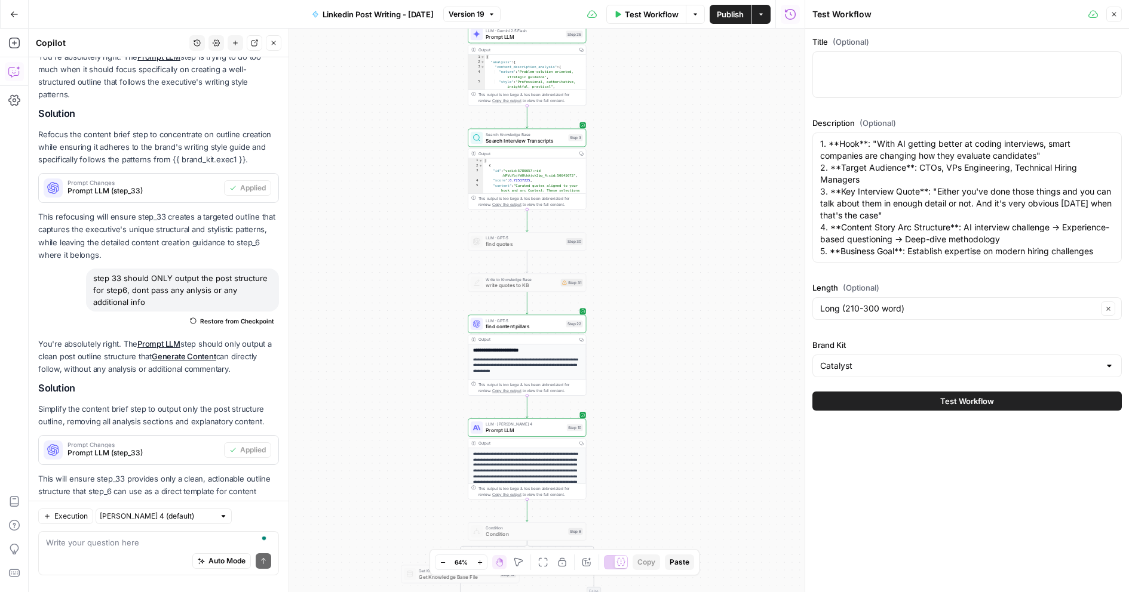
drag, startPoint x: 682, startPoint y: 306, endPoint x: 683, endPoint y: 216, distance: 90.2
click at [683, 216] on div "true false Workflow Set Inputs Inputs Get Knowledge Base File Get Knowledge Bas…" at bounding box center [417, 311] width 776 height 564
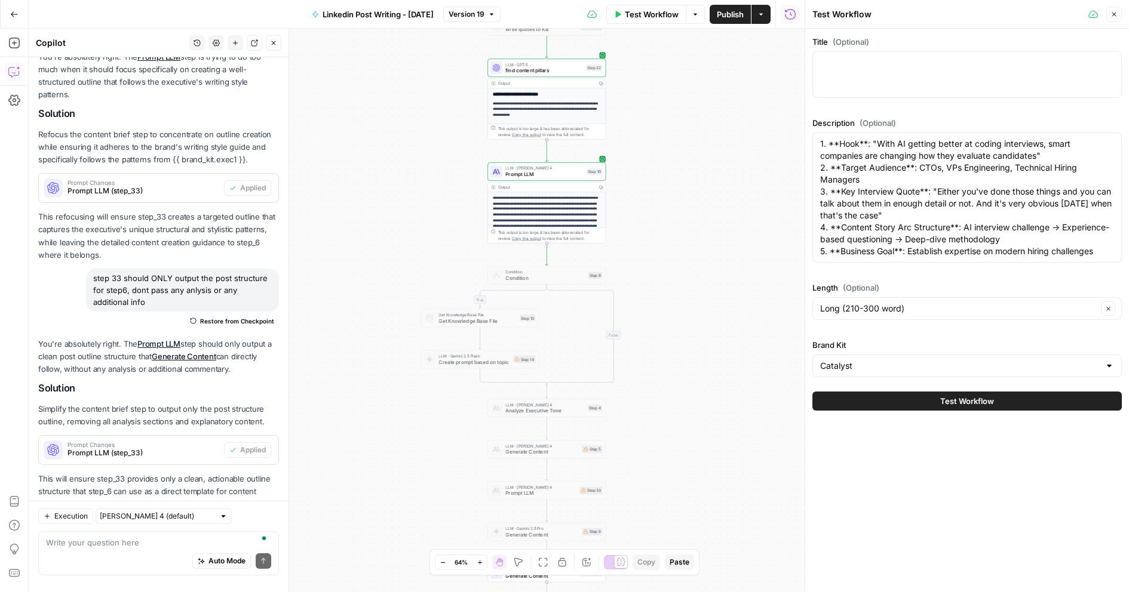
drag, startPoint x: 661, startPoint y: 394, endPoint x: 680, endPoint y: 140, distance: 254.0
click at [680, 140] on div "true false Workflow Set Inputs Inputs Get Knowledge Base File Get Knowledge Bas…" at bounding box center [417, 311] width 776 height 564
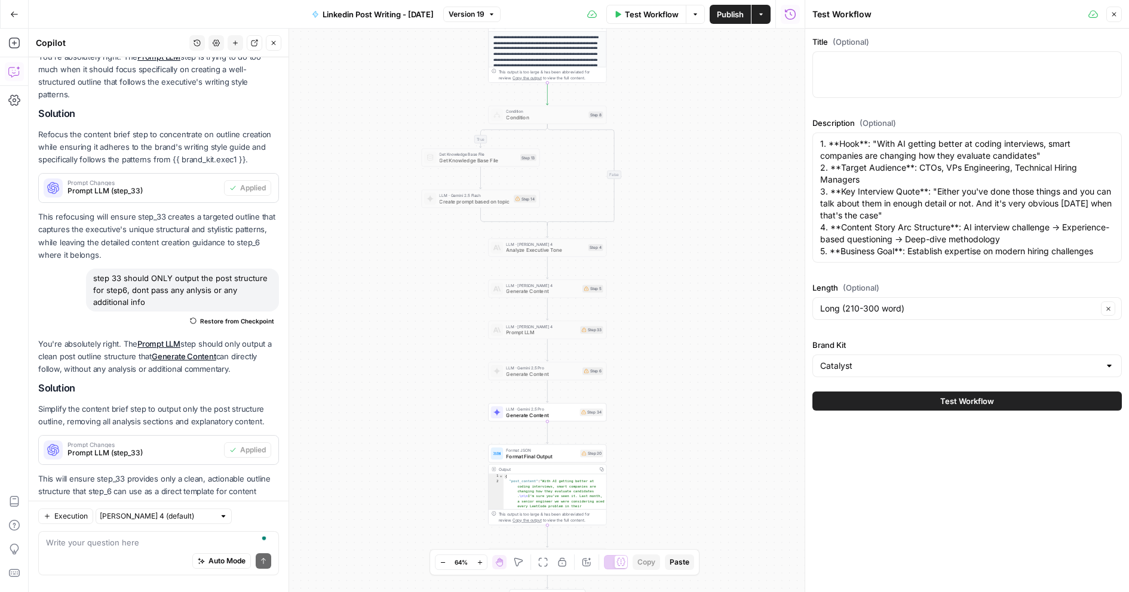
drag, startPoint x: 674, startPoint y: 337, endPoint x: 675, endPoint y: 173, distance: 163.7
click at [675, 173] on div "true false Workflow Set Inputs Inputs Get Knowledge Base File Get Knowledge Bas…" at bounding box center [417, 311] width 776 height 564
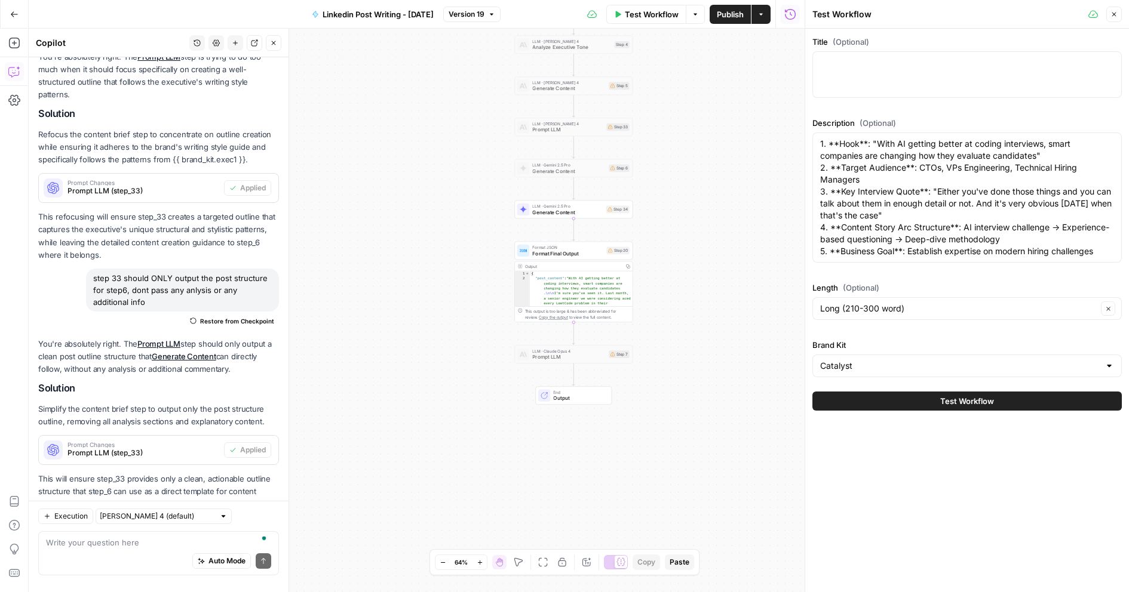
drag, startPoint x: 668, startPoint y: 391, endPoint x: 694, endPoint y: 191, distance: 201.2
click at [694, 191] on div "true false Workflow Set Inputs Inputs Get Knowledge Base File Get Knowledge Bas…" at bounding box center [417, 311] width 776 height 564
click at [103, 555] on div "Auto Mode Send" at bounding box center [158, 562] width 225 height 26
paste textarea "I changed step 34 to be the final writing step."
type textarea "I changed step 34 to be the final writing step."
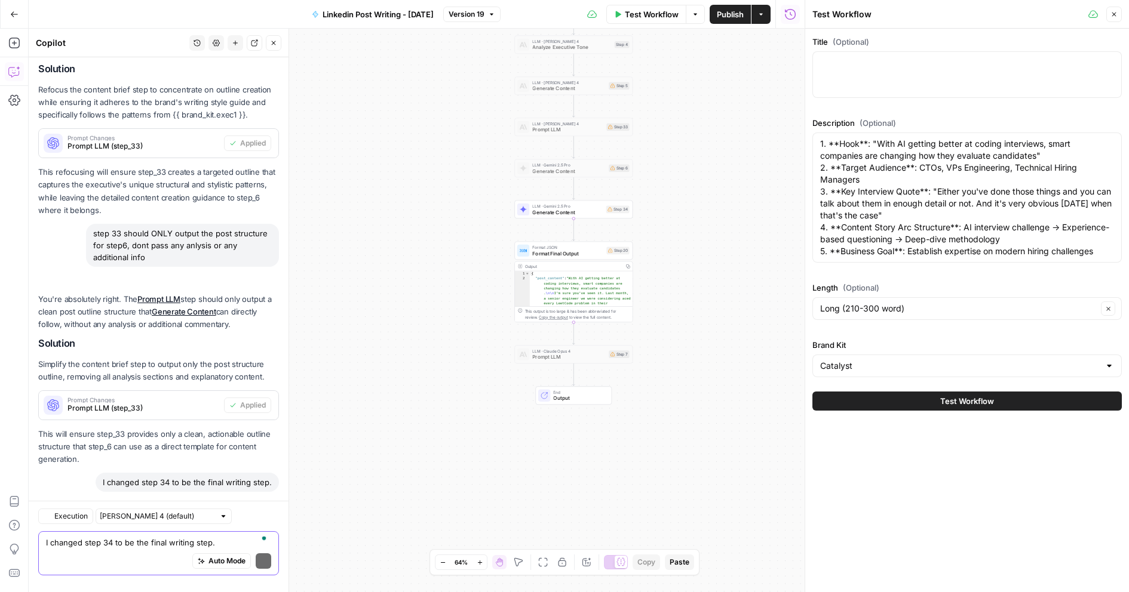
scroll to position [1308, 0]
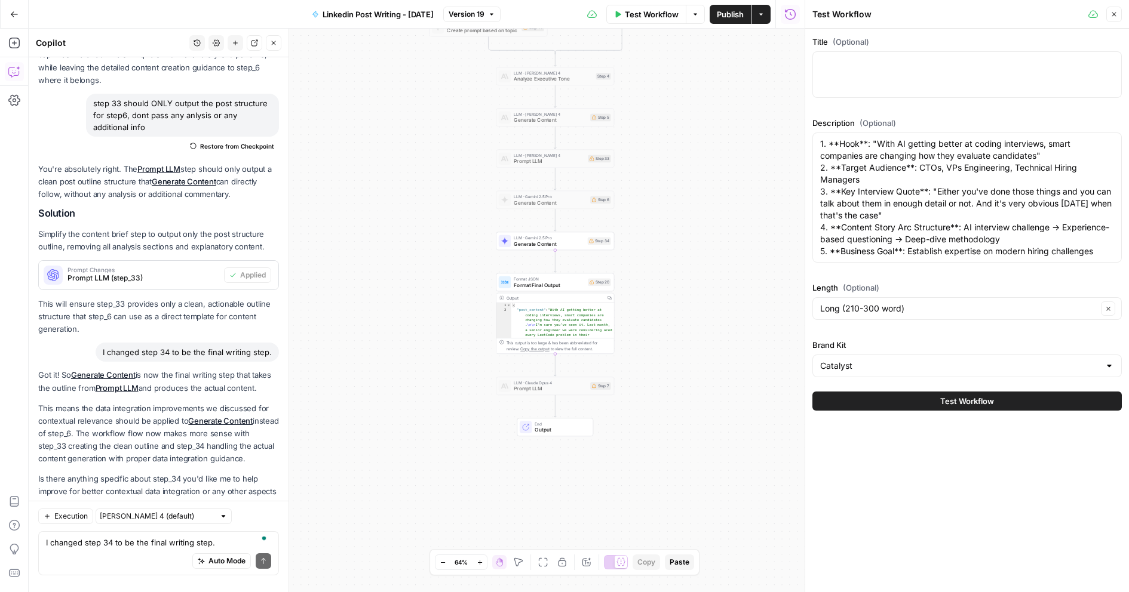
drag, startPoint x: 449, startPoint y: 280, endPoint x: 431, endPoint y: 311, distance: 36.7
click at [431, 311] on div "true false Workflow Set Inputs Inputs Get Knowledge Base File Get Knowledge Bas…" at bounding box center [417, 311] width 776 height 564
click at [416, 331] on div "true false Workflow Set Inputs Inputs Get Knowledge Base File Get Knowledge Bas…" at bounding box center [417, 311] width 776 height 564
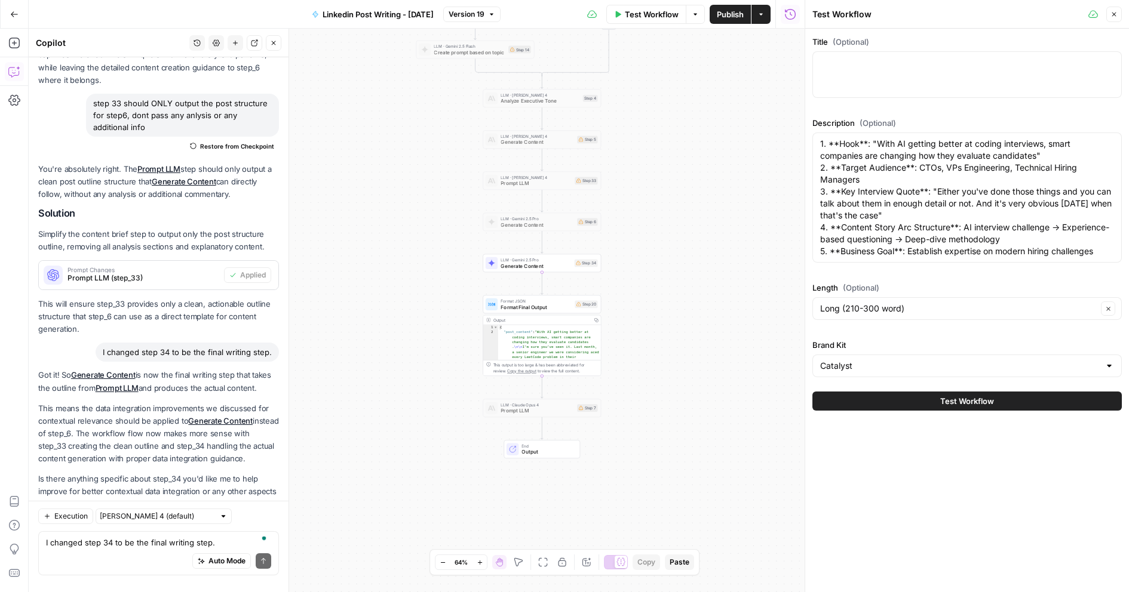
drag, startPoint x: 421, startPoint y: 281, endPoint x: 398, endPoint y: 319, distance: 44.3
click at [398, 318] on div "true false Workflow Set Inputs Inputs Get Knowledge Base File Get Knowledge Bas…" at bounding box center [417, 311] width 776 height 564
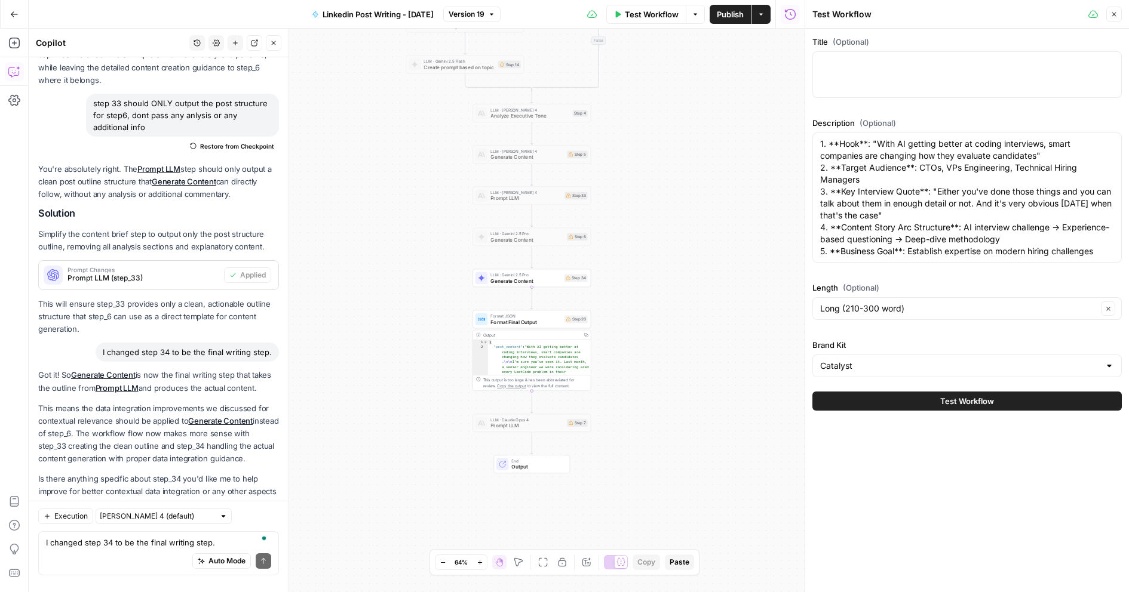
click at [398, 319] on div "true false Workflow Set Inputs Inputs Get Knowledge Base File Get Knowledge Bas…" at bounding box center [417, 311] width 776 height 564
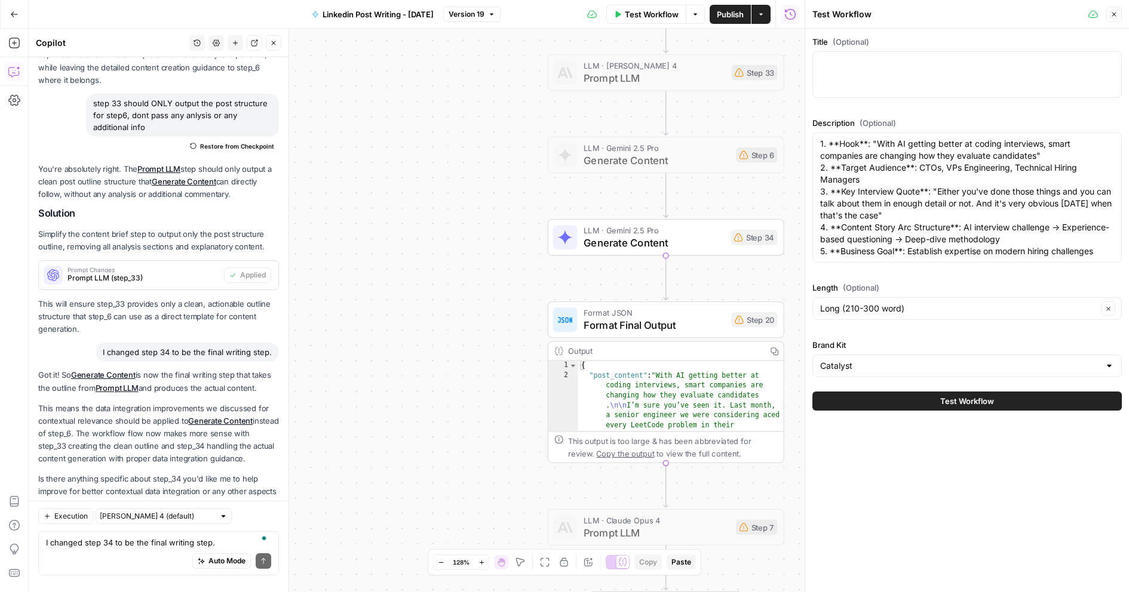
click at [597, 247] on span "Generate Content" at bounding box center [654, 243] width 141 height 16
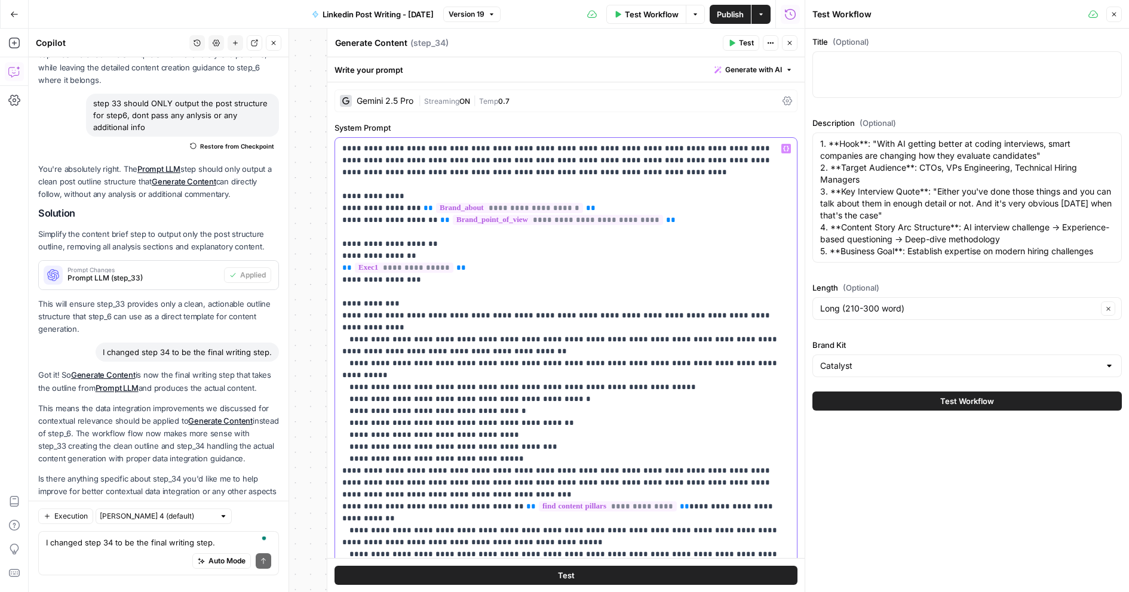
click at [791, 47] on button "Close" at bounding box center [790, 43] width 16 height 16
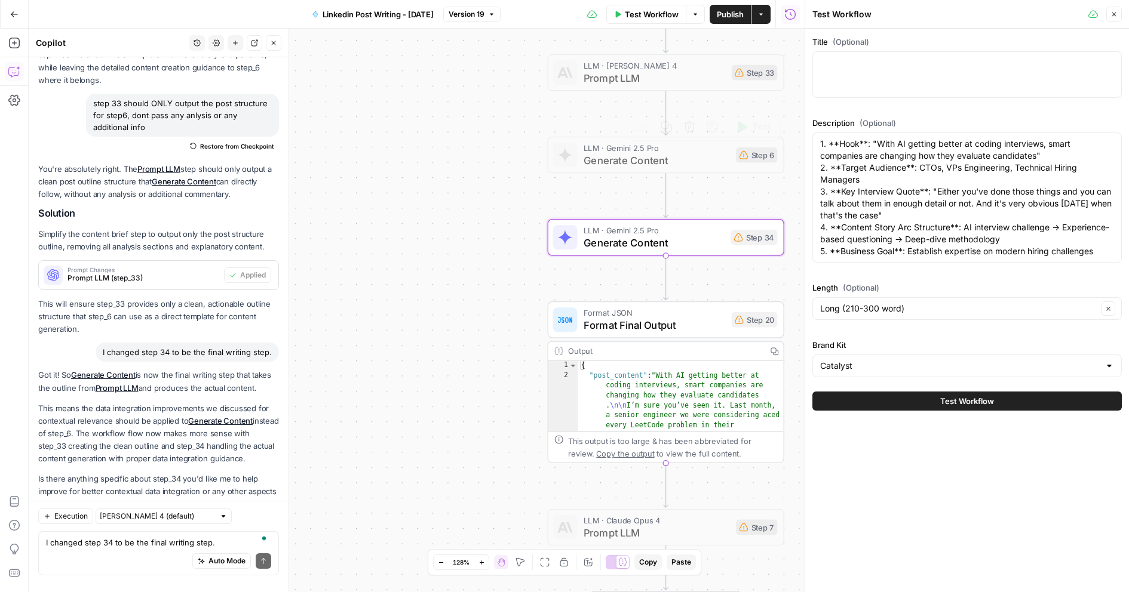
click at [624, 156] on span "Generate Content" at bounding box center [657, 161] width 146 height 16
click at [646, 131] on div "Copy step Delete step Add Note Test" at bounding box center [703, 126] width 153 height 27
click at [636, 126] on div at bounding box center [636, 127] width 8 height 8
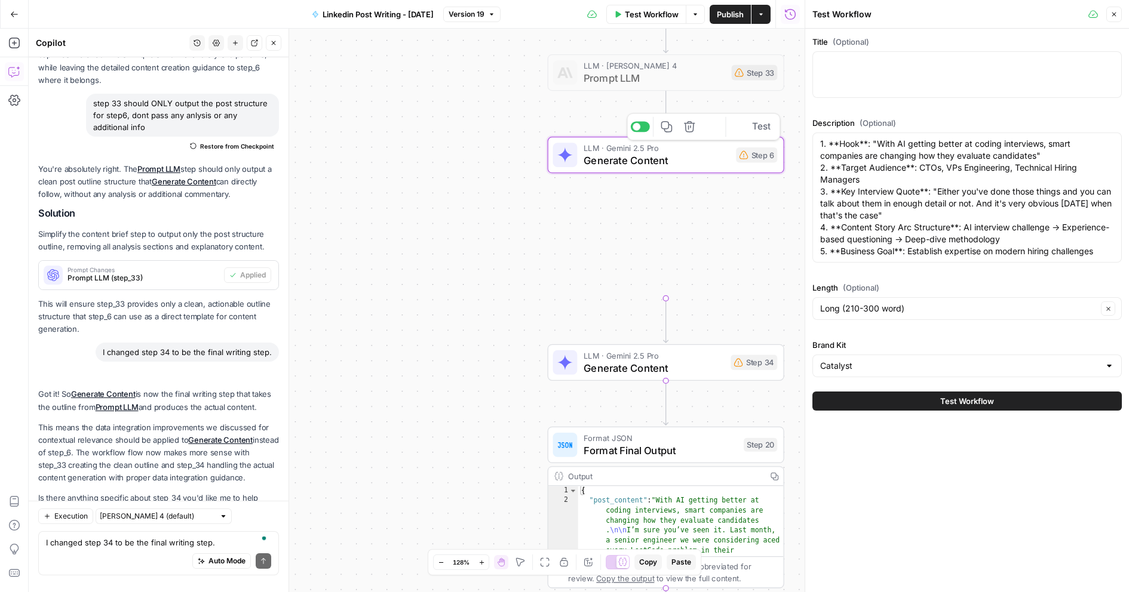
scroll to position [1327, 0]
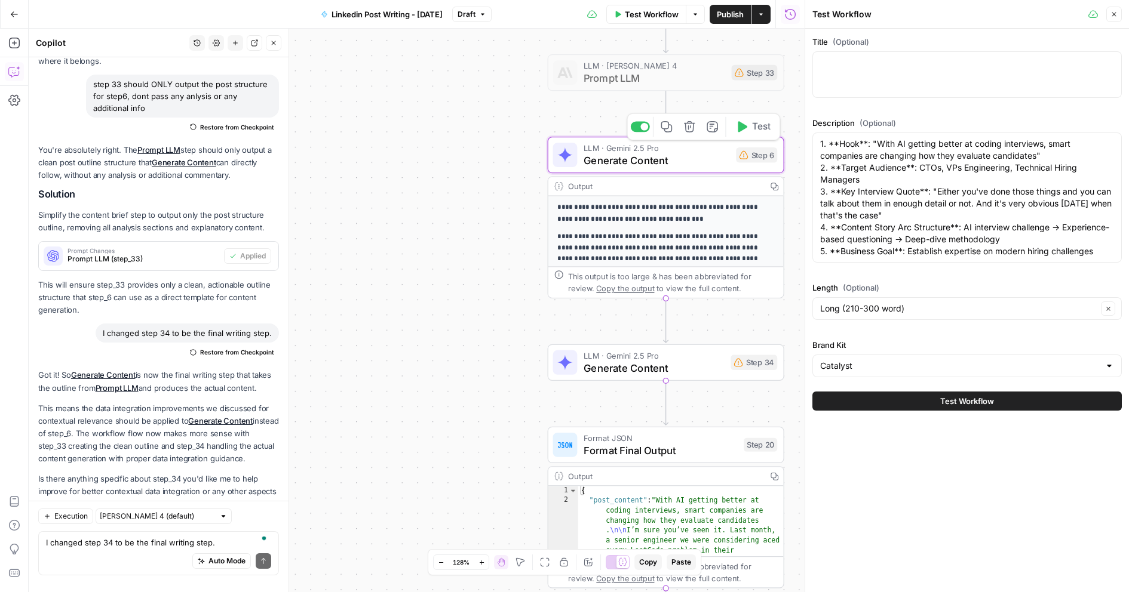
click at [646, 158] on span "Generate Content" at bounding box center [657, 161] width 146 height 16
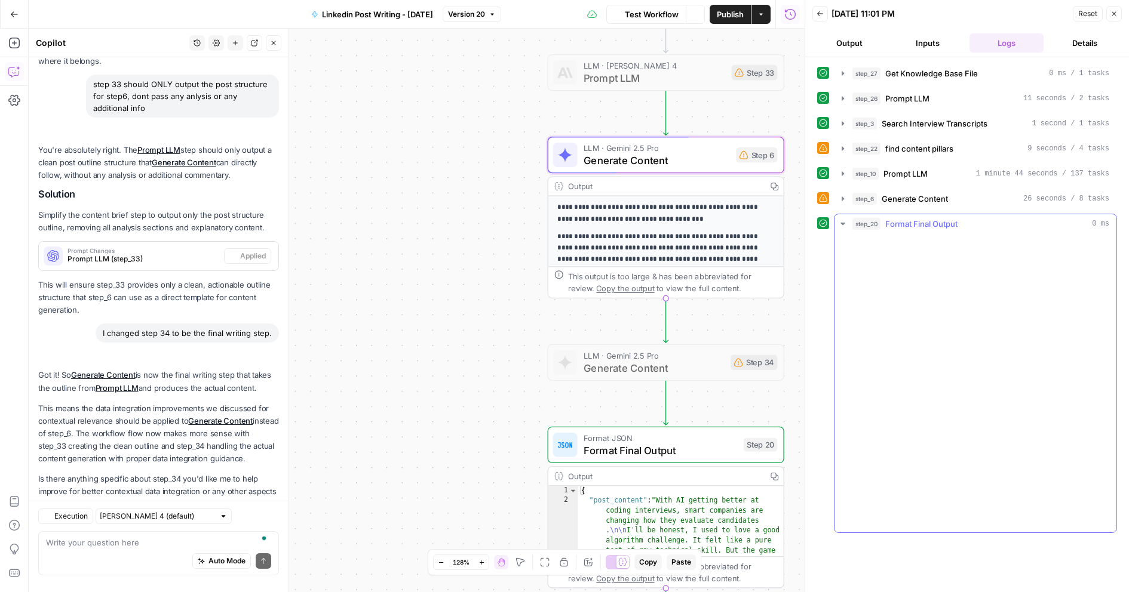
scroll to position [1327, 0]
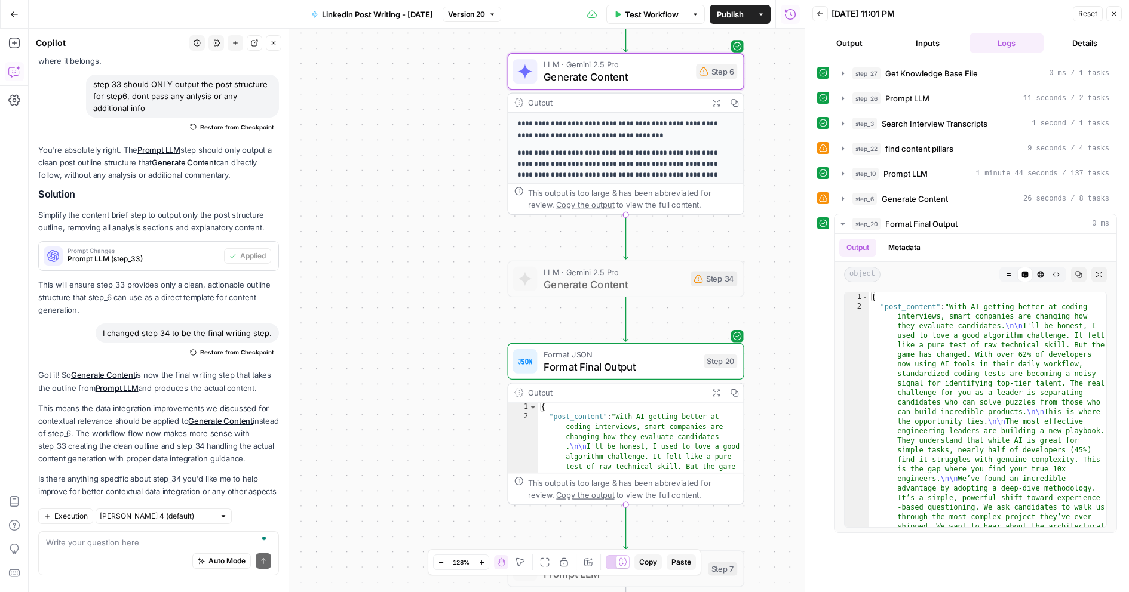
drag, startPoint x: 458, startPoint y: 317, endPoint x: 434, endPoint y: 217, distance: 102.6
click at [426, 220] on div "true false Workflow Set Inputs Inputs Get Knowledge Base File Get Knowledge Bas…" at bounding box center [417, 311] width 776 height 564
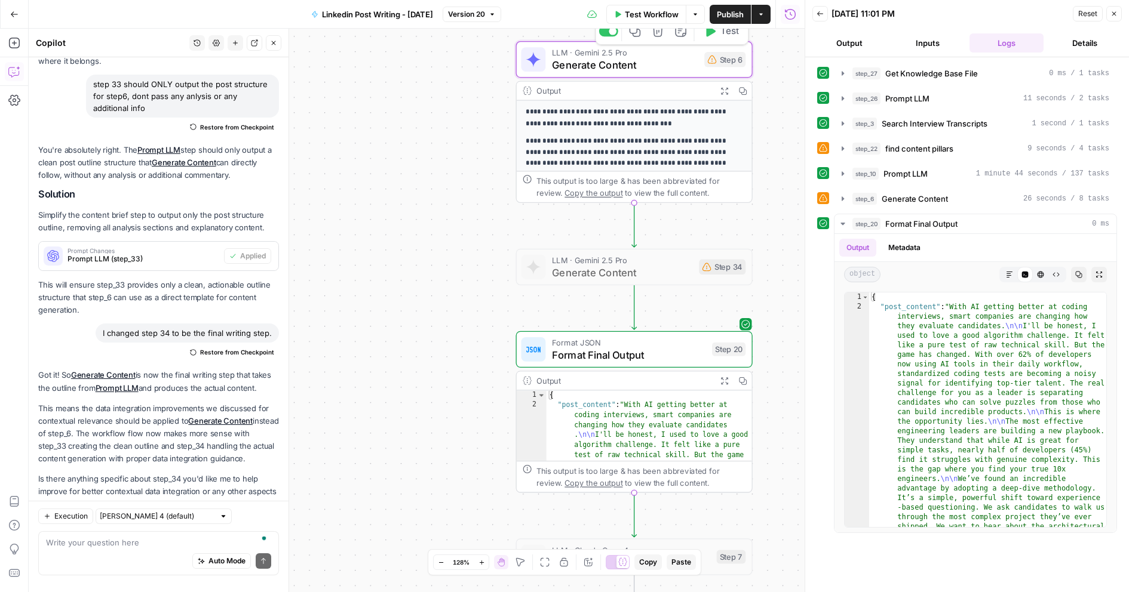
click at [733, 19] on span "Publish" at bounding box center [730, 14] width 27 height 12
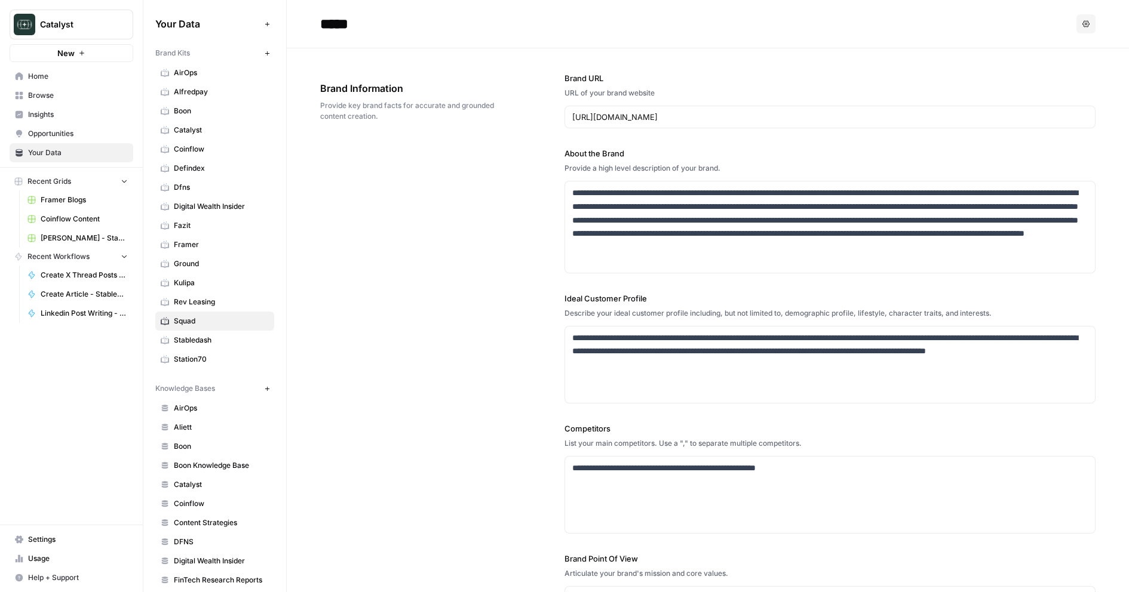
scroll to position [1715, 0]
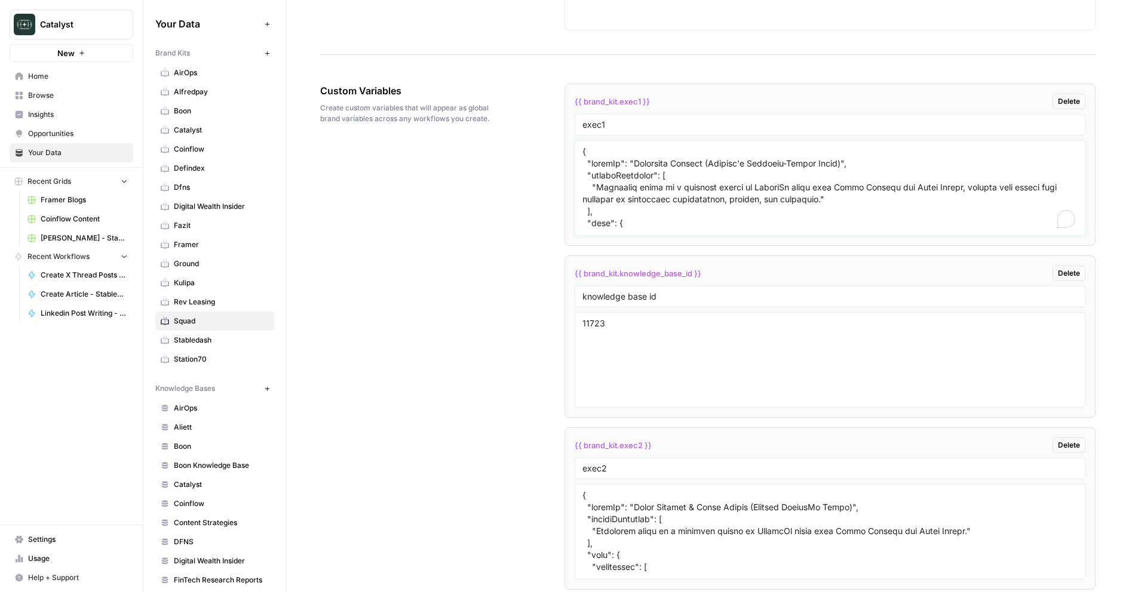
click at [695, 189] on textarea "To enrich screen reader interactions, please activate Accessibility in Grammarl…" at bounding box center [830, 188] width 496 height 85
paste textarea ", "voice_characteristics": { "pronoun_distribution": { "second_person_you_your"…"
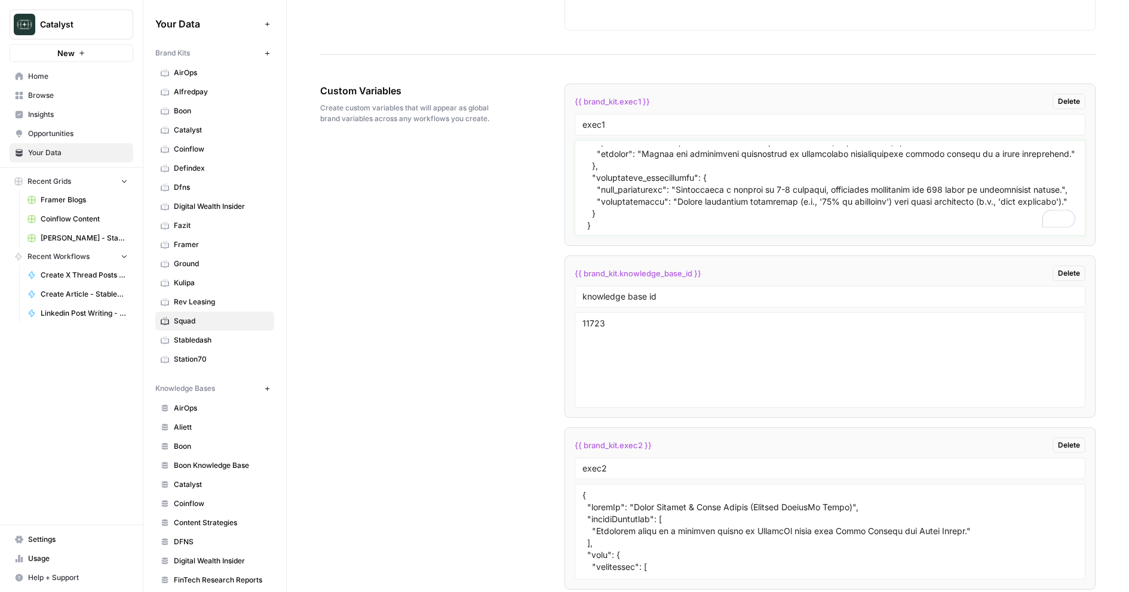
scroll to position [3510, 0]
type textarea "{ "loremIp": "Dolorsita Consect (Adipisc'e Seddoeiu-Tempor Incid)", "utlaboReet…"
click at [521, 216] on div "Custom Variables Create custom variables that will appear as global brand varia…" at bounding box center [707, 351] width 775 height 583
click at [673, 376] on textarea "11723" at bounding box center [830, 360] width 496 height 85
click at [635, 526] on textarea "To enrich screen reader interactions, please activate Accessibility in Grammarl…" at bounding box center [830, 532] width 496 height 85
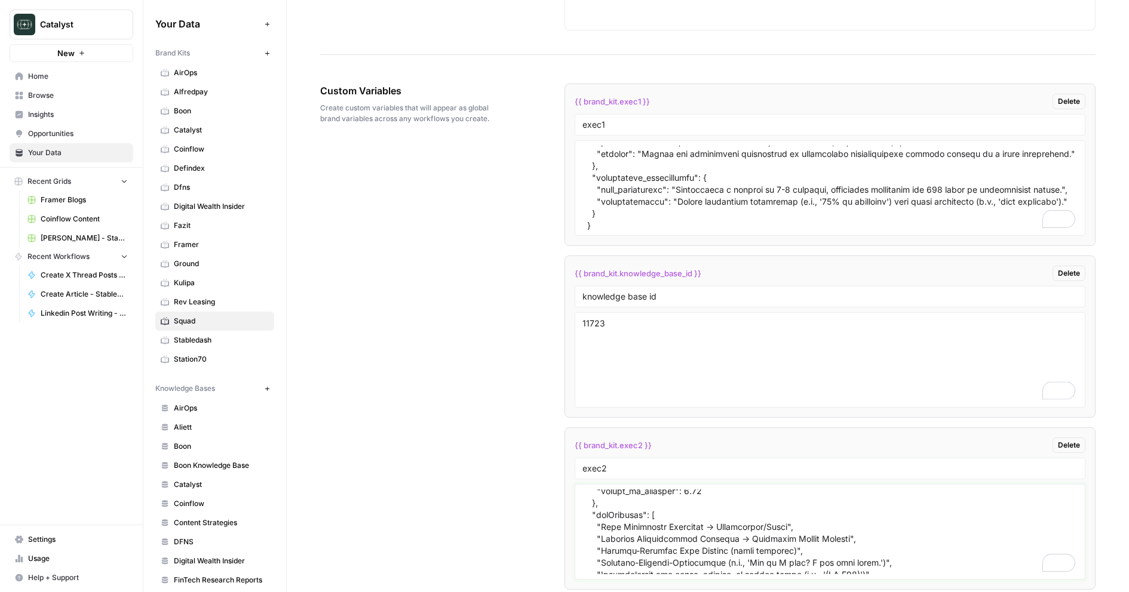
scroll to position [1764, 0]
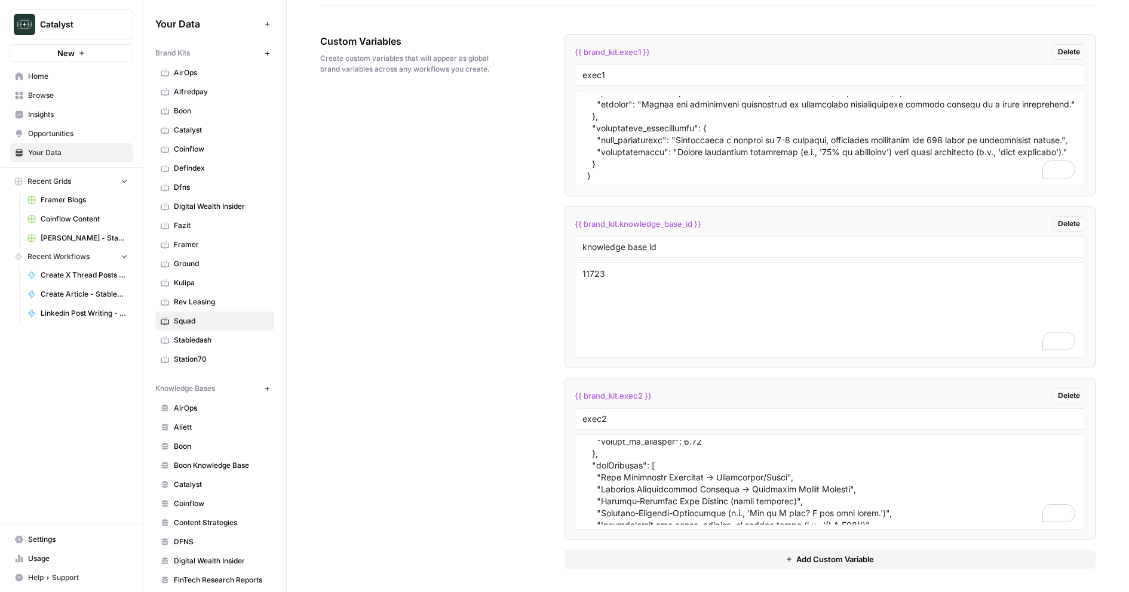
click at [594, 560] on button "Add Custom Variable" at bounding box center [830, 559] width 532 height 19
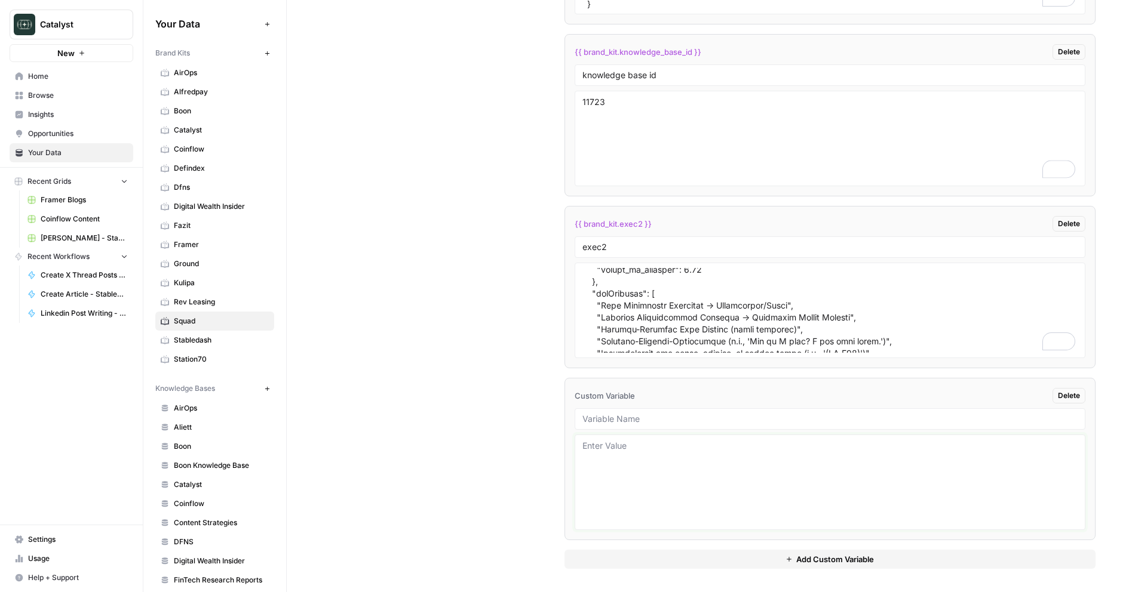
click at [636, 491] on textarea at bounding box center [830, 482] width 496 height 85
type textarea "asd"
click at [514, 456] on div "Custom Variables Create custom variables that will appear as global brand varia…" at bounding box center [707, 215] width 775 height 755
click at [197, 287] on span "Kulipa" at bounding box center [221, 283] width 95 height 11
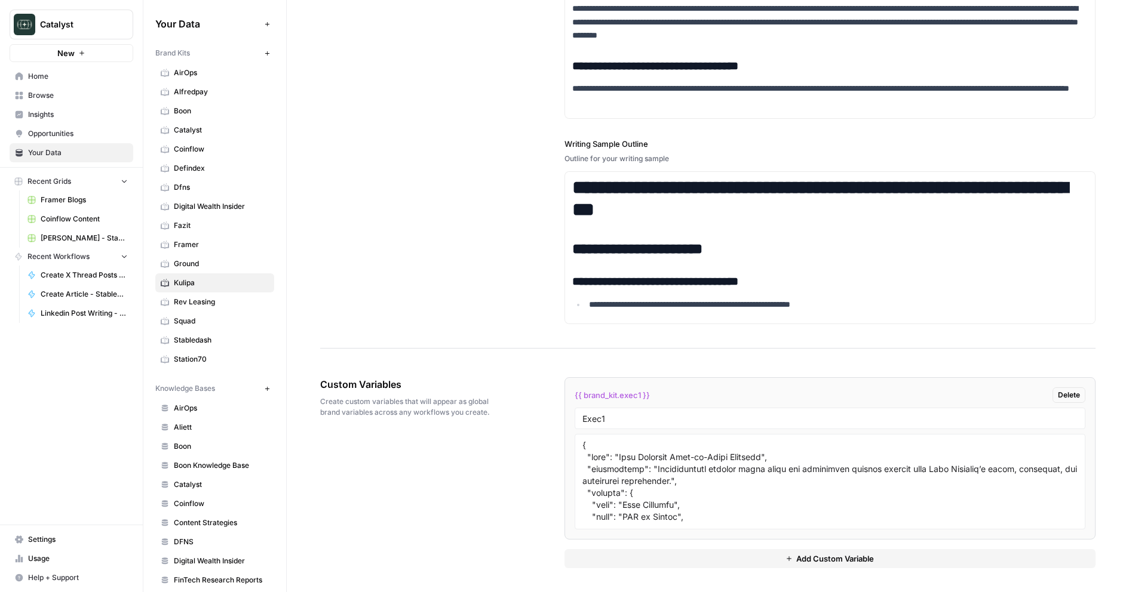
click at [199, 324] on span "Squad" at bounding box center [221, 321] width 95 height 11
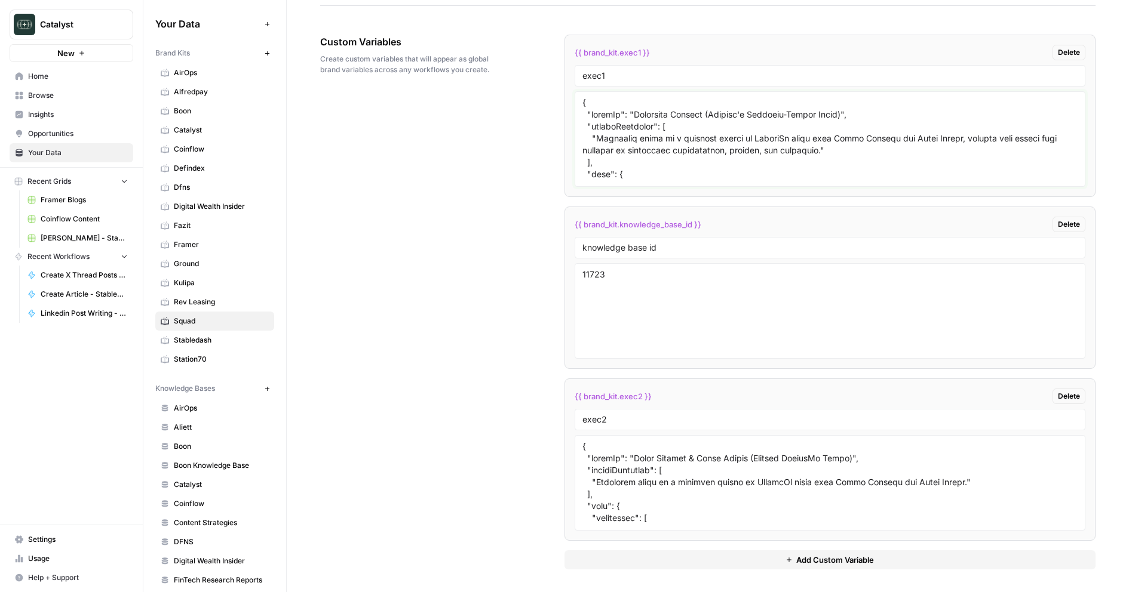
click at [660, 165] on textarea at bounding box center [830, 139] width 496 height 85
click at [447, 252] on div "Custom Variables Create custom variables that will appear as global brand varia…" at bounding box center [707, 302] width 775 height 583
click at [658, 161] on textarea "To enrich screen reader interactions, please activate Accessibility in Grammarl…" at bounding box center [830, 139] width 496 height 85
paste textarea "{ "loremIp": "Dolorsita Consect (Adipisc'e Seddoeiu-Tempor Incid)", "utlaboReet…"
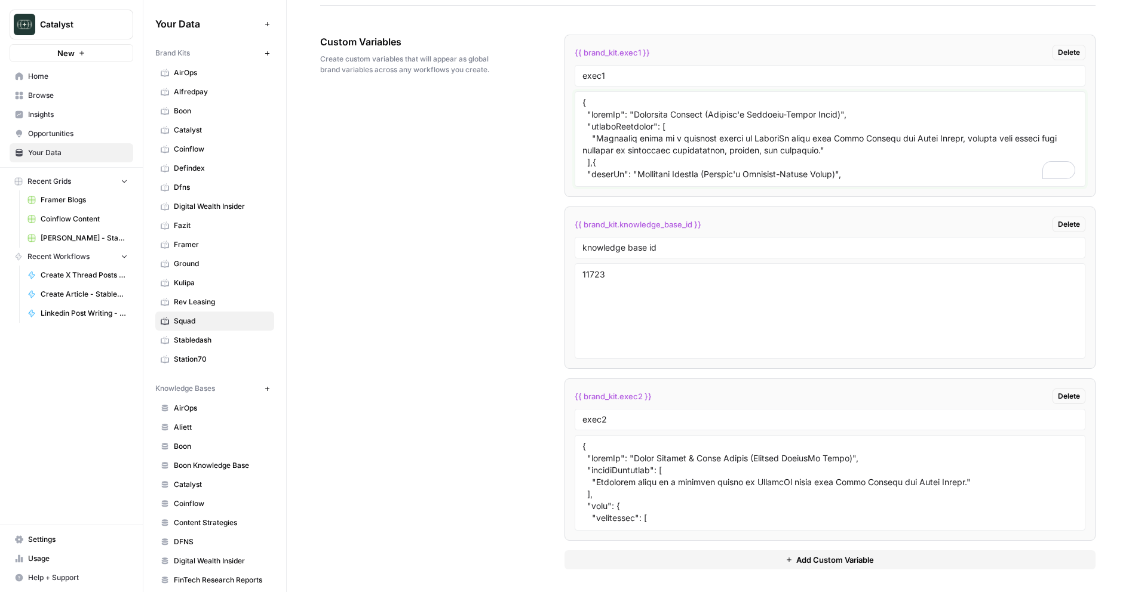
scroll to position [3306, 0]
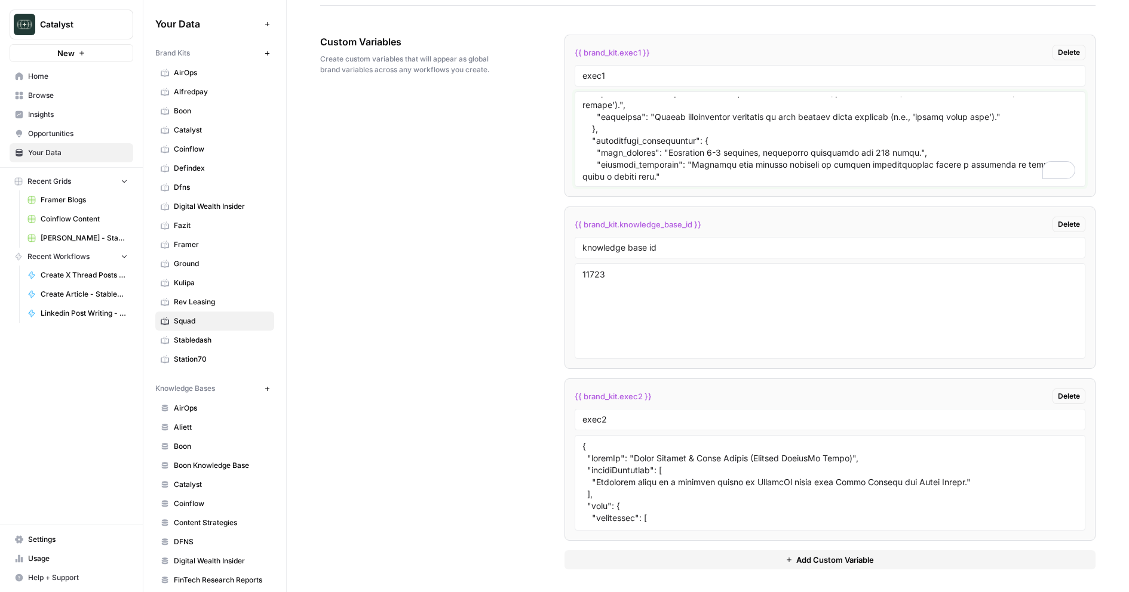
paste textarea ""lore": { "ipsumdolor": [ "Sitametco", "Adipiscinge", "Seddoeiusmodte", "Incidi…"
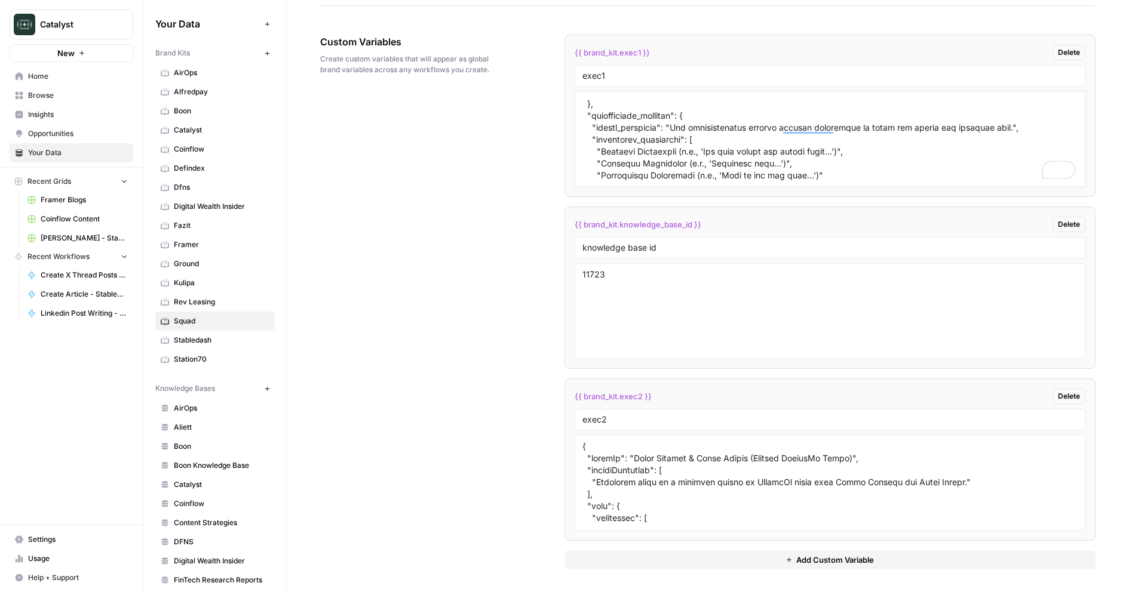
scroll to position [2372, 0]
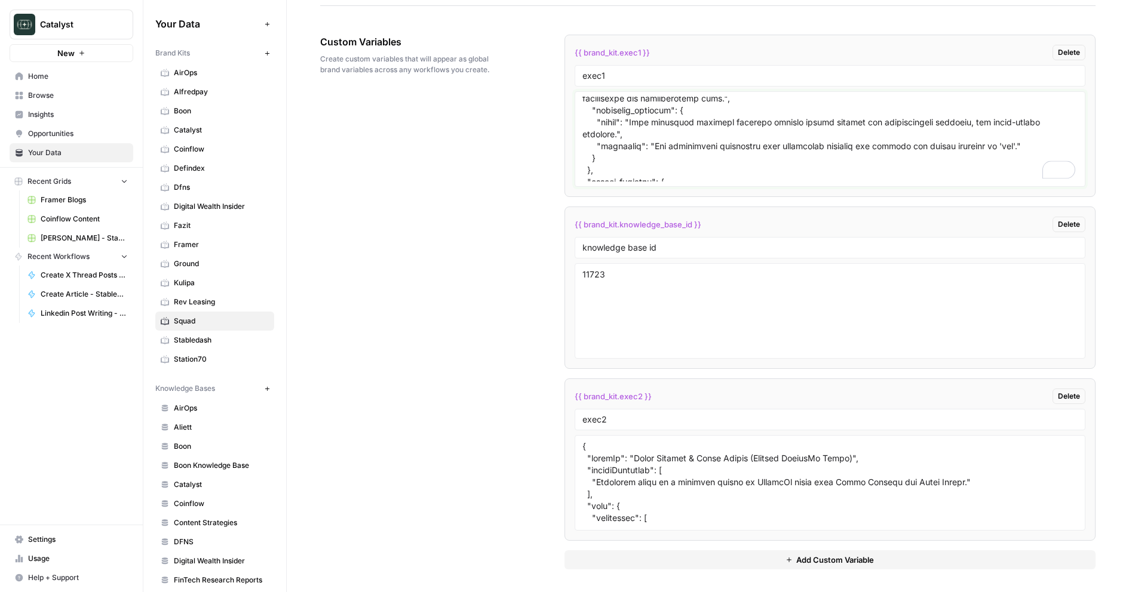
type textarea "{ "loremIp": "Dolorsita Consect (Adipisc'e Seddoeiu-Tempor Incid)", "utlaboReet…"
click at [664, 309] on textarea "11723" at bounding box center [830, 311] width 496 height 85
click at [644, 531] on li "{{ brand_kit.exec2 }} Delete exec2" at bounding box center [830, 460] width 532 height 162
click at [644, 551] on button "Add Custom Variable" at bounding box center [830, 560] width 532 height 19
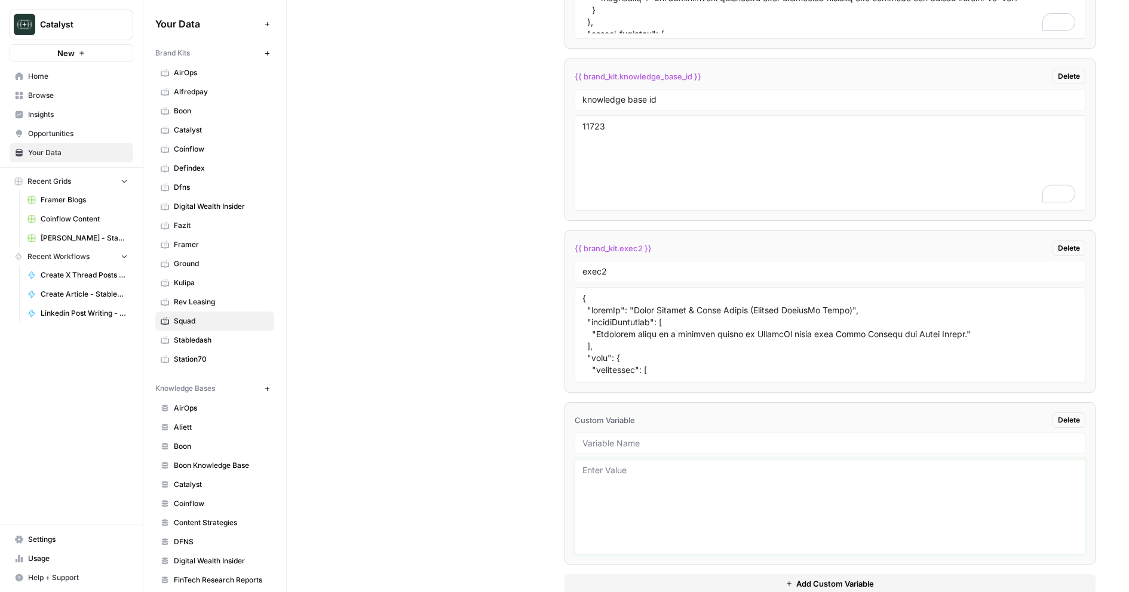
click at [649, 487] on textarea at bounding box center [830, 507] width 496 height 85
type textarea "adf"
click at [440, 395] on div "Custom Variables Create custom variables that will appear as global brand varia…" at bounding box center [707, 240] width 775 height 755
click at [207, 258] on link "Ground" at bounding box center [214, 263] width 119 height 19
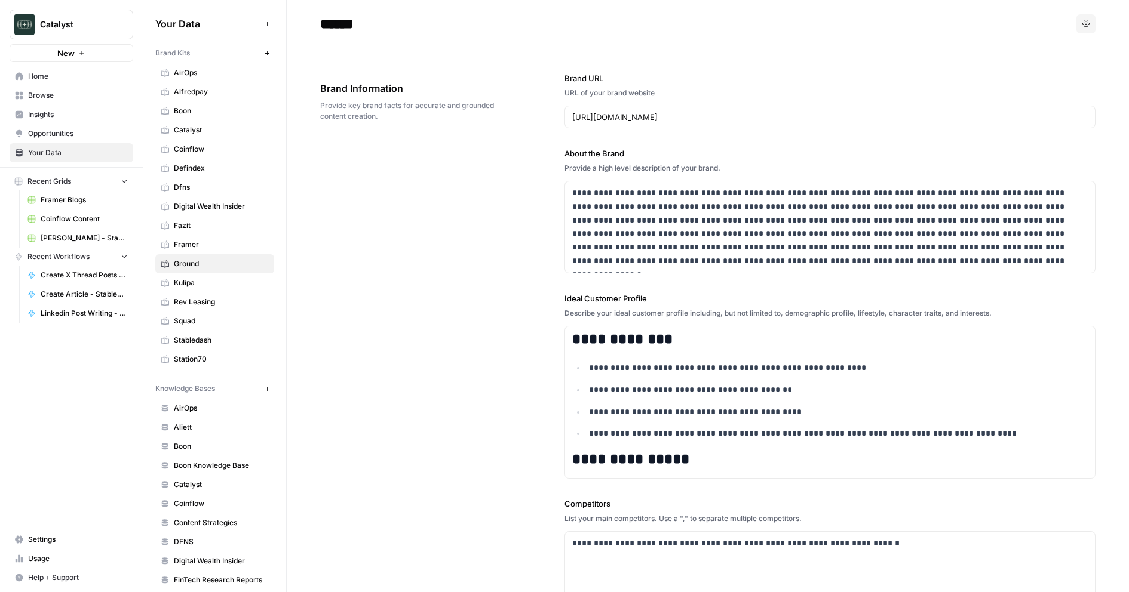
click at [195, 314] on link "Squad" at bounding box center [214, 321] width 119 height 19
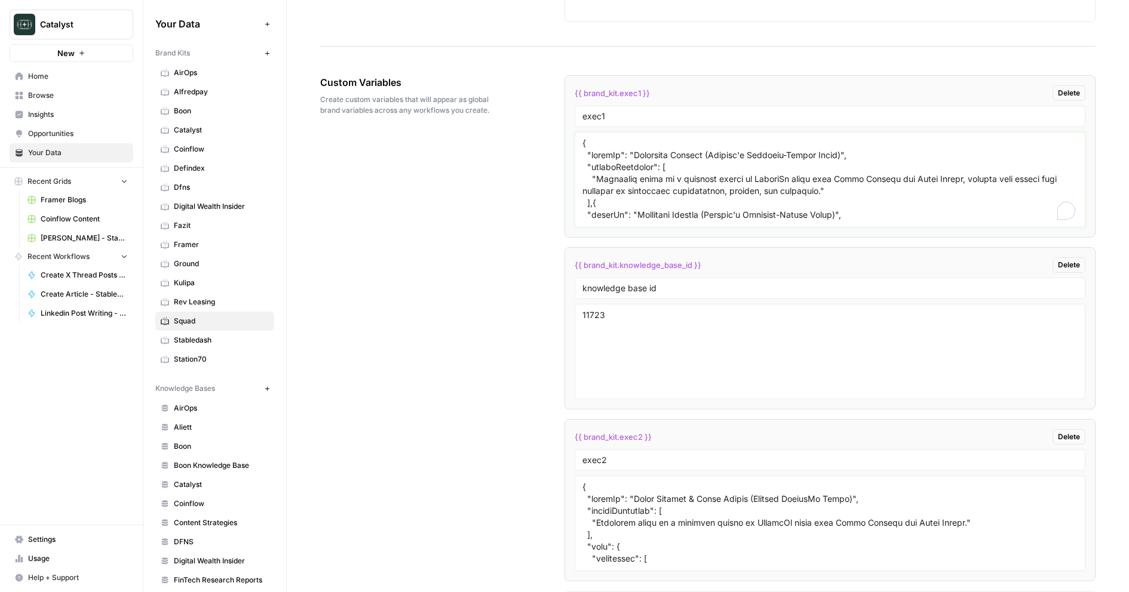
click at [647, 199] on textarea "To enrich screen reader interactions, please activate Accessibility in Grammarl…" at bounding box center [830, 179] width 496 height 85
paste textarea ""tone": { "categories": [ "Authentic", "Opinionated", "Conversational", "Direct…"
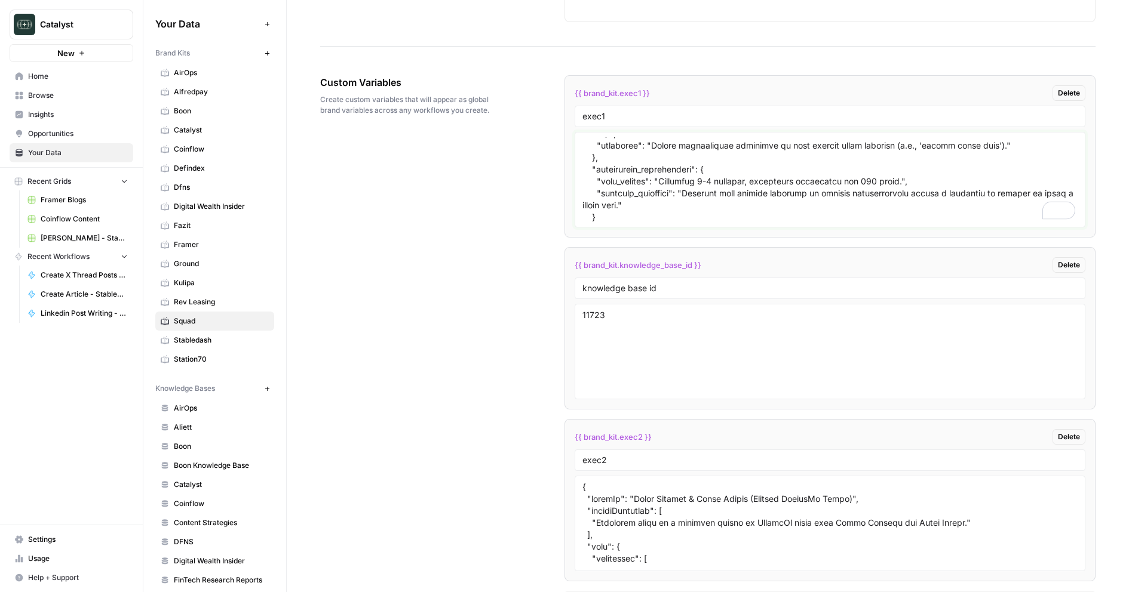
type textarea "{ "loremIp": "Dolorsita Consect (Adipisc'e Seddoeiu-Tempor Incid)", "utlaboReet…"
click at [453, 181] on div "Custom Variables Create custom variables that will appear as global brand varia…" at bounding box center [707, 342] width 775 height 583
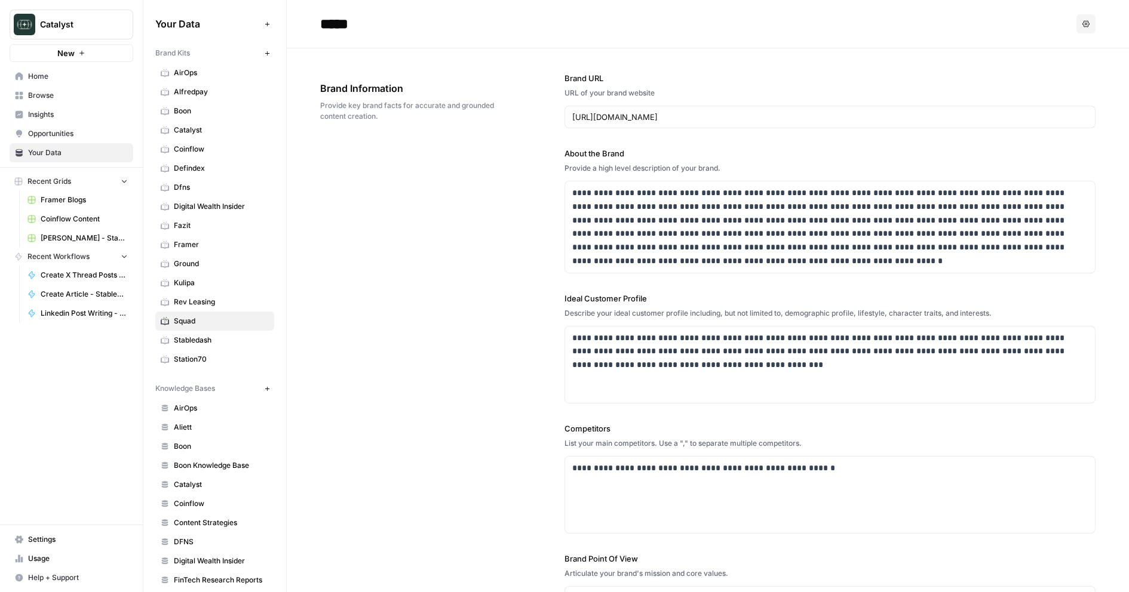
scroll to position [3247, 0]
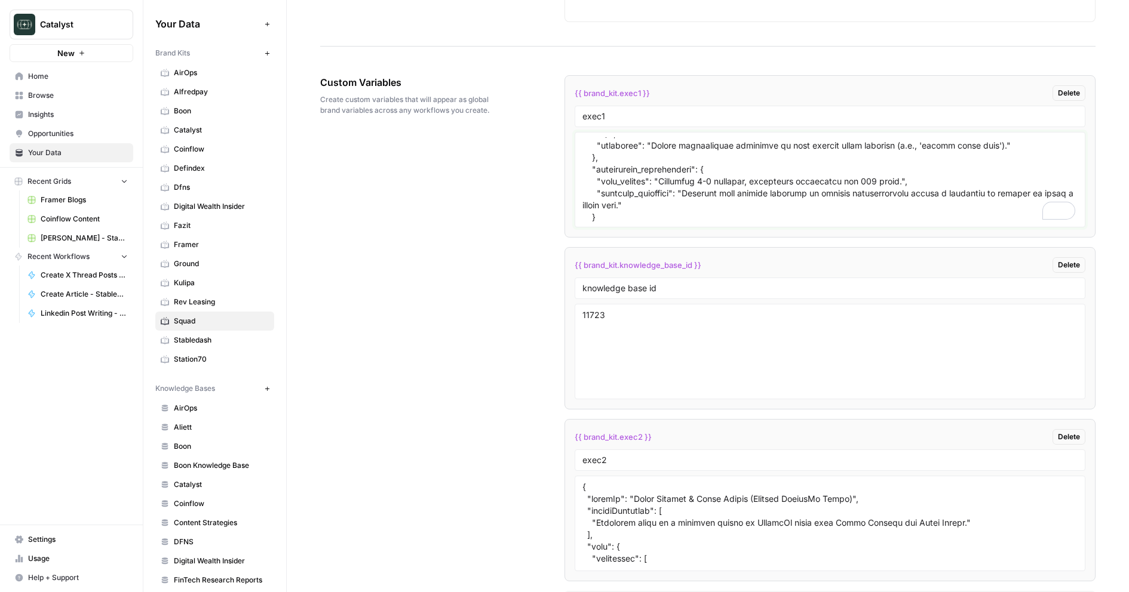
click at [679, 198] on textarea "To enrich screen reader interactions, please activate Accessibility in Grammarl…" at bounding box center [830, 179] width 496 height 85
paste textarea ", { "lore": "Ipsum Dolors ame Cons Adipisci", "elitseddoei": "Tempo inc utlabo …"
type textarea "{ "loremIp": "Dolorsita Consect (Adipisc'e Seddoeiu-Tempor Incid)", "utlaboReet…"
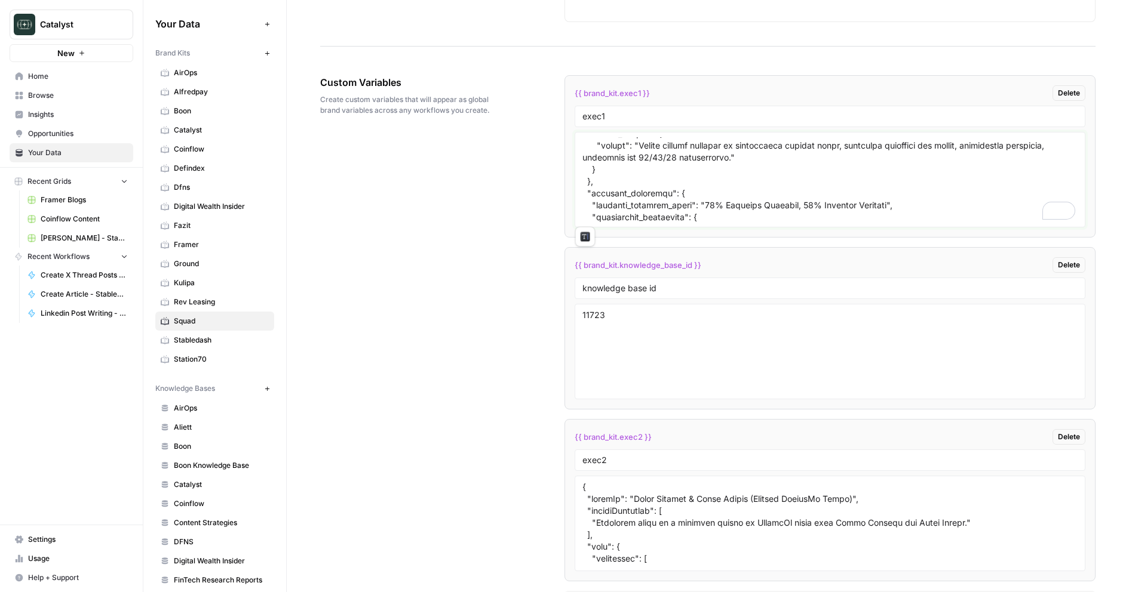
scroll to position [3354, 0]
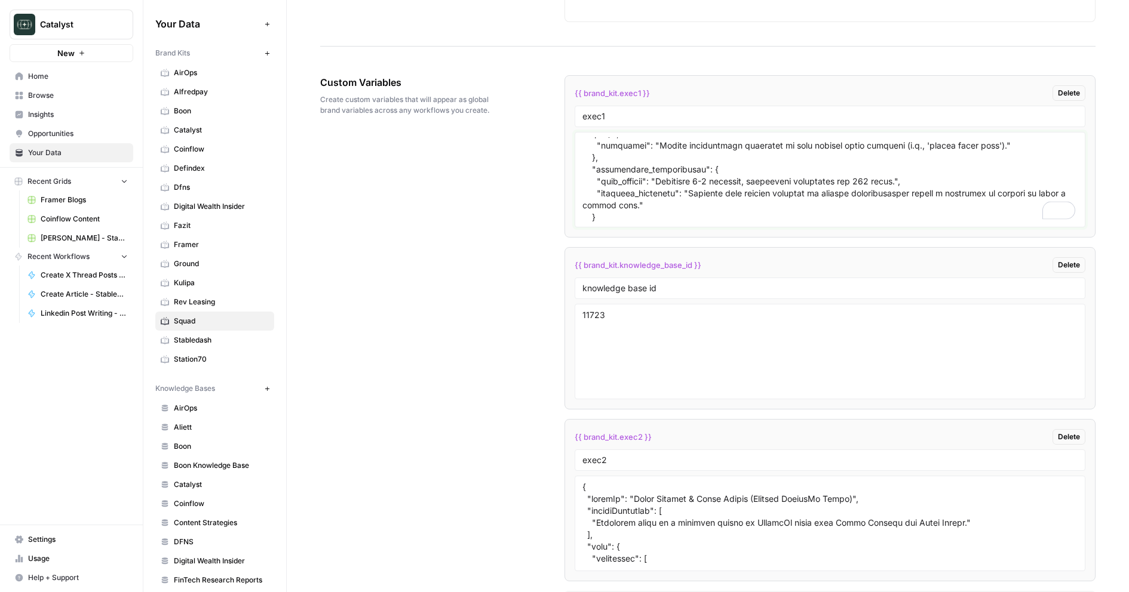
click at [679, 198] on textarea "To enrich screen reader interactions, please activate Accessibility in Grammarl…" at bounding box center [830, 179] width 496 height 85
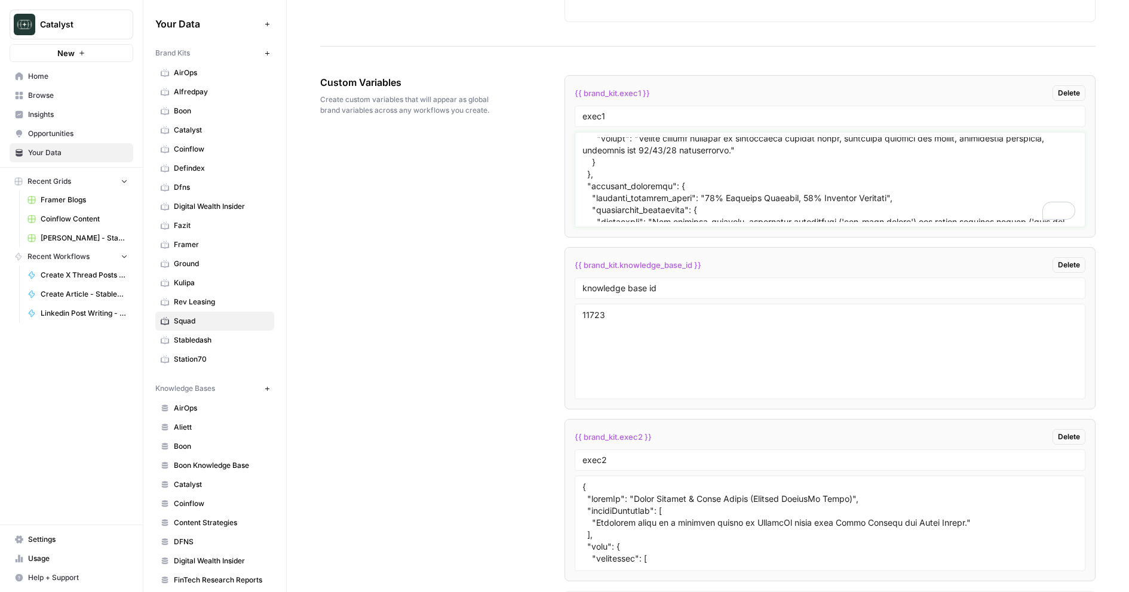
scroll to position [0, 0]
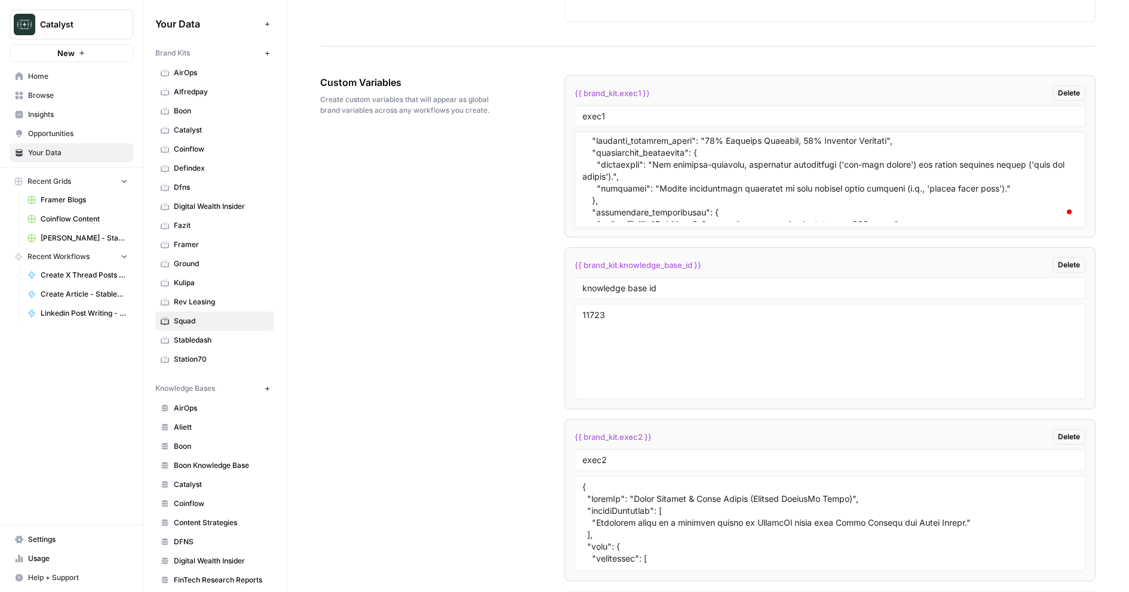
click at [679, 166] on textarea "To enrich screen reader interactions, please activate Accessibility in Grammarl…" at bounding box center [830, 179] width 496 height 85
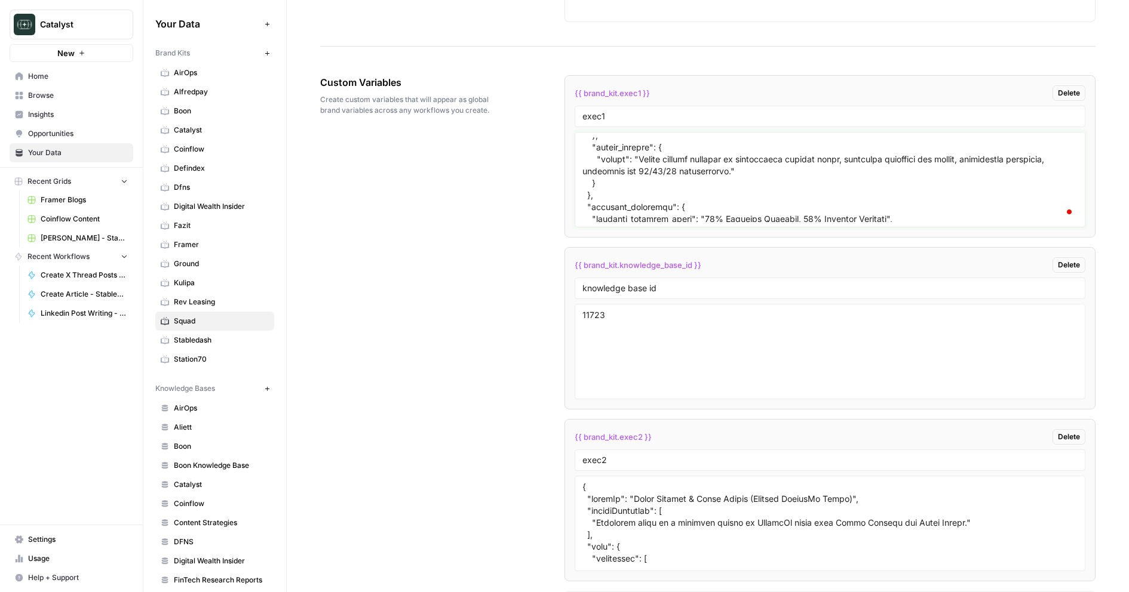
click at [691, 183] on textarea "To enrich screen reader interactions, please activate Accessibility in Grammarl…" at bounding box center [830, 179] width 496 height 85
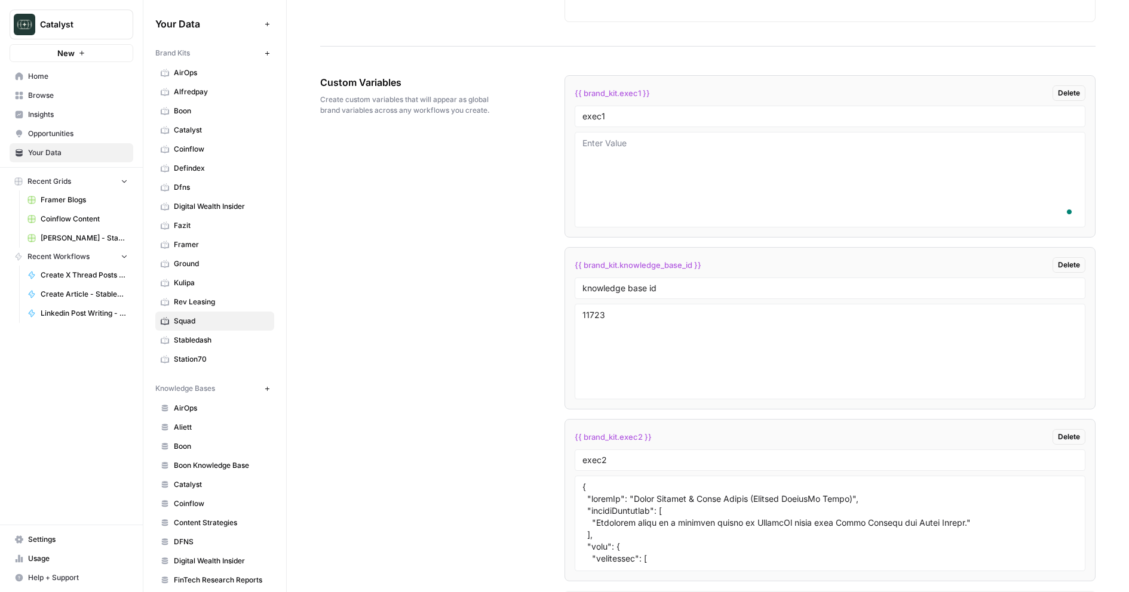
click at [467, 193] on div "Custom Variables Create custom variables that will appear as global brand varia…" at bounding box center [707, 342] width 775 height 583
click at [622, 169] on textarea "To enrich screen reader interactions, please activate Accessibility in Grammarl…" at bounding box center [830, 179] width 496 height 85
paste textarea "{ "loremIp": "Dolorsita Consect (Adipisc'e Seddoeiu-Tempor Incid)", "utlaboReet…"
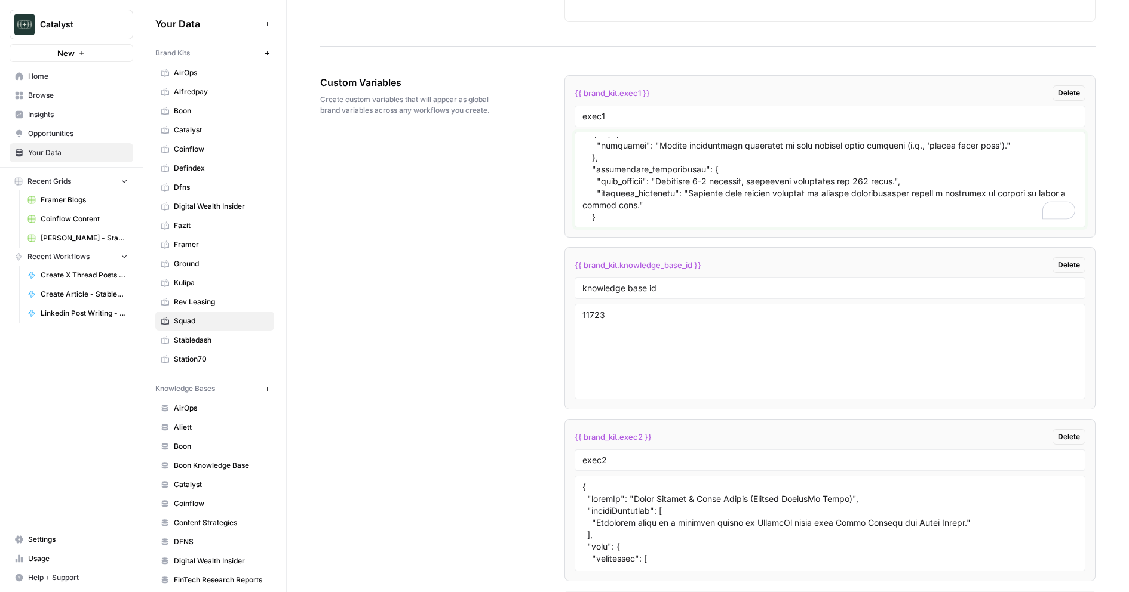
type textarea "{ "loremIp": "Dolorsita Consect (Adipisc'e Seddoeiu-Tempor Incid)", "utlaboReet…"
click at [538, 224] on div "Custom Variables Create custom variables that will appear as global brand varia…" at bounding box center [707, 342] width 775 height 583
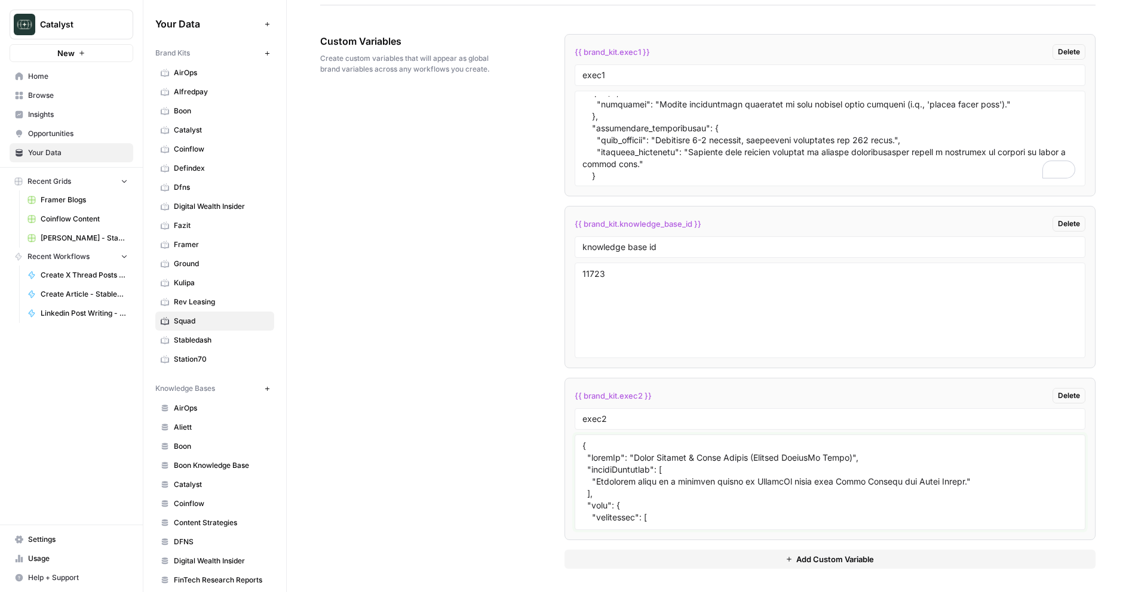
click at [695, 505] on textarea at bounding box center [830, 482] width 496 height 85
click at [677, 561] on button "Add Custom Variable" at bounding box center [830, 559] width 532 height 19
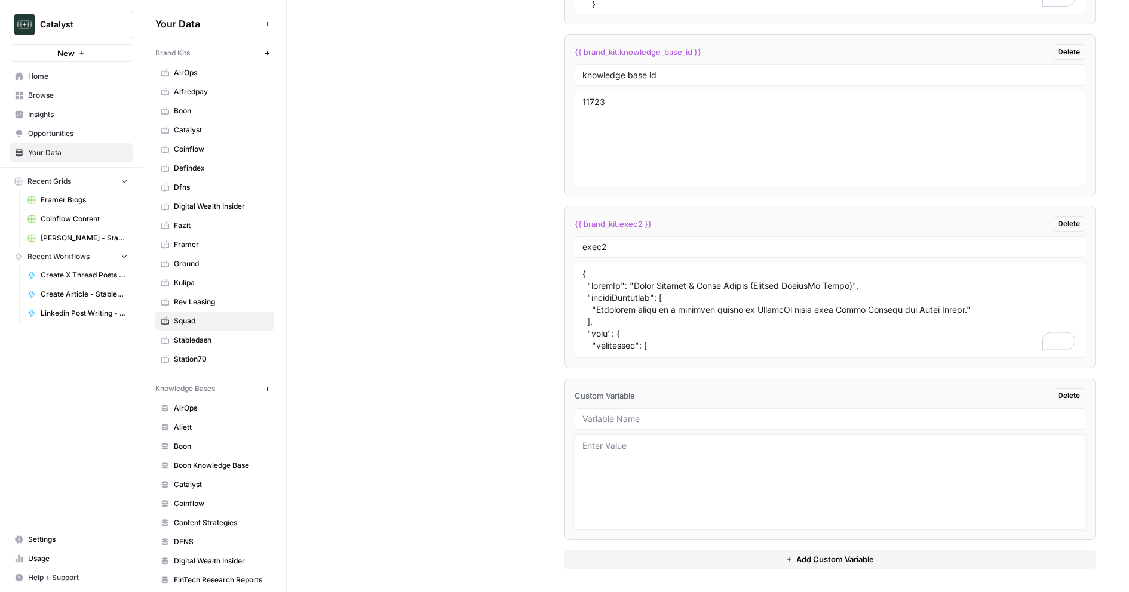
click at [644, 486] on textarea at bounding box center [830, 482] width 496 height 85
paste textarea "{ "loremIp": "Dolorsita Consect (Adipisc'e Seddoeiu-Tempor Incid)", "utlaboReet…"
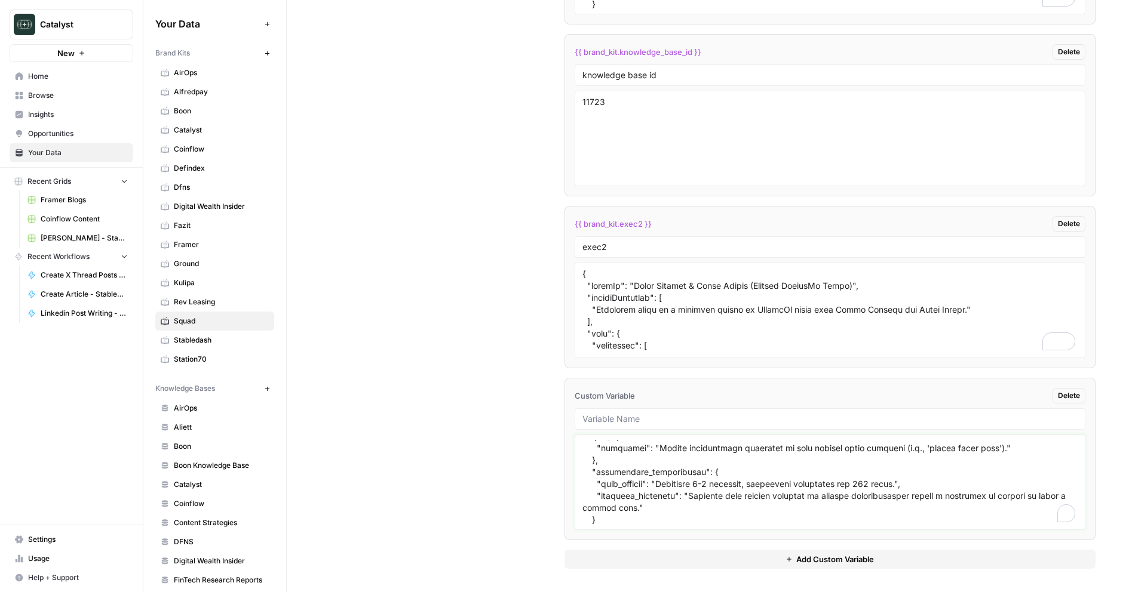
type textarea "{ "loremIp": "Dolorsita Consect (Adipisc'e Seddoeiu-Tempor Incid)", "utlaboReet…"
click at [464, 445] on div "Custom Variables Create custom variables that will appear as global brand varia…" at bounding box center [707, 215] width 775 height 755
click at [230, 189] on span "Dfns" at bounding box center [221, 187] width 95 height 11
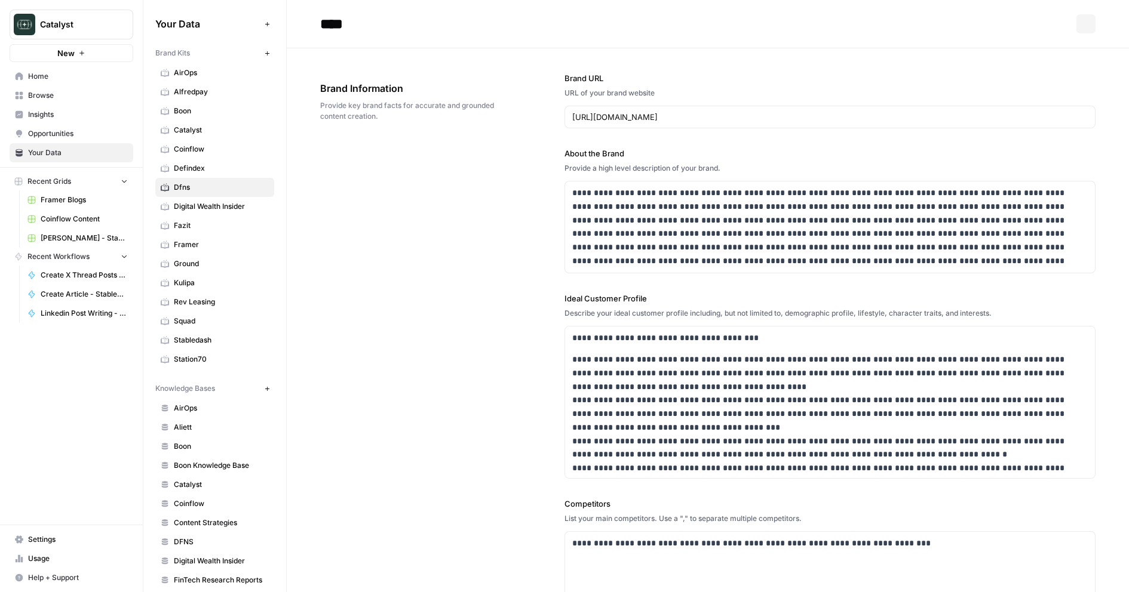
click at [194, 320] on span "Squad" at bounding box center [221, 321] width 95 height 11
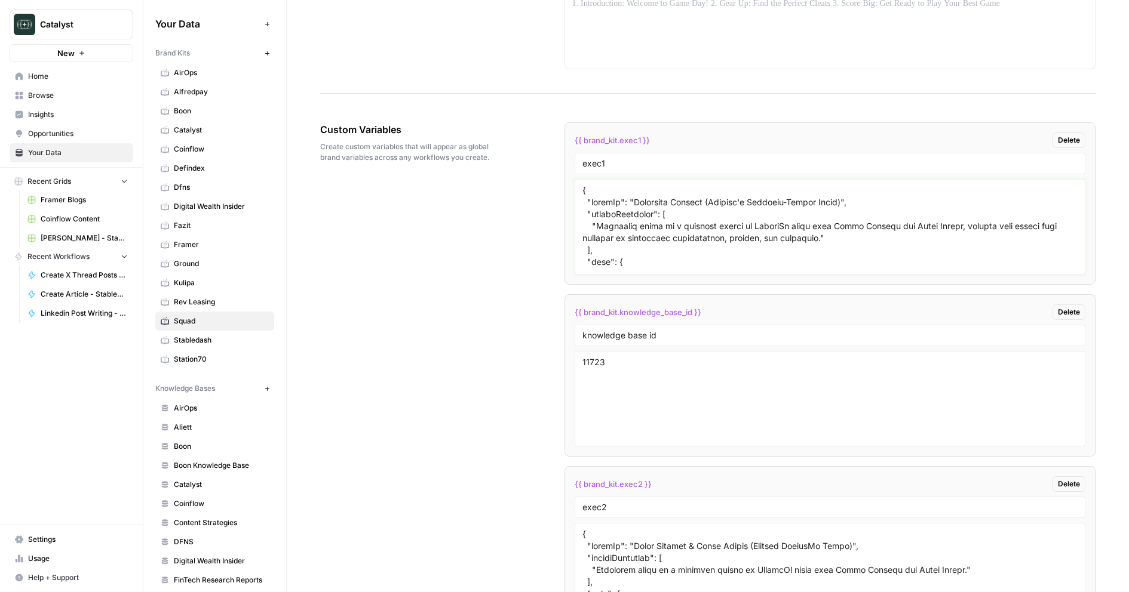
click at [664, 221] on textarea at bounding box center [830, 227] width 496 height 85
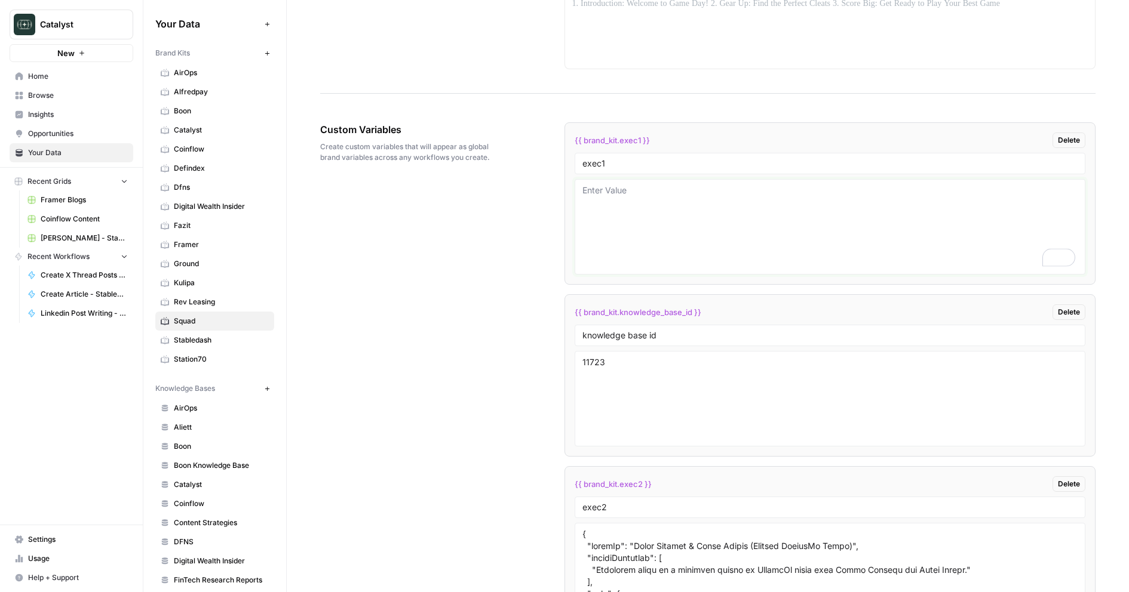
paste textarea "{ "loremIp": "Dolorsita Consect (Adipisc'e Seddoeiu-Tempor Incid)", "utlaboReet…"
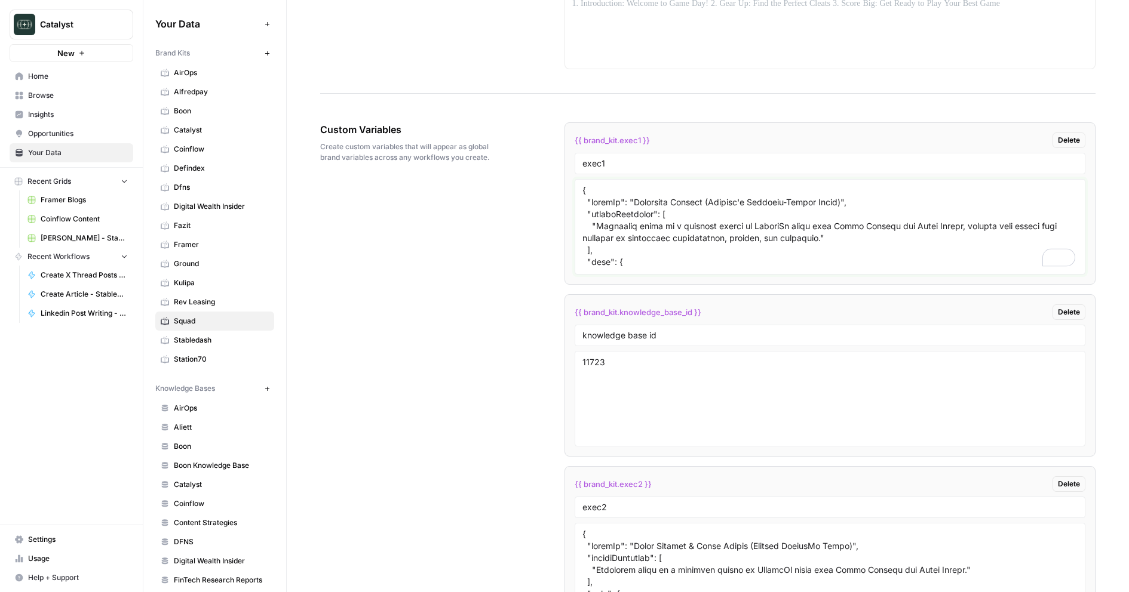
scroll to position [3378, 0]
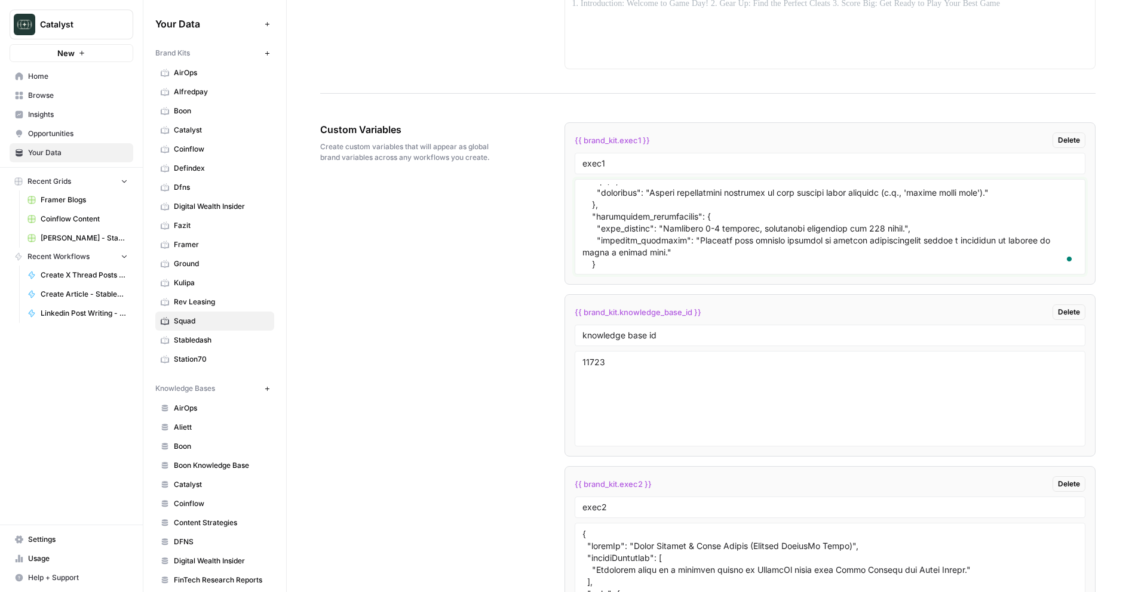
type textarea "{ "loremIp": "Dolorsita Consect (Adipisc'e Seddoeiu-Tempor Incid)", "utlaboReet…"
click at [466, 312] on div "Custom Variables Create custom variables that will appear as global brand varia…" at bounding box center [707, 390] width 775 height 583
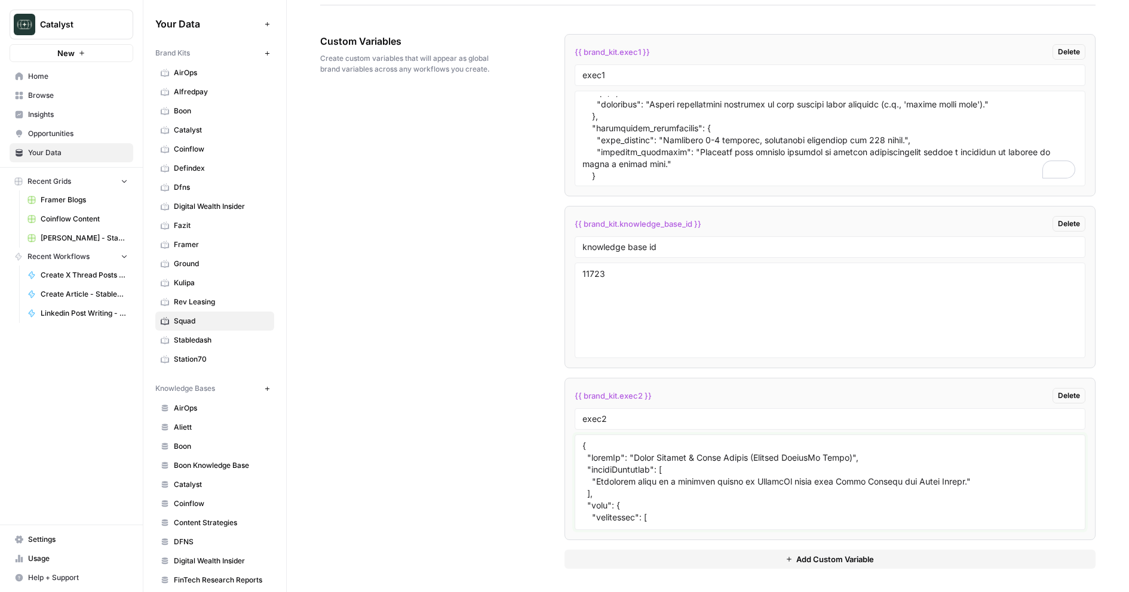
click at [713, 477] on textarea at bounding box center [830, 482] width 496 height 85
click at [710, 493] on textarea "To enrich screen reader interactions, please activate Accessibility in Grammarl…" at bounding box center [830, 482] width 496 height 85
click at [691, 572] on div "{{ brand_kit.exec1 }} Delete exec1 {{ brand_kit.knowledge_base_id }} Delete kno…" at bounding box center [830, 301] width 532 height 583
click at [691, 561] on button "Add Custom Variable" at bounding box center [830, 559] width 532 height 19
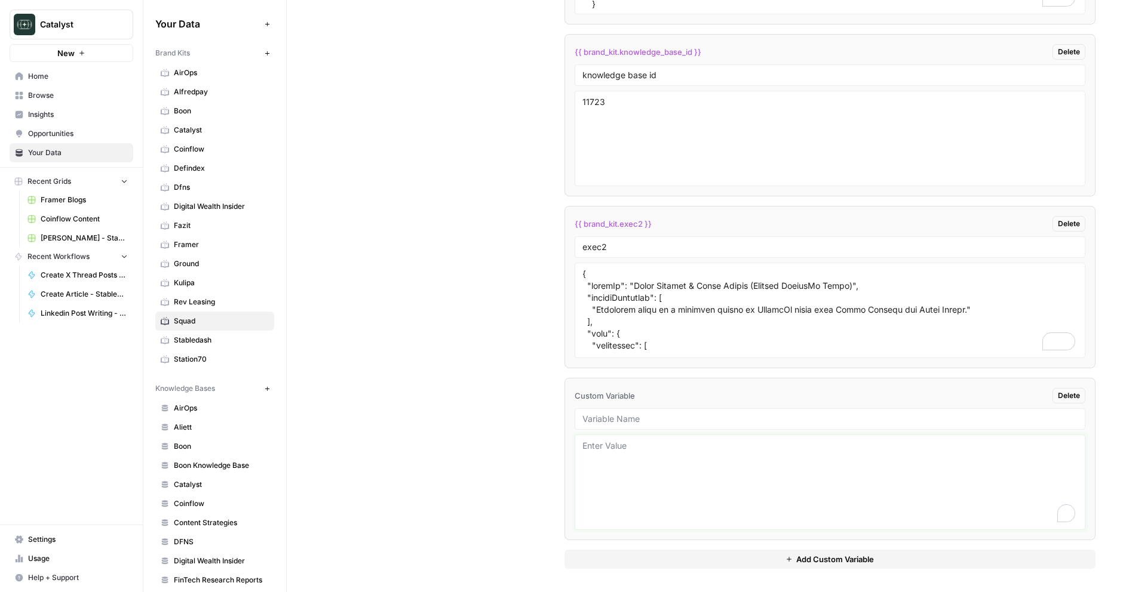
click at [661, 517] on textarea "To enrich screen reader interactions, please activate Accessibility in Grammarl…" at bounding box center [830, 482] width 496 height 85
type textarea "fd"
click at [529, 413] on div "Custom Variables Create custom variables that will appear as global brand varia…" at bounding box center [707, 215] width 775 height 755
click at [670, 231] on li "{{ brand_kit.exec2 }} Delete exec2" at bounding box center [830, 287] width 532 height 162
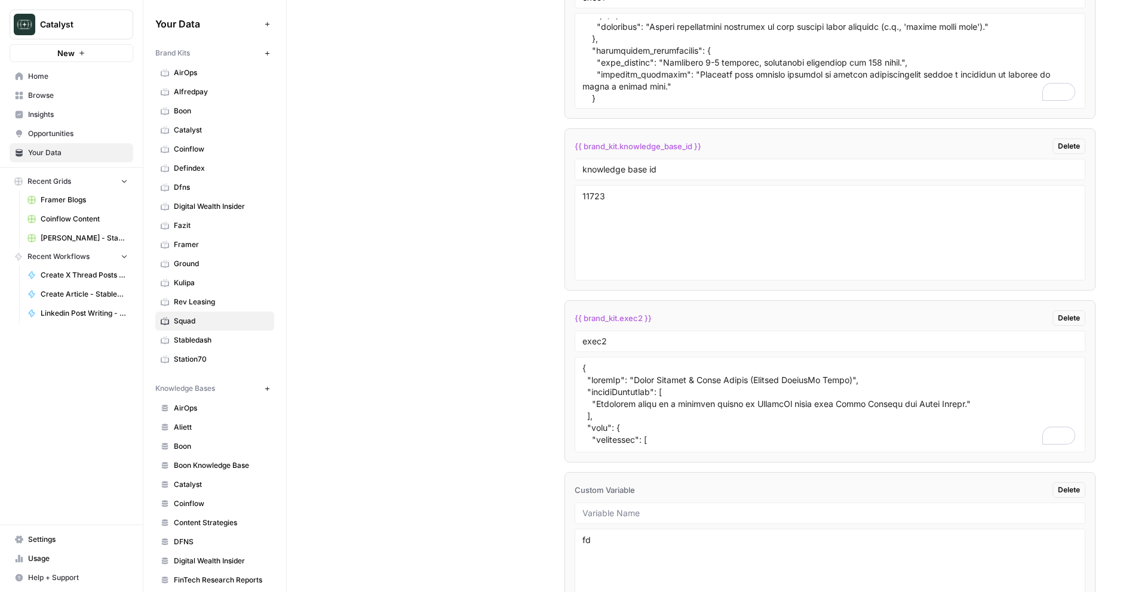
scroll to position [1770, 0]
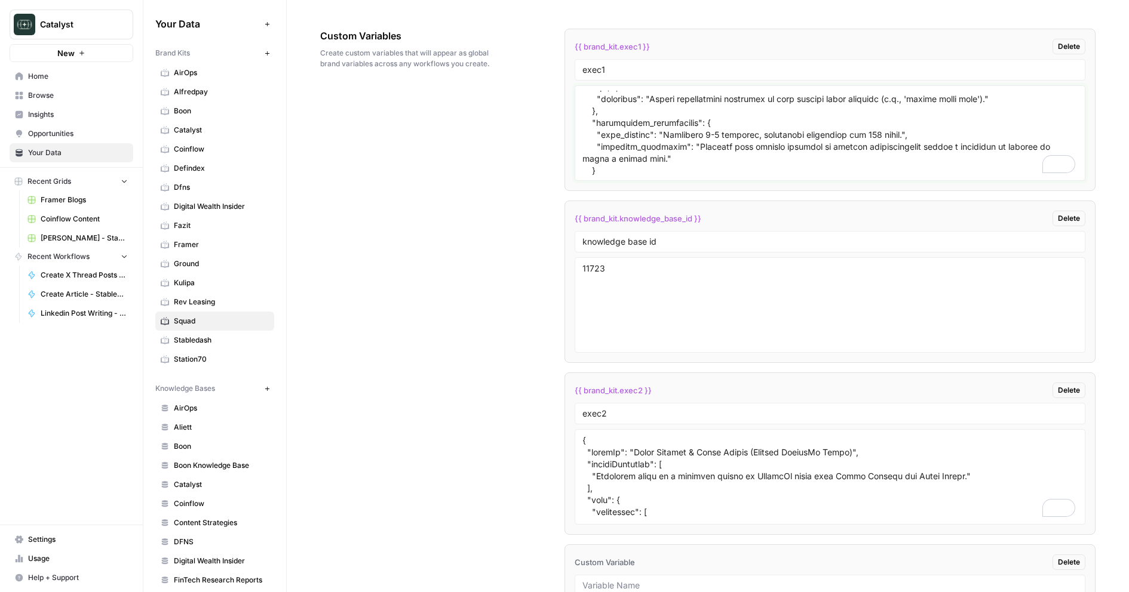
click at [672, 152] on textarea "To enrich screen reader interactions, please activate Accessibility in Grammarl…" at bounding box center [830, 133] width 496 height 85
paste textarea "" }, { "name": "Avoid Cliché and Hype Language", "description": "Never use comm…"
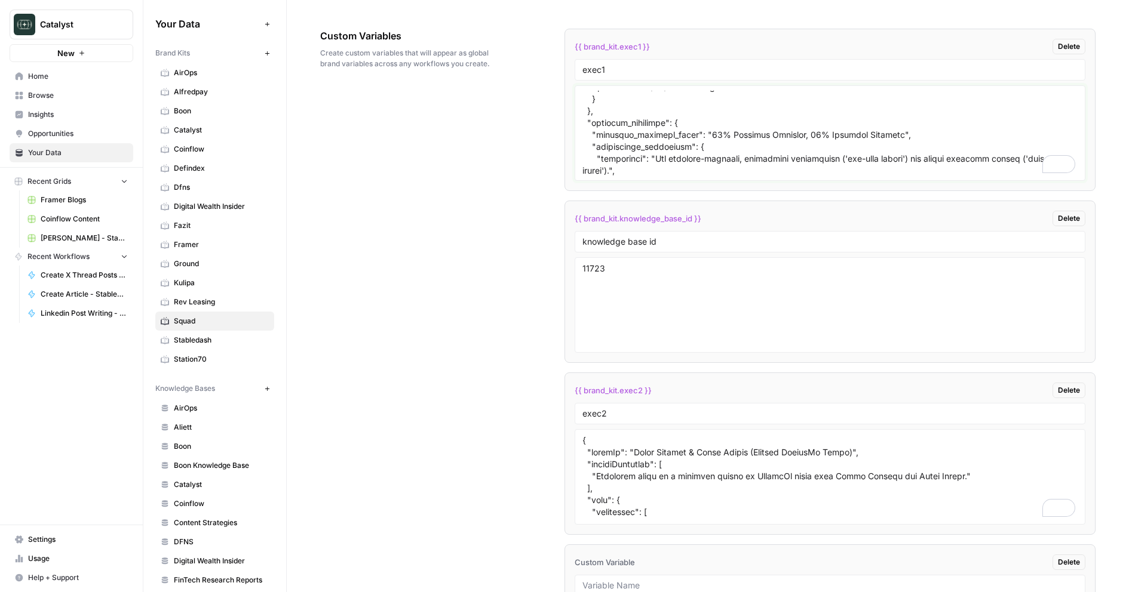
scroll to position [3462, 0]
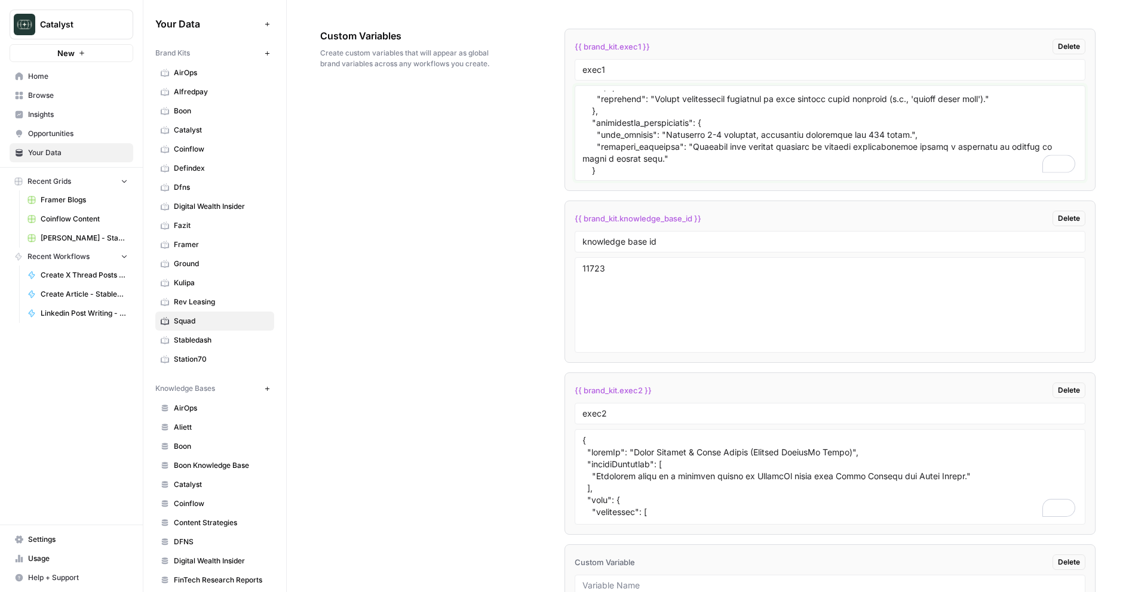
type textarea "{ "loremIp": "Dolorsita Consect (Adipisc'e Seddoeiu-Tempor Incid)", "utlaboReet…"
click at [533, 211] on div "Custom Variables Create custom variables that will appear as global brand varia…" at bounding box center [707, 382] width 775 height 755
click at [667, 161] on textarea "To enrich screen reader interactions, please activate Accessibility in Grammarl…" at bounding box center [830, 133] width 496 height 85
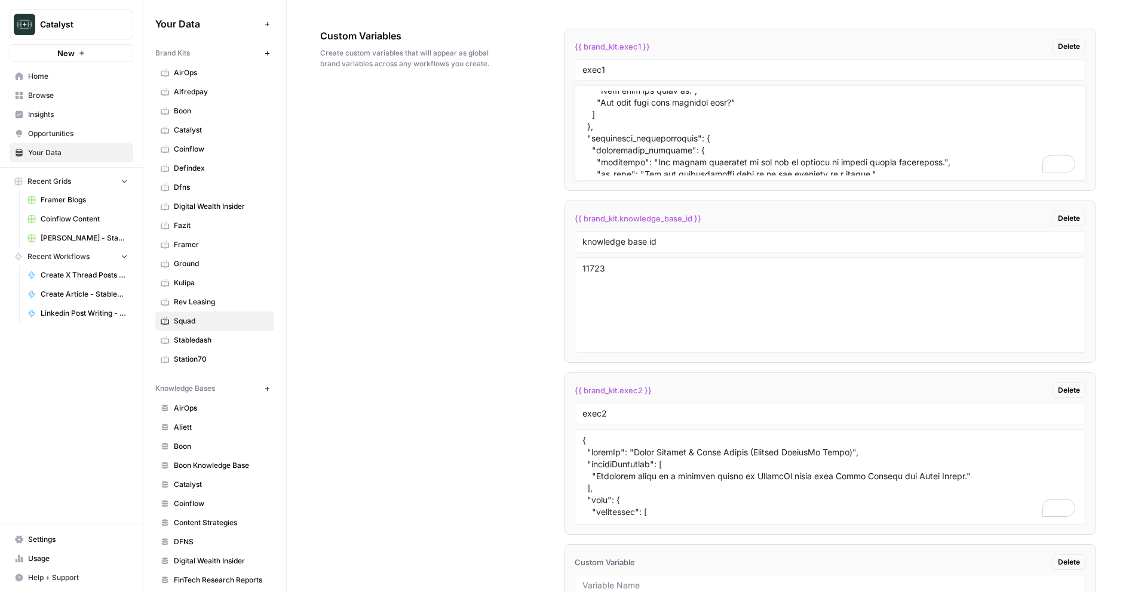
scroll to position [0, 0]
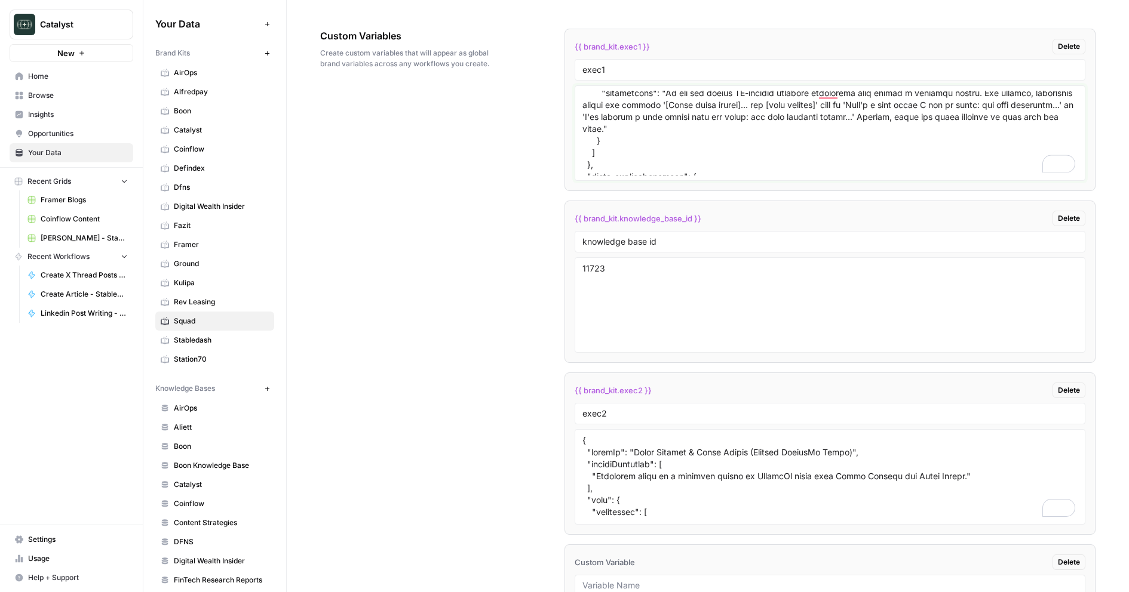
click at [667, 161] on textarea "To enrich screen reader interactions, please activate Accessibility in Grammarl…" at bounding box center [830, 133] width 496 height 85
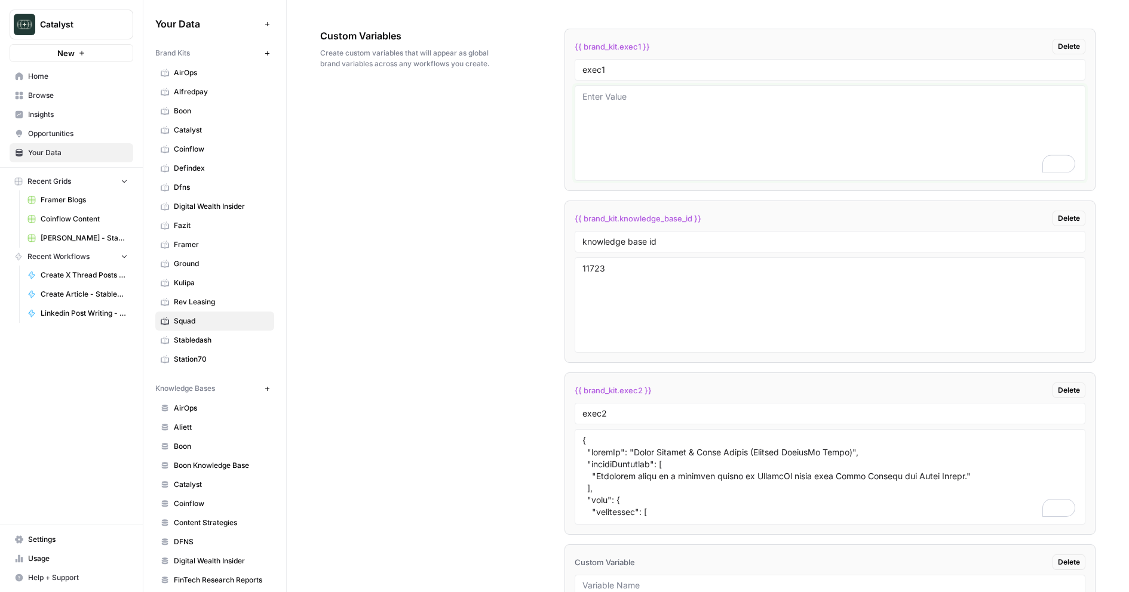
paste textarea "{ "loremIp": "Dolorsita Consect (Adipisc'e Seddoeiu-Tempor Incid)", "utlaboReet…"
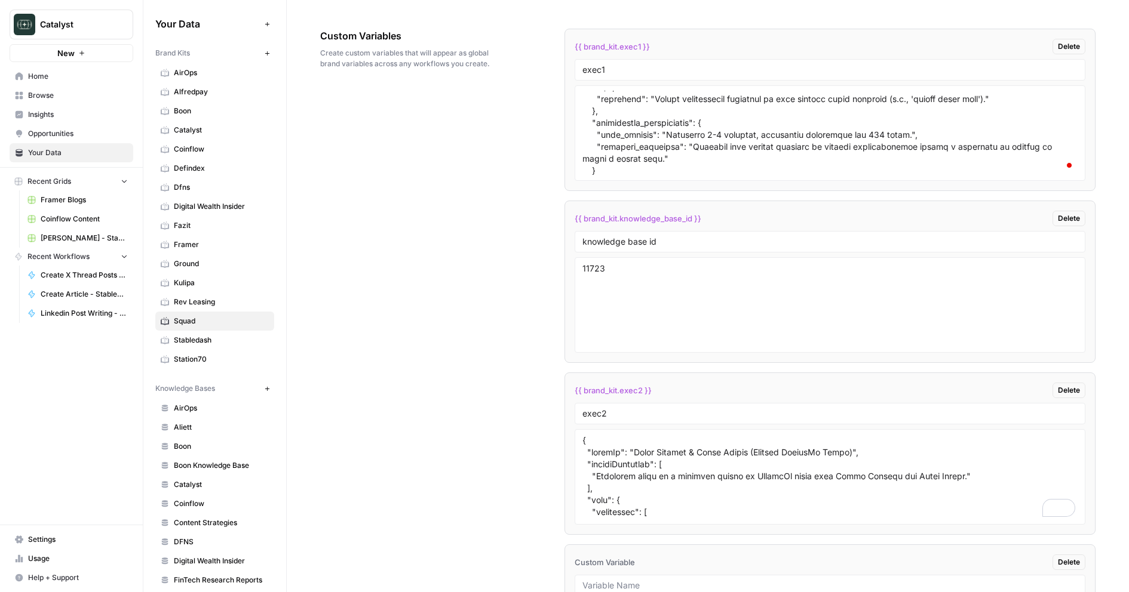
click at [512, 199] on div "Custom Variables Create custom variables that will appear as global brand varia…" at bounding box center [707, 382] width 775 height 755
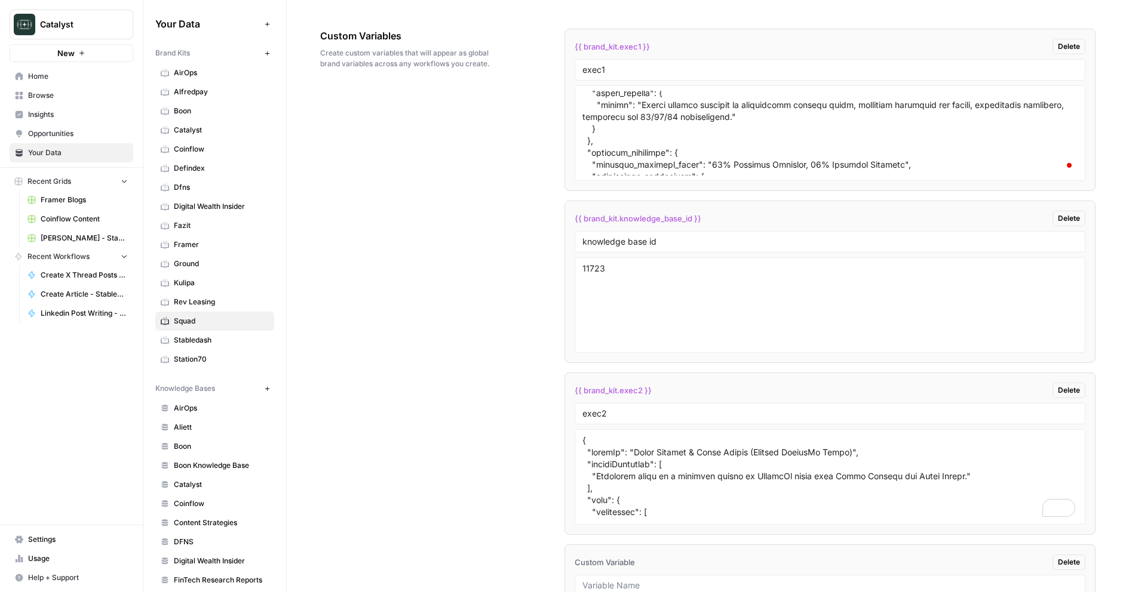
click at [523, 162] on div "Custom Variables Create custom variables that will appear as global brand varia…" at bounding box center [707, 382] width 775 height 755
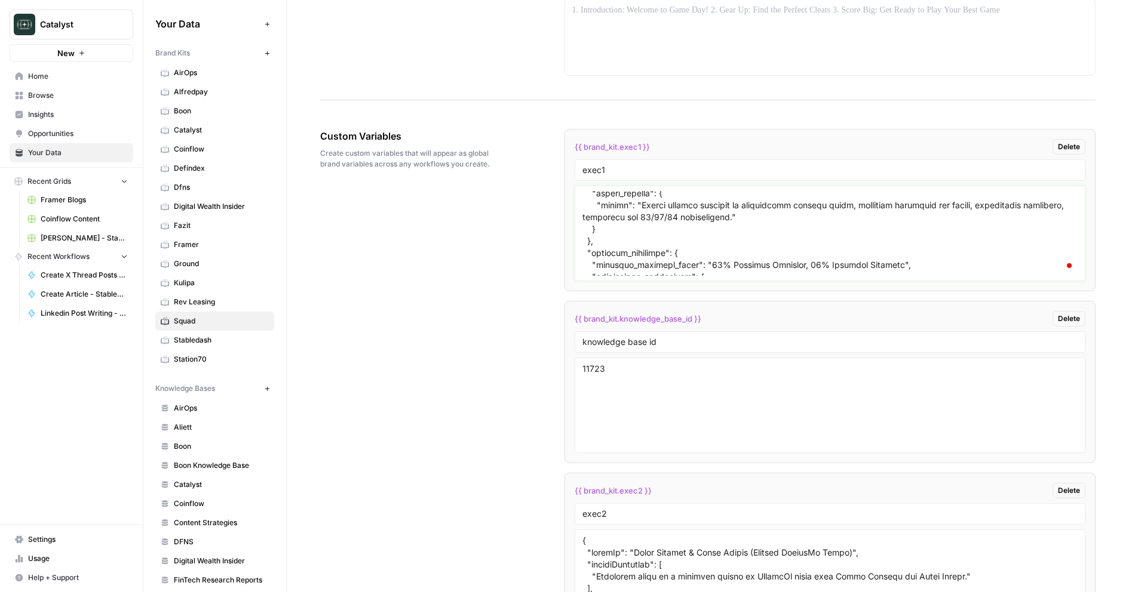
click at [661, 247] on textarea "To enrich screen reader interactions, please activate Accessibility in Grammarl…" at bounding box center [830, 233] width 496 height 85
type textarea "\"
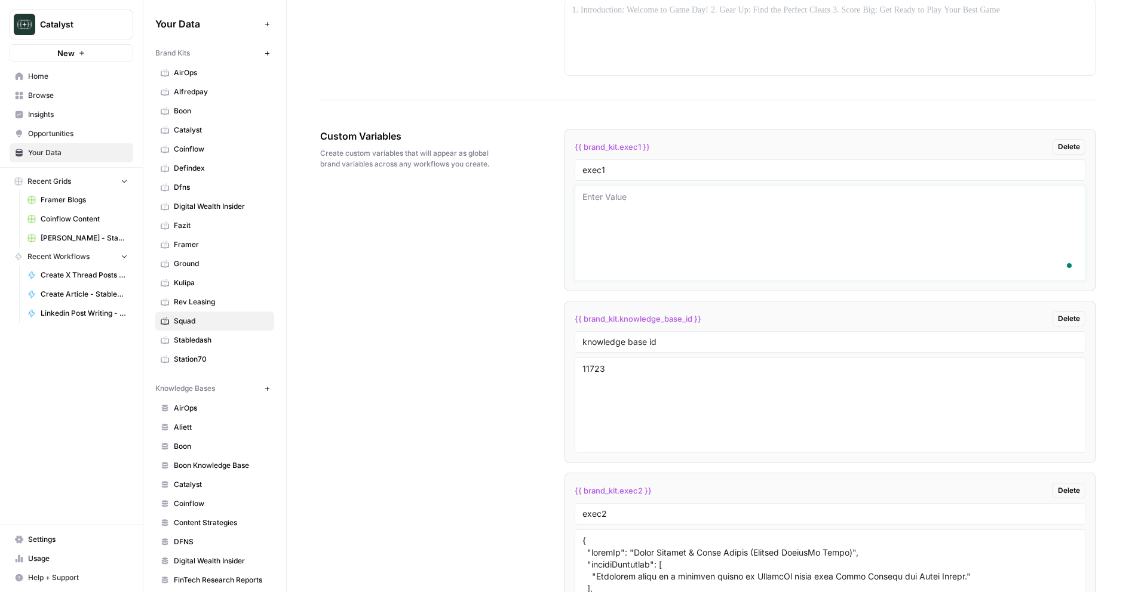
paste textarea "{ "loremIp": "Dolorsita Consect (Adipisc'e Seddoeiu-Tempor Incid)", "utlaboReet…"
type textarea "{ "loremIp": "Dolorsita Consect (Adipisc'e Seddoeiu-Tempor Incid)", "utlaboReet…"
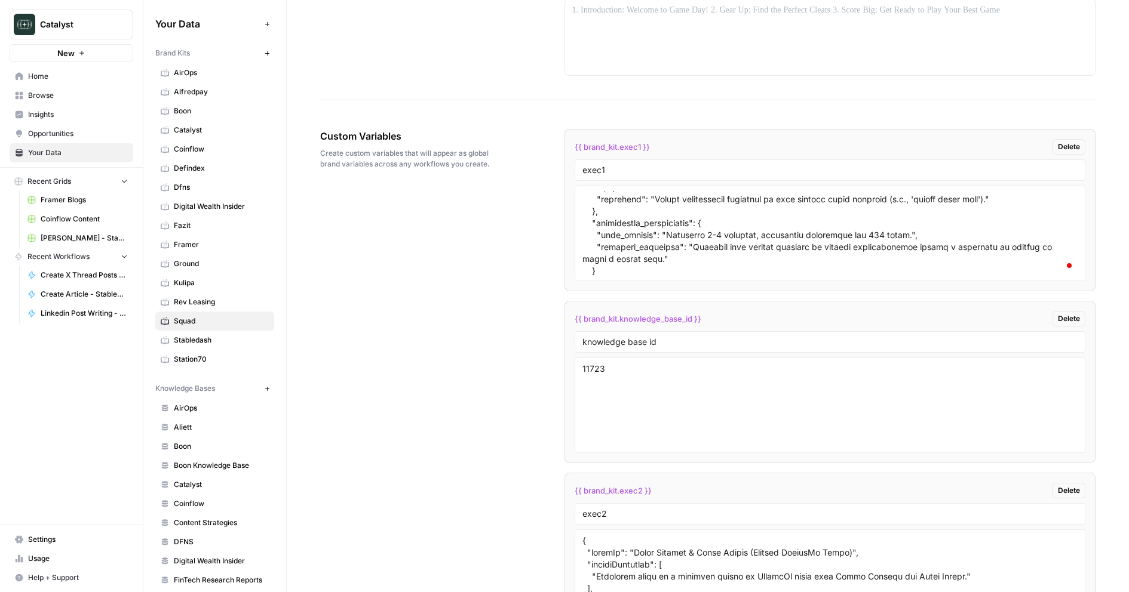
click at [509, 287] on div "Custom Variables Create custom variables that will appear as global brand varia…" at bounding box center [707, 482] width 775 height 755
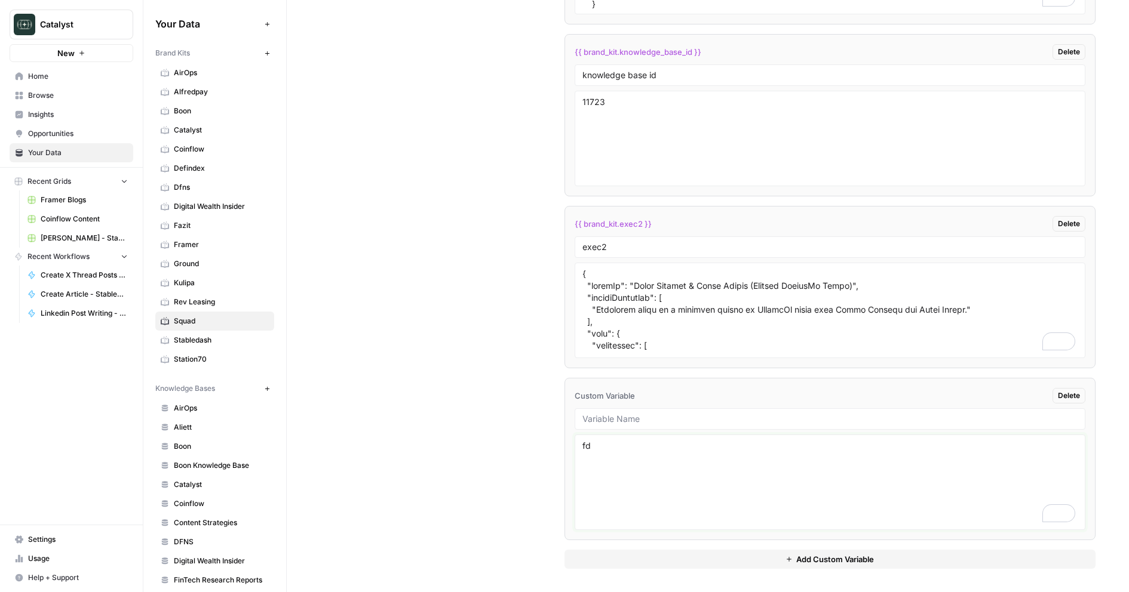
click at [610, 453] on textarea "fd" at bounding box center [830, 482] width 496 height 85
type textarea "fdsdf"
click at [481, 429] on div "Custom Variables Create custom variables that will appear as global brand varia…" at bounding box center [707, 215] width 775 height 755
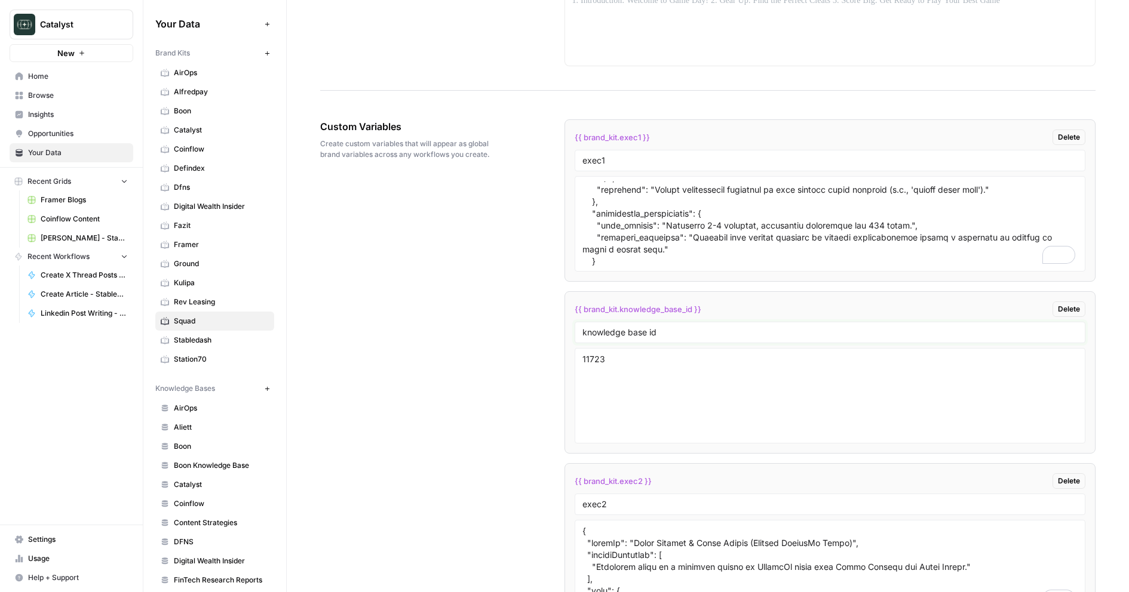
click at [647, 330] on input "knowledge base id" at bounding box center [830, 332] width 496 height 11
